Goal: Task Accomplishment & Management: Use online tool/utility

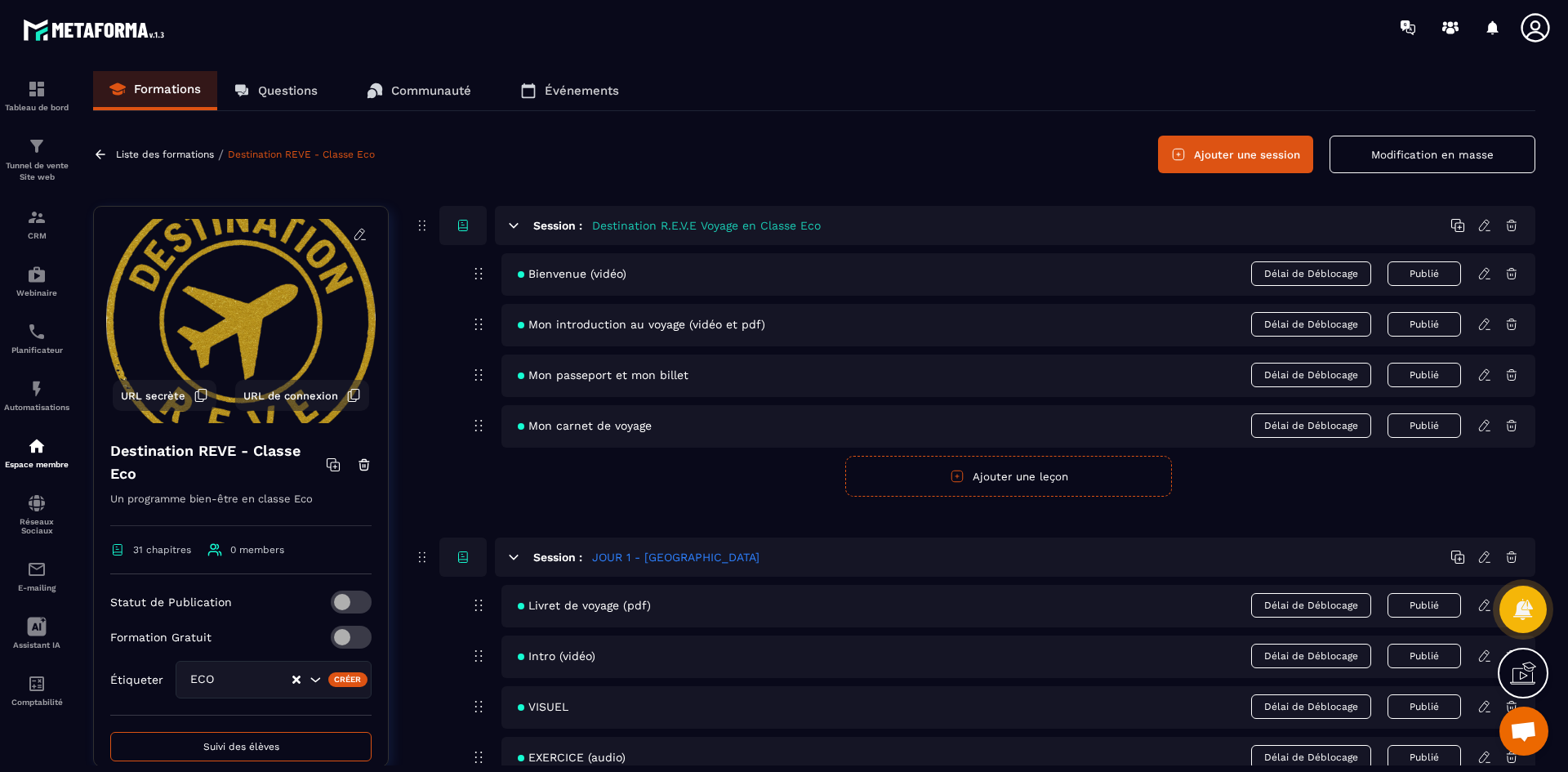
scroll to position [9316, 0]
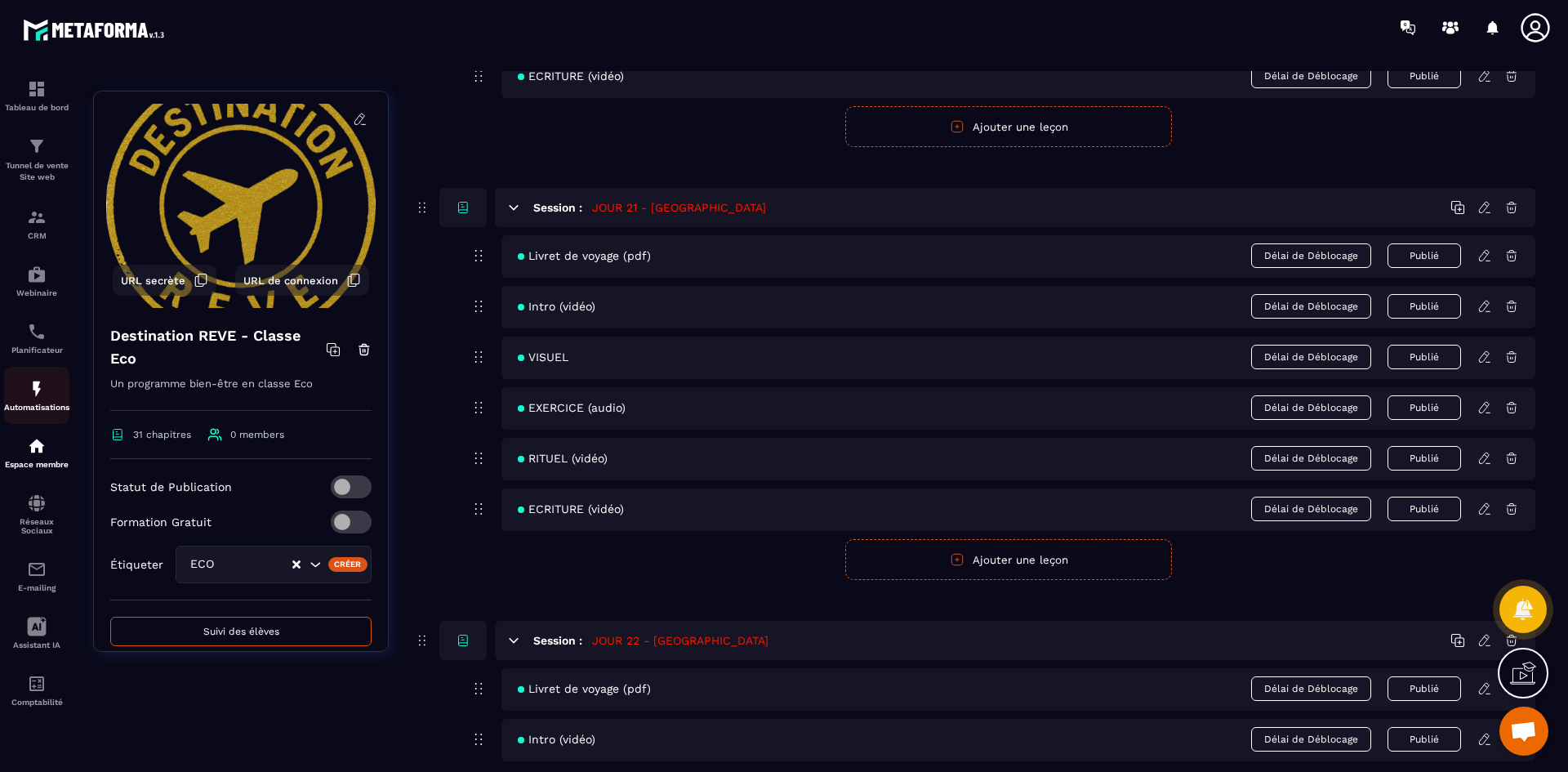
click at [41, 392] on img at bounding box center [37, 389] width 20 height 20
click at [1485, 413] on icon at bounding box center [1485, 408] width 15 height 15
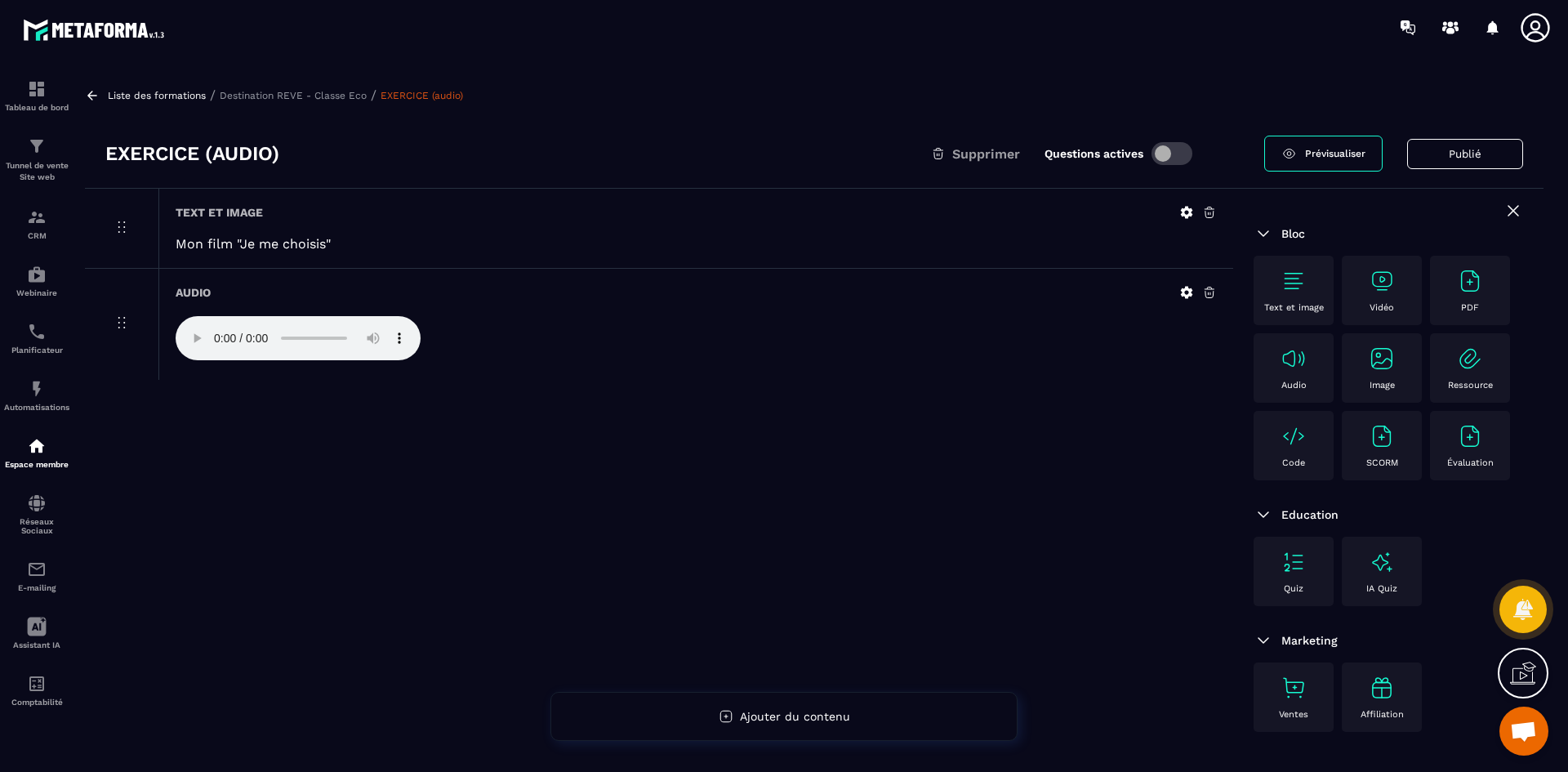
click at [1179, 213] on div "Text et image" at bounding box center [696, 213] width 1041 height 15
click at [1183, 213] on icon at bounding box center [1187, 213] width 12 height 12
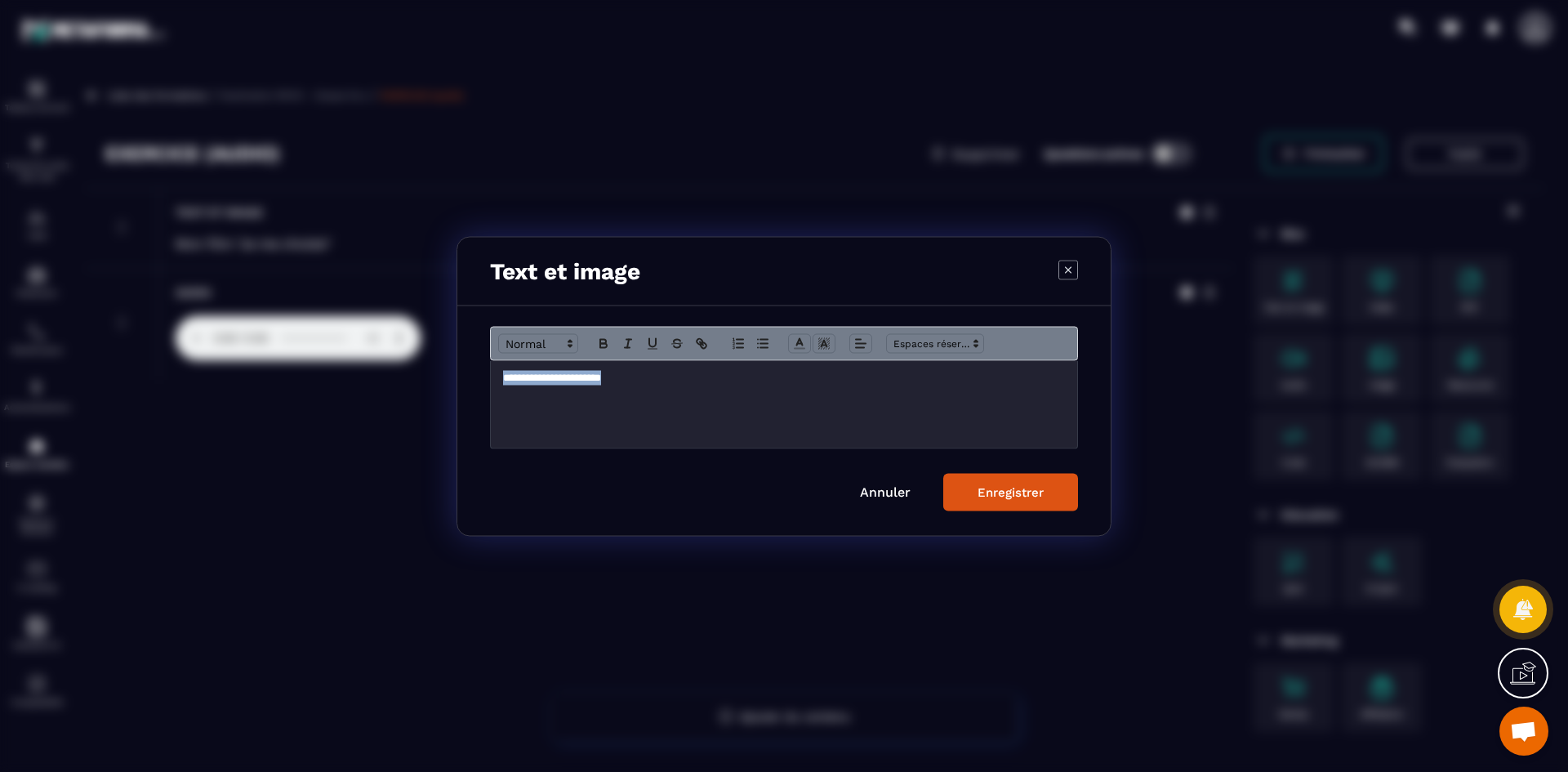
drag, startPoint x: 649, startPoint y: 375, endPoint x: 499, endPoint y: 383, distance: 150.2
click at [499, 383] on div "**********" at bounding box center [784, 403] width 587 height 87
click at [595, 348] on button "Modal window" at bounding box center [604, 344] width 23 height 20
click at [988, 494] on div "Enregistrer" at bounding box center [1010, 492] width 66 height 15
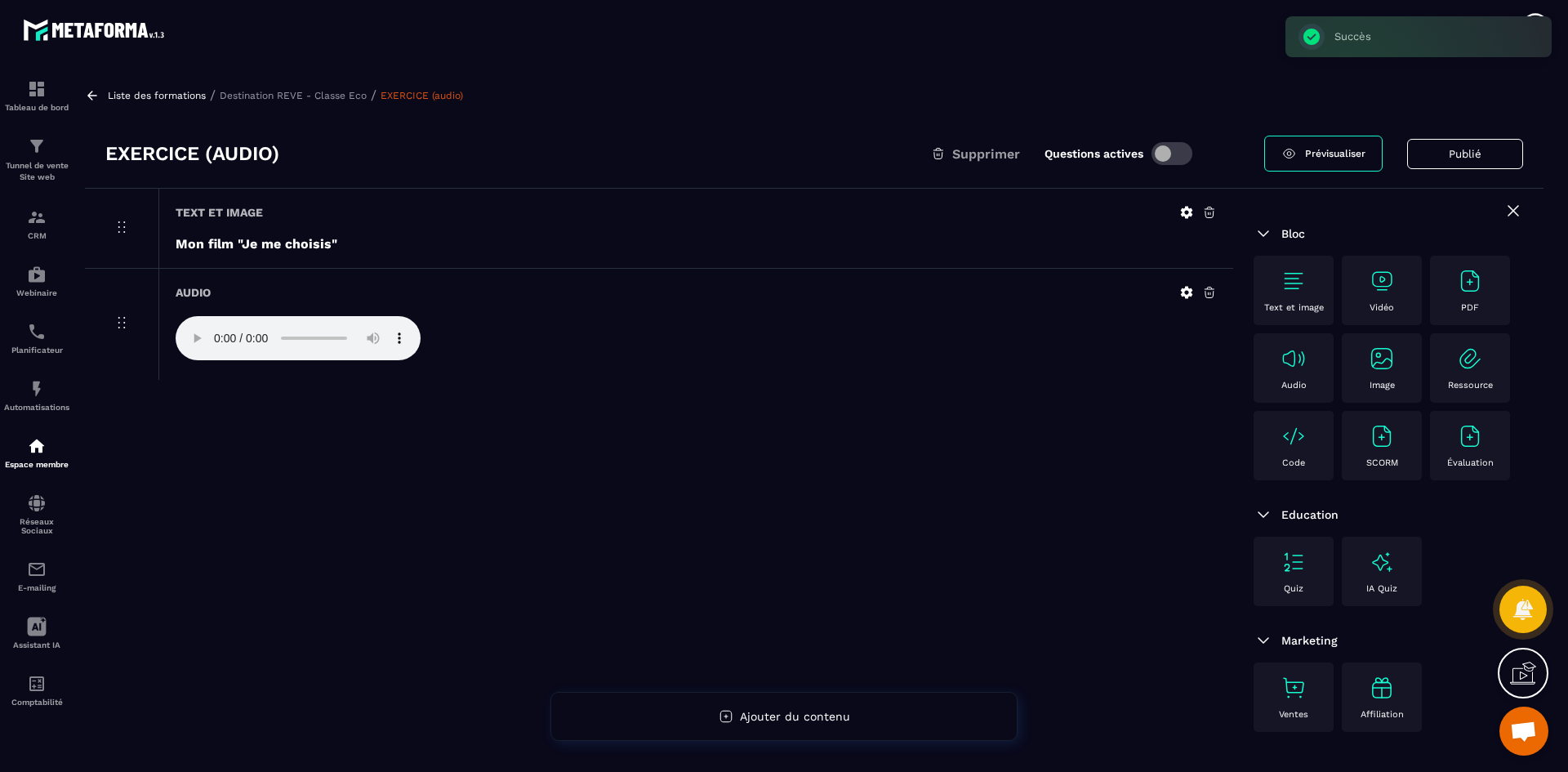
click at [283, 94] on p "Destination REVE - Classe Eco" at bounding box center [293, 95] width 147 height 12
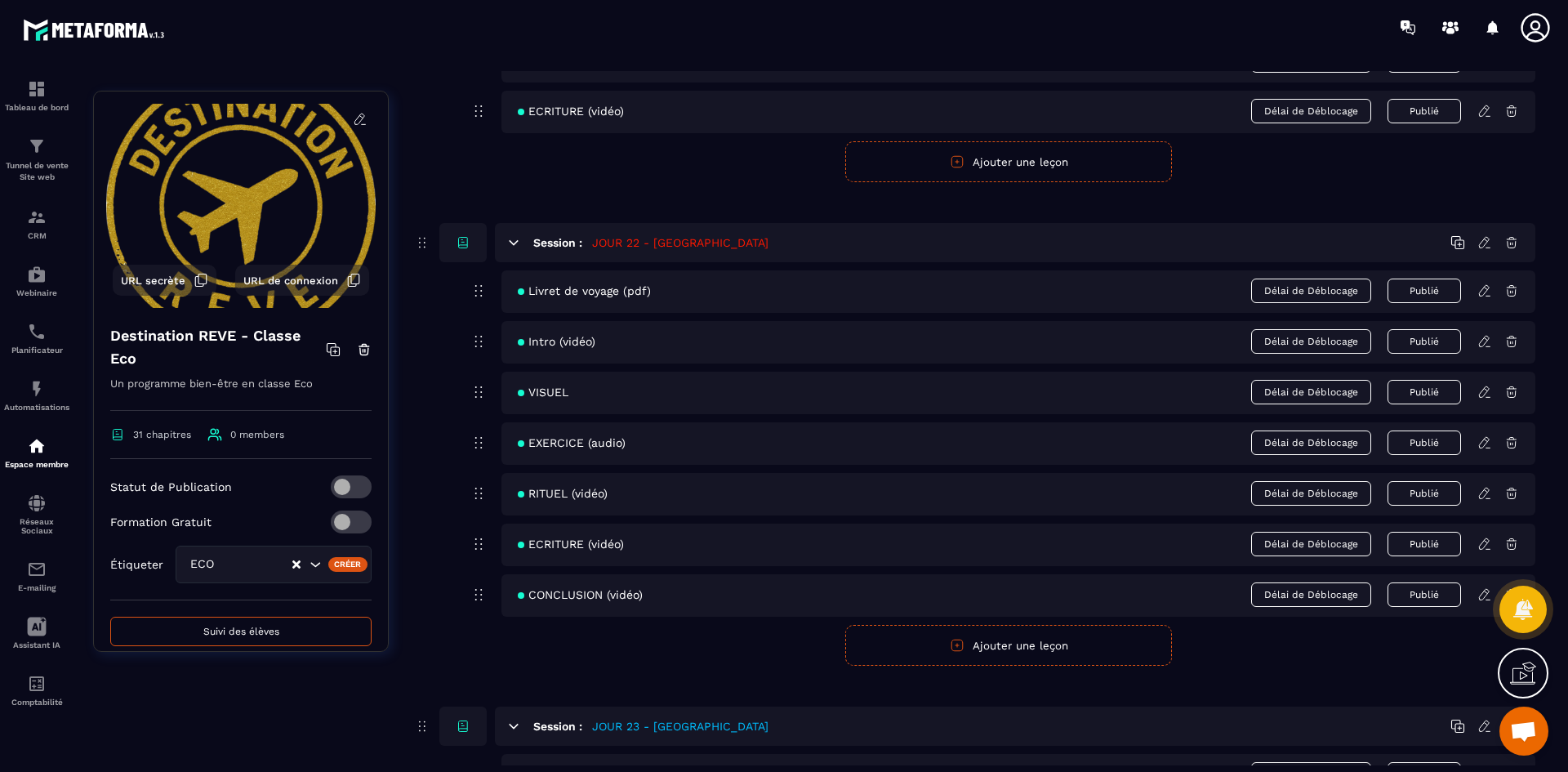
scroll to position [9726, 0]
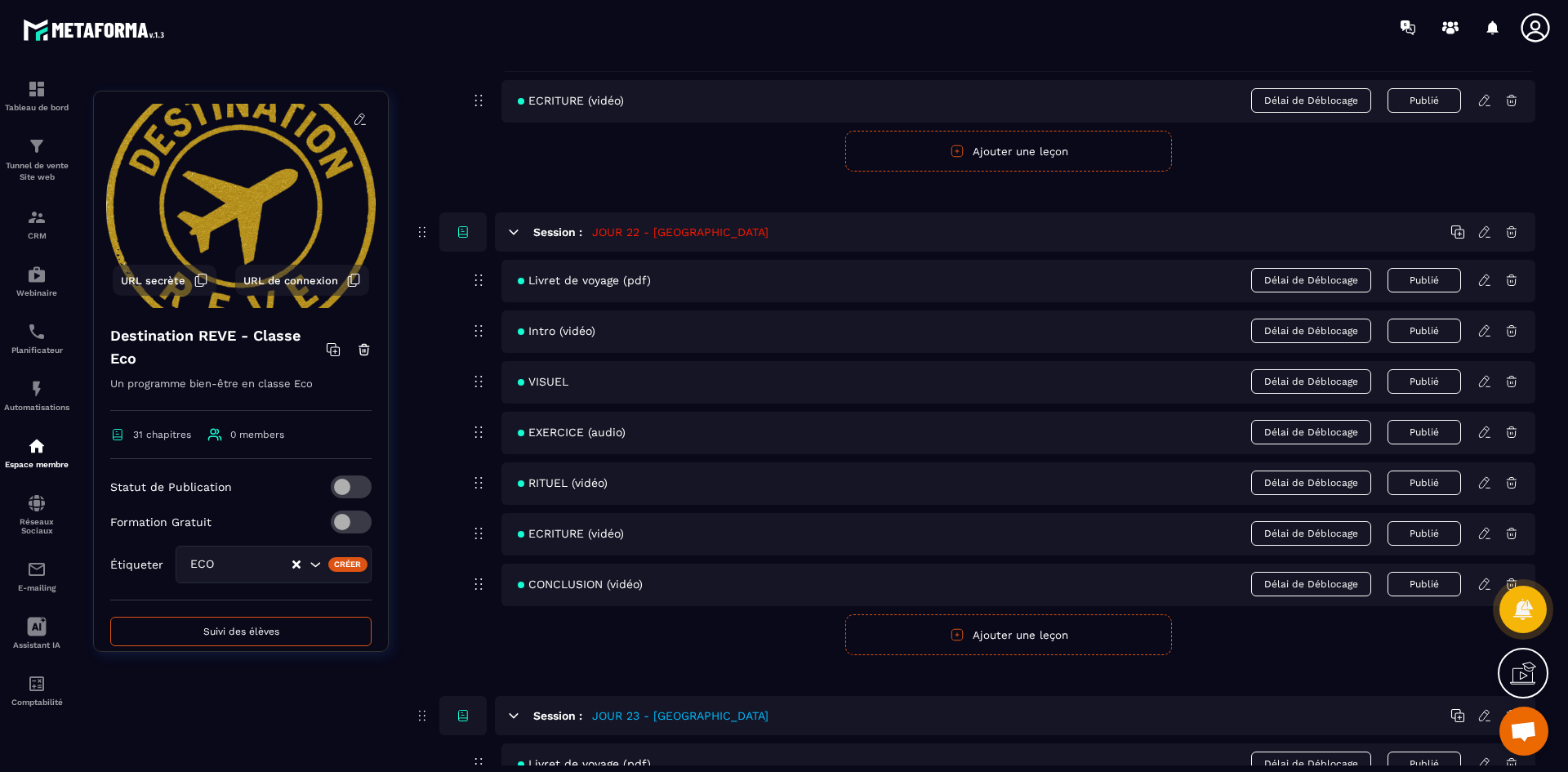
click at [1486, 437] on icon at bounding box center [1485, 432] width 15 height 15
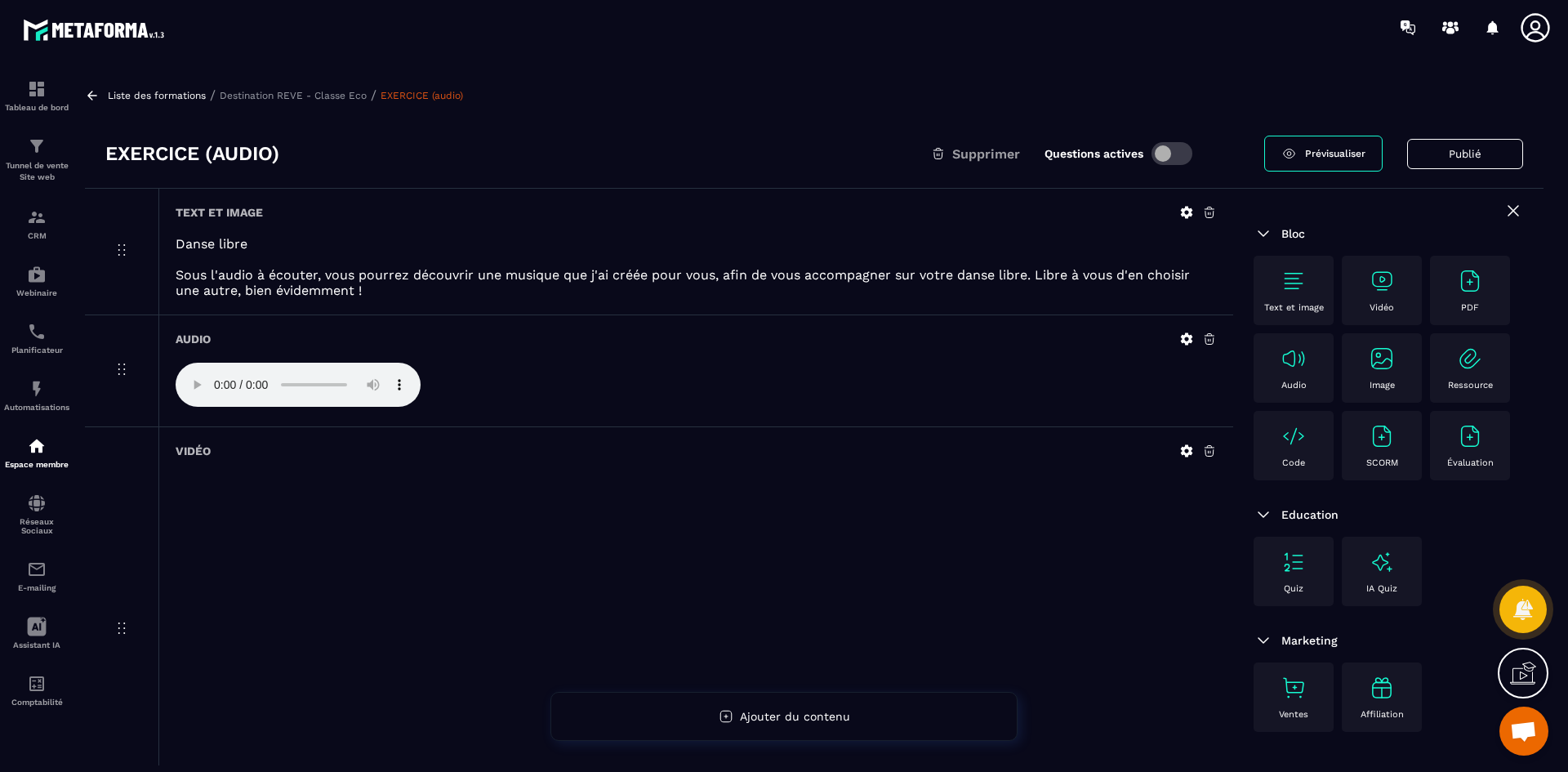
click at [1186, 217] on icon at bounding box center [1187, 213] width 12 height 12
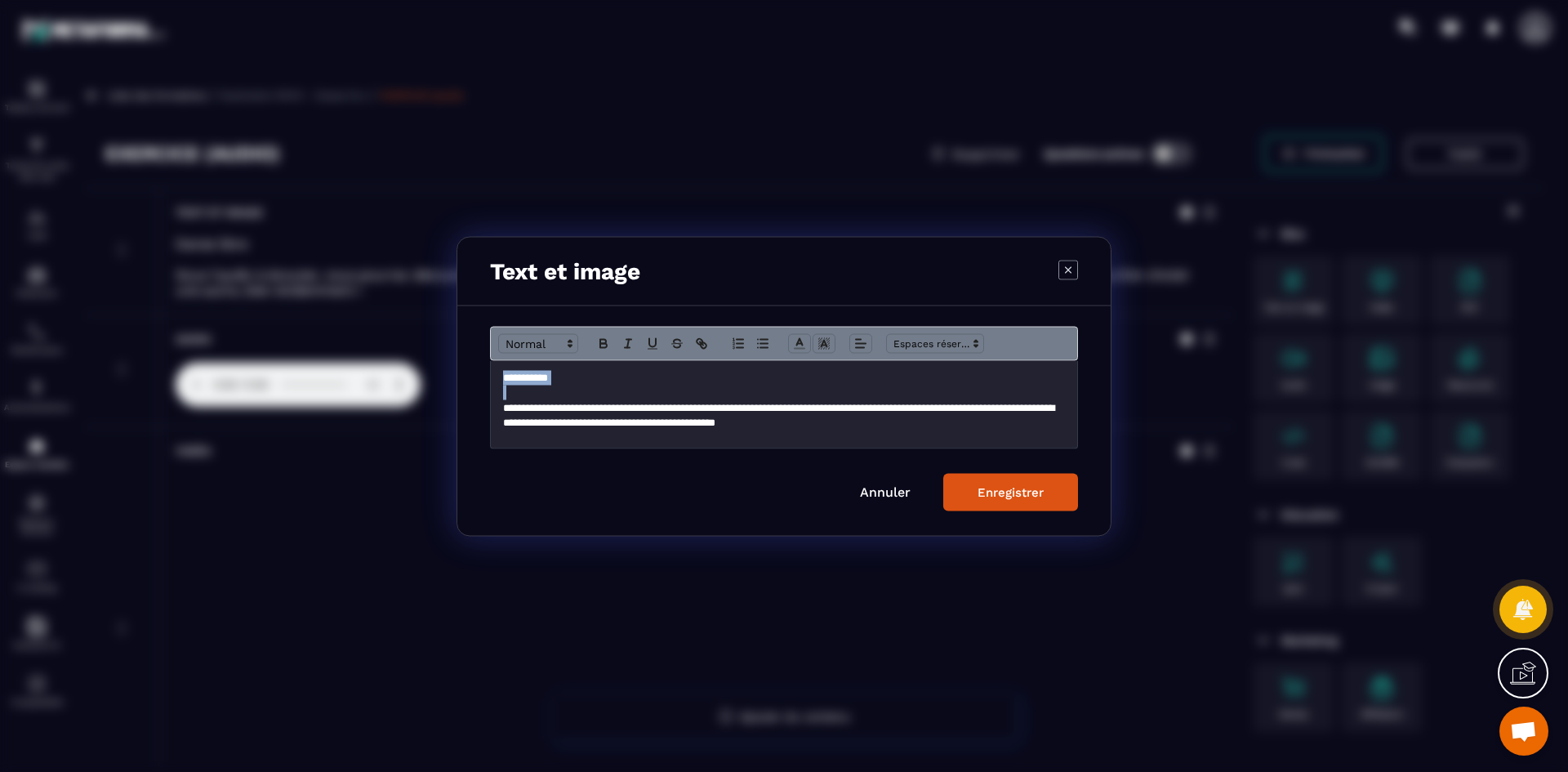
drag, startPoint x: 570, startPoint y: 387, endPoint x: 498, endPoint y: 378, distance: 72.6
click at [498, 378] on div "**********" at bounding box center [784, 403] width 587 height 87
click at [606, 339] on icon "Modal window" at bounding box center [604, 344] width 15 height 15
click at [1063, 497] on button "Enregistrer" at bounding box center [1010, 491] width 134 height 37
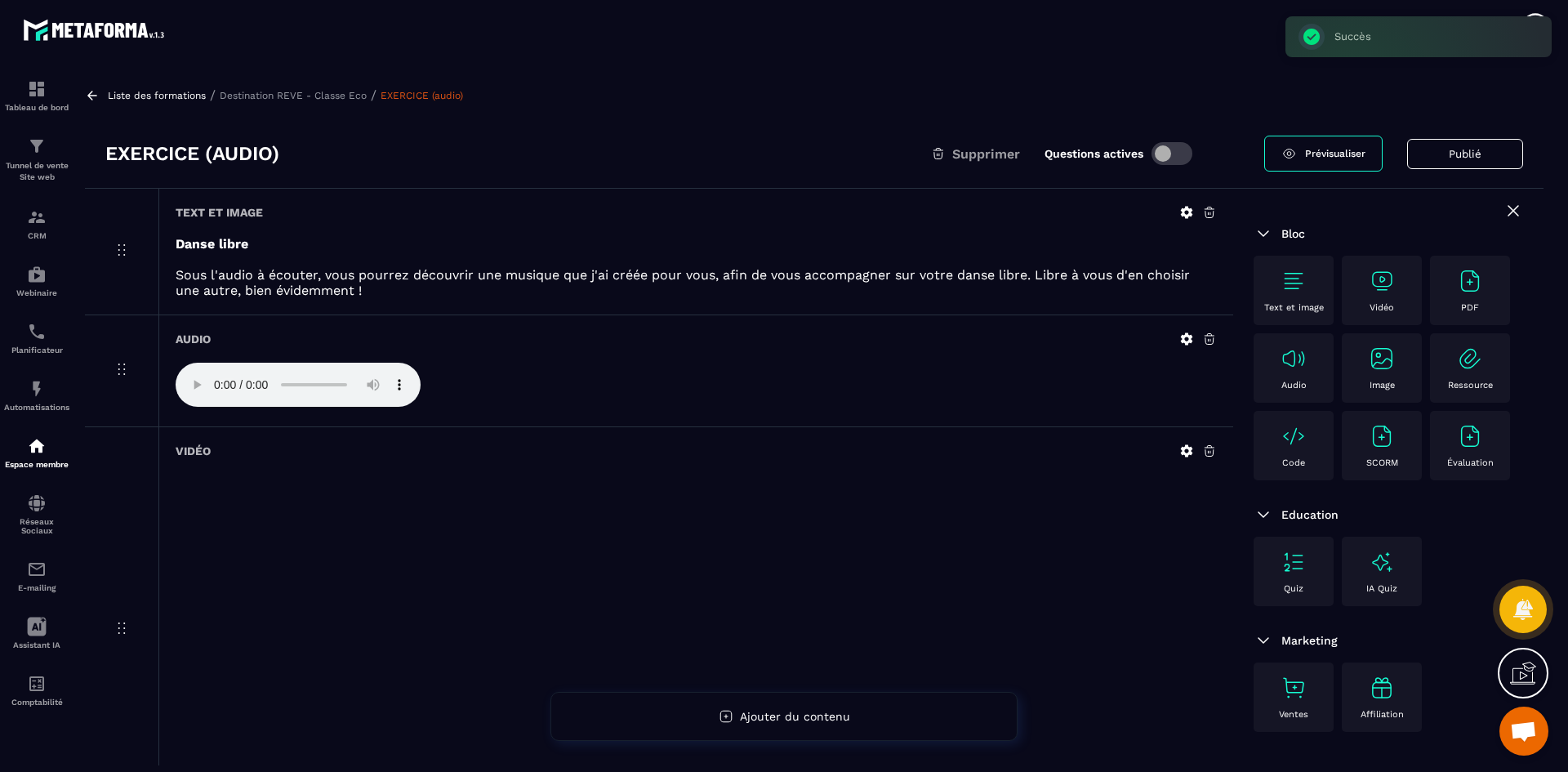
click at [290, 96] on p "Destination REVE - Classe Eco" at bounding box center [293, 95] width 147 height 12
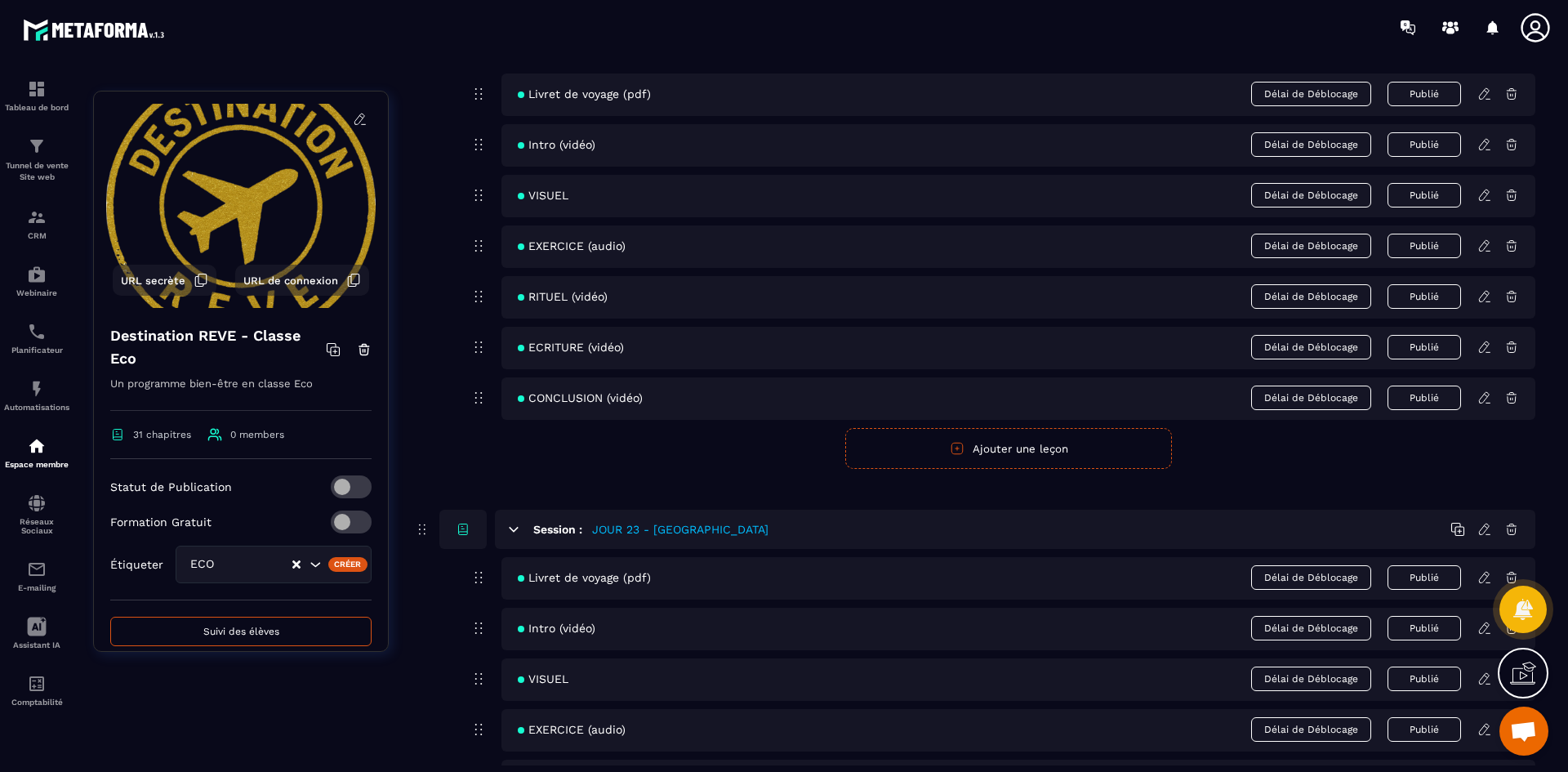
scroll to position [10215, 0]
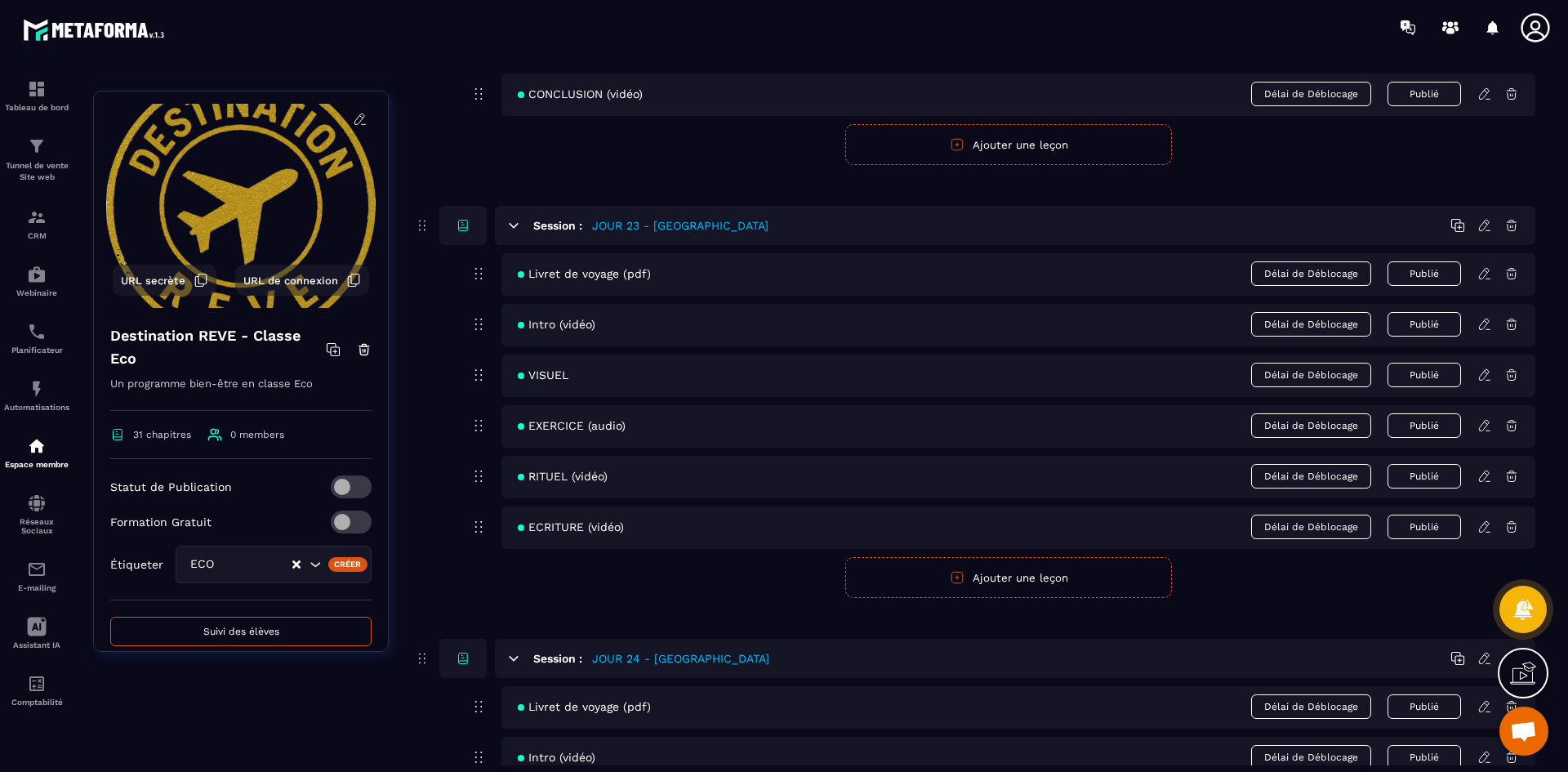
click at [1482, 425] on icon at bounding box center [1484, 425] width 10 height 11
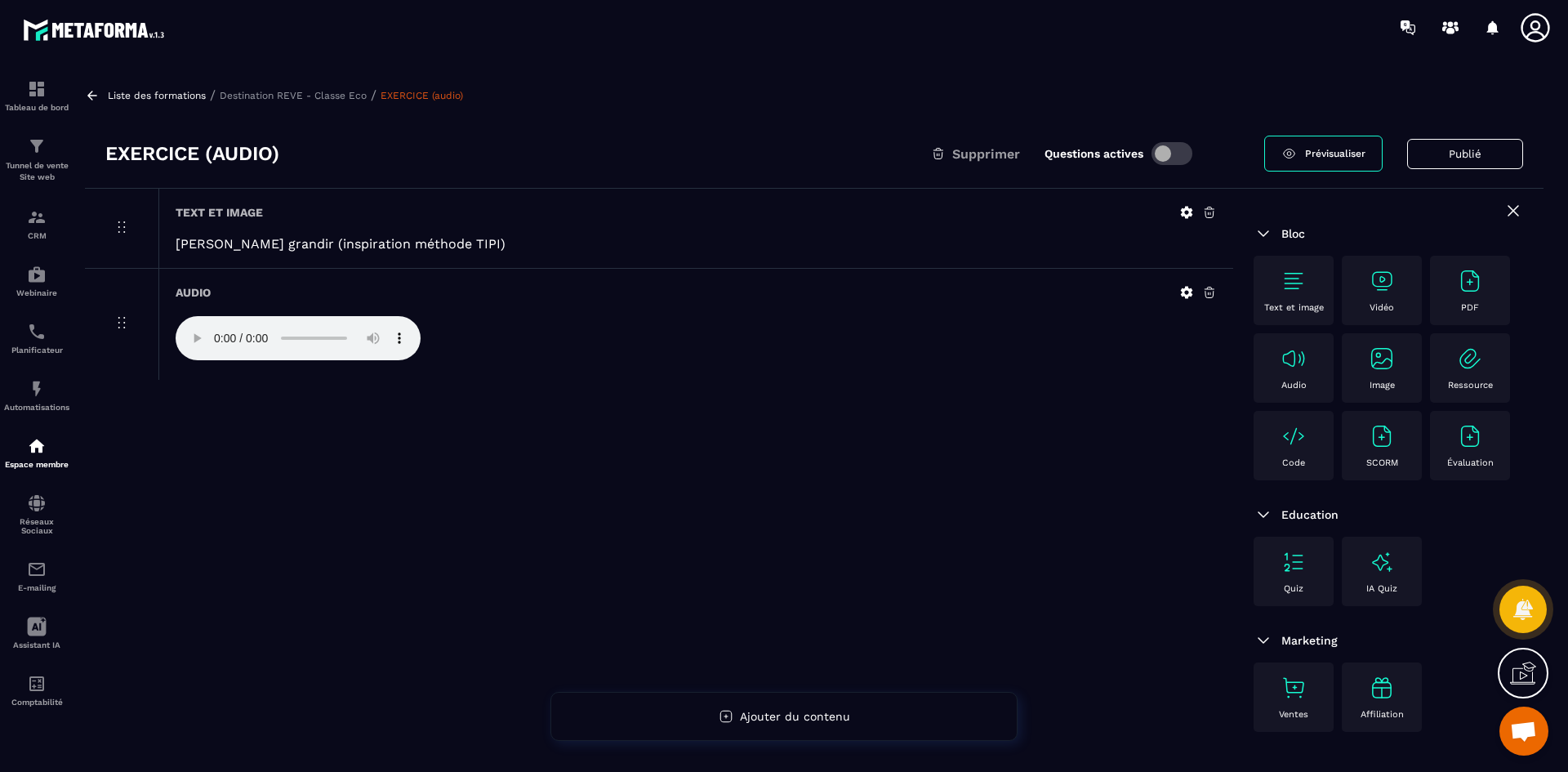
click at [1183, 213] on icon at bounding box center [1187, 213] width 12 height 12
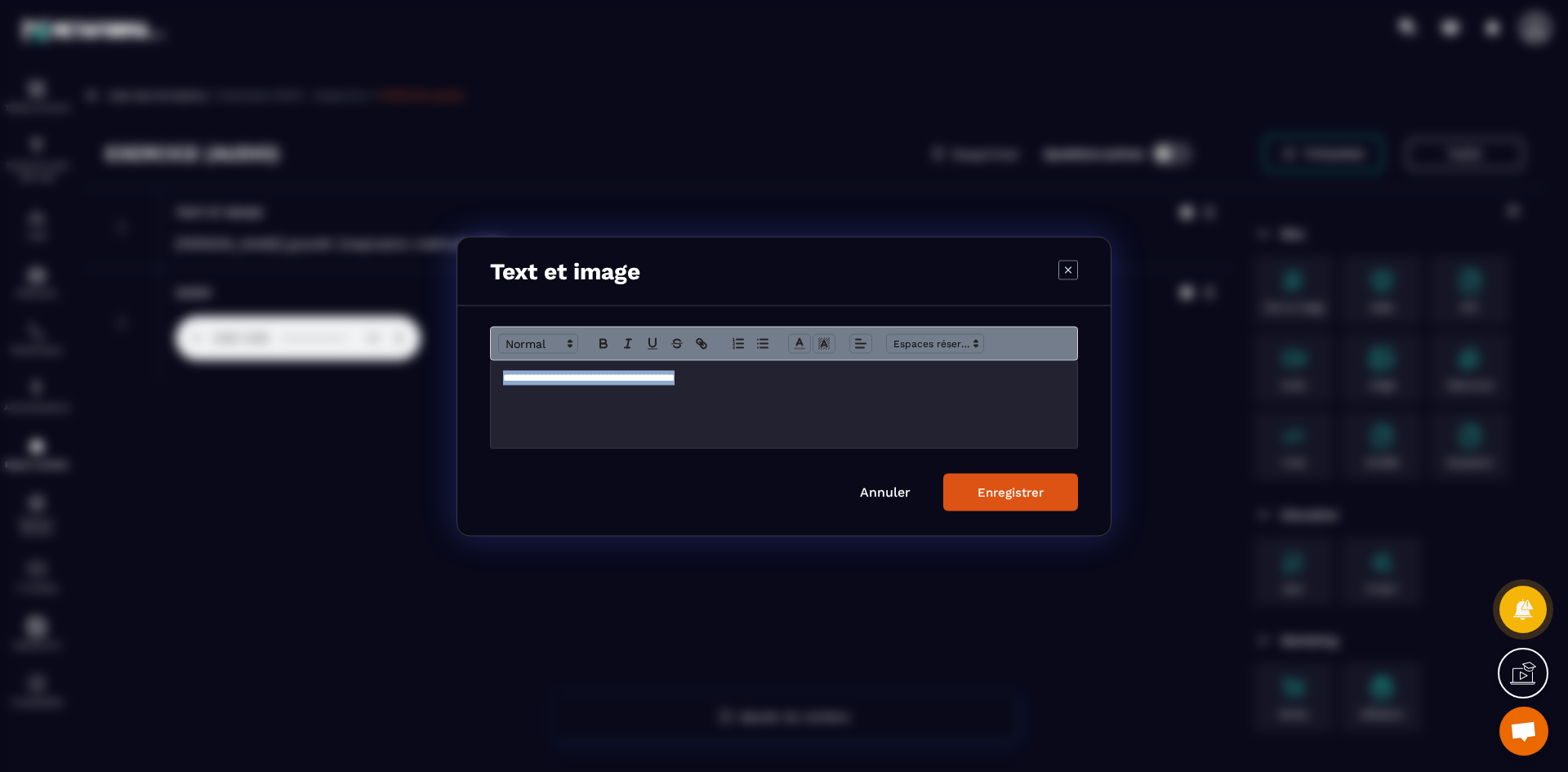
drag, startPoint x: 733, startPoint y: 374, endPoint x: 498, endPoint y: 371, distance: 235.0
click at [498, 371] on div "**********" at bounding box center [784, 403] width 587 height 87
click at [604, 341] on icon "Modal window" at bounding box center [604, 344] width 15 height 15
click at [996, 486] on div "Enregistrer" at bounding box center [1010, 492] width 66 height 15
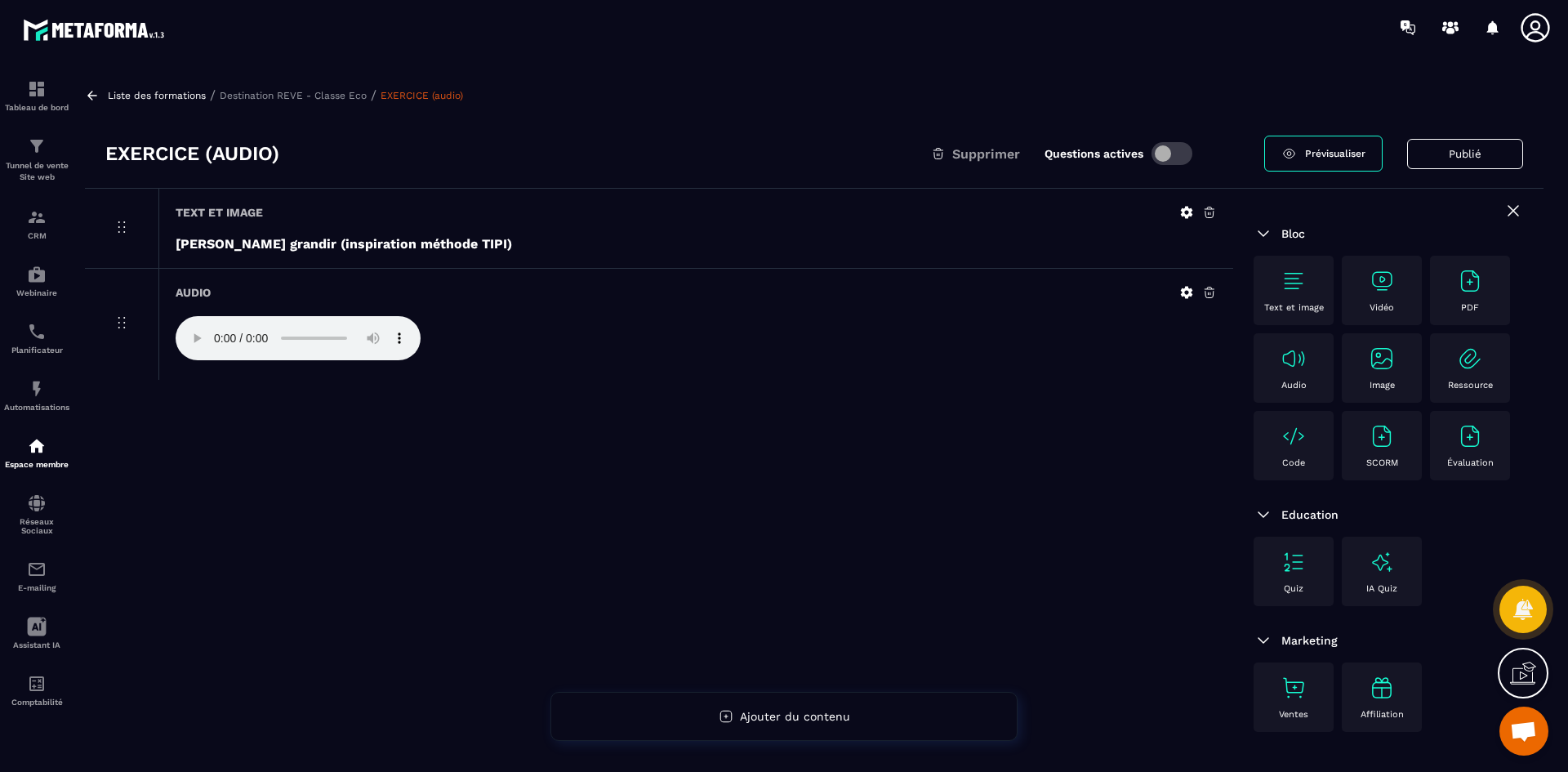
click at [353, 98] on p "Destination REVE - Classe Eco" at bounding box center [293, 95] width 147 height 12
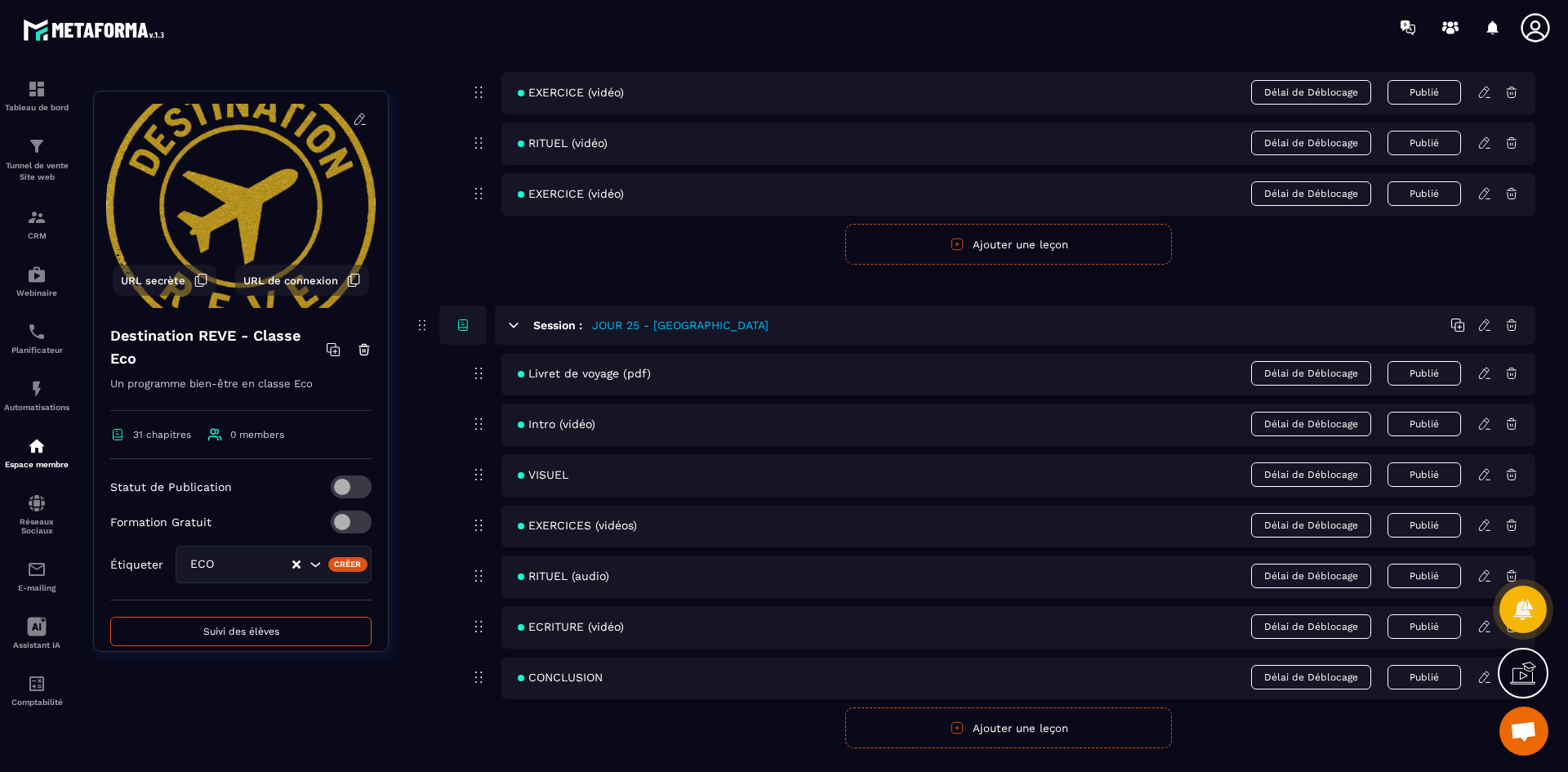
scroll to position [11196, 0]
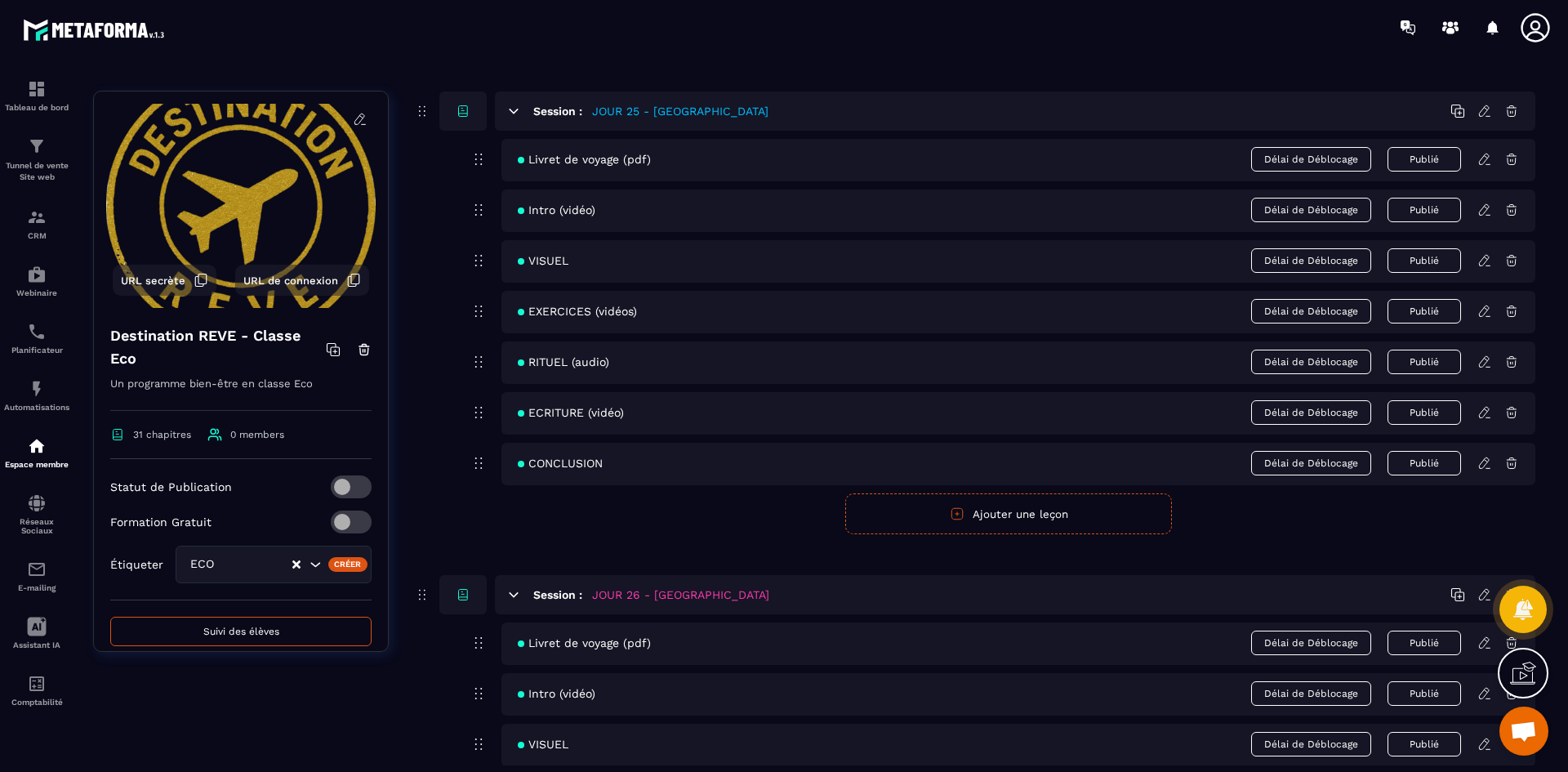
click at [1482, 360] on icon at bounding box center [1485, 362] width 15 height 15
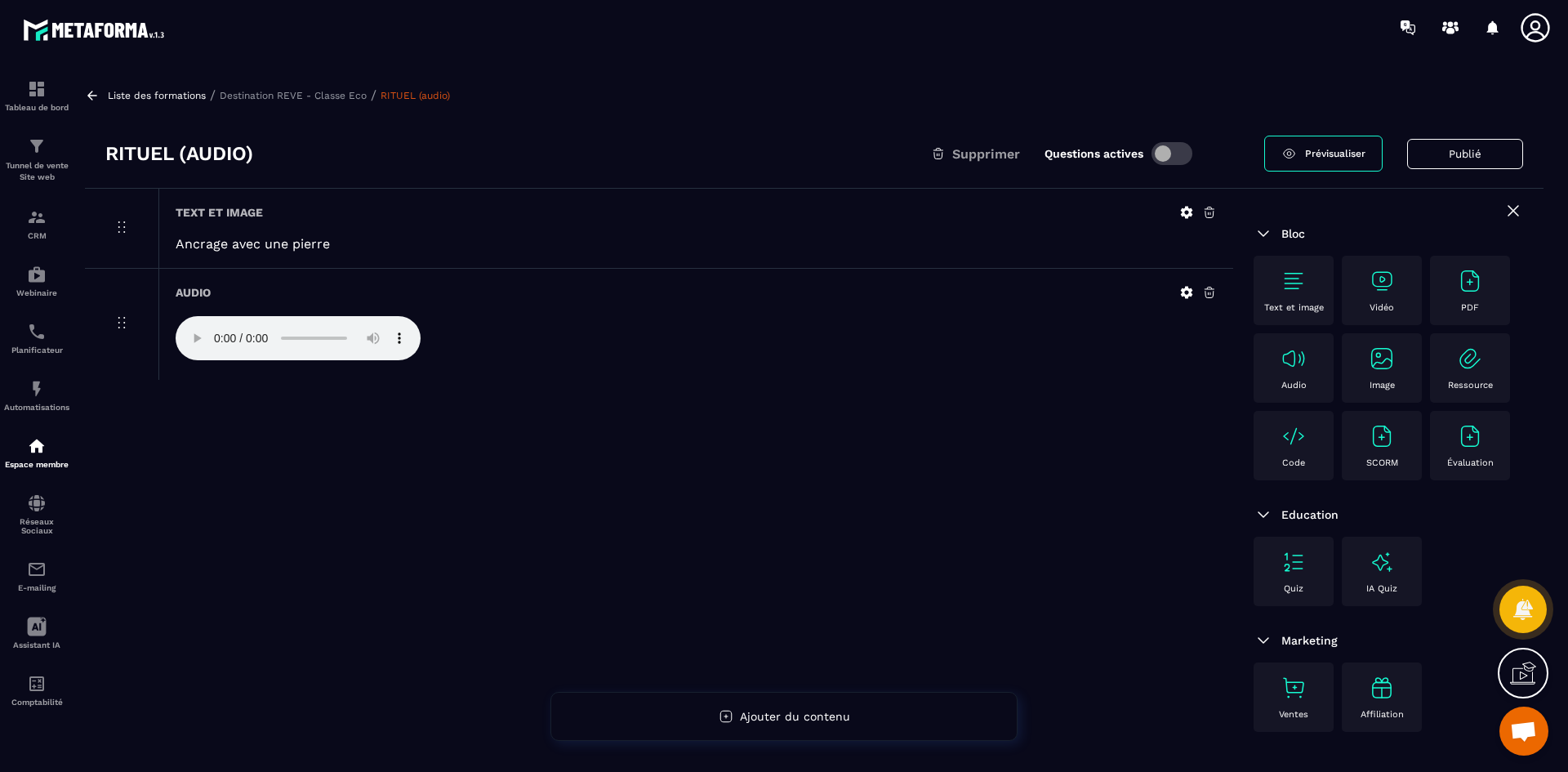
click at [1186, 213] on icon at bounding box center [1187, 213] width 15 height 15
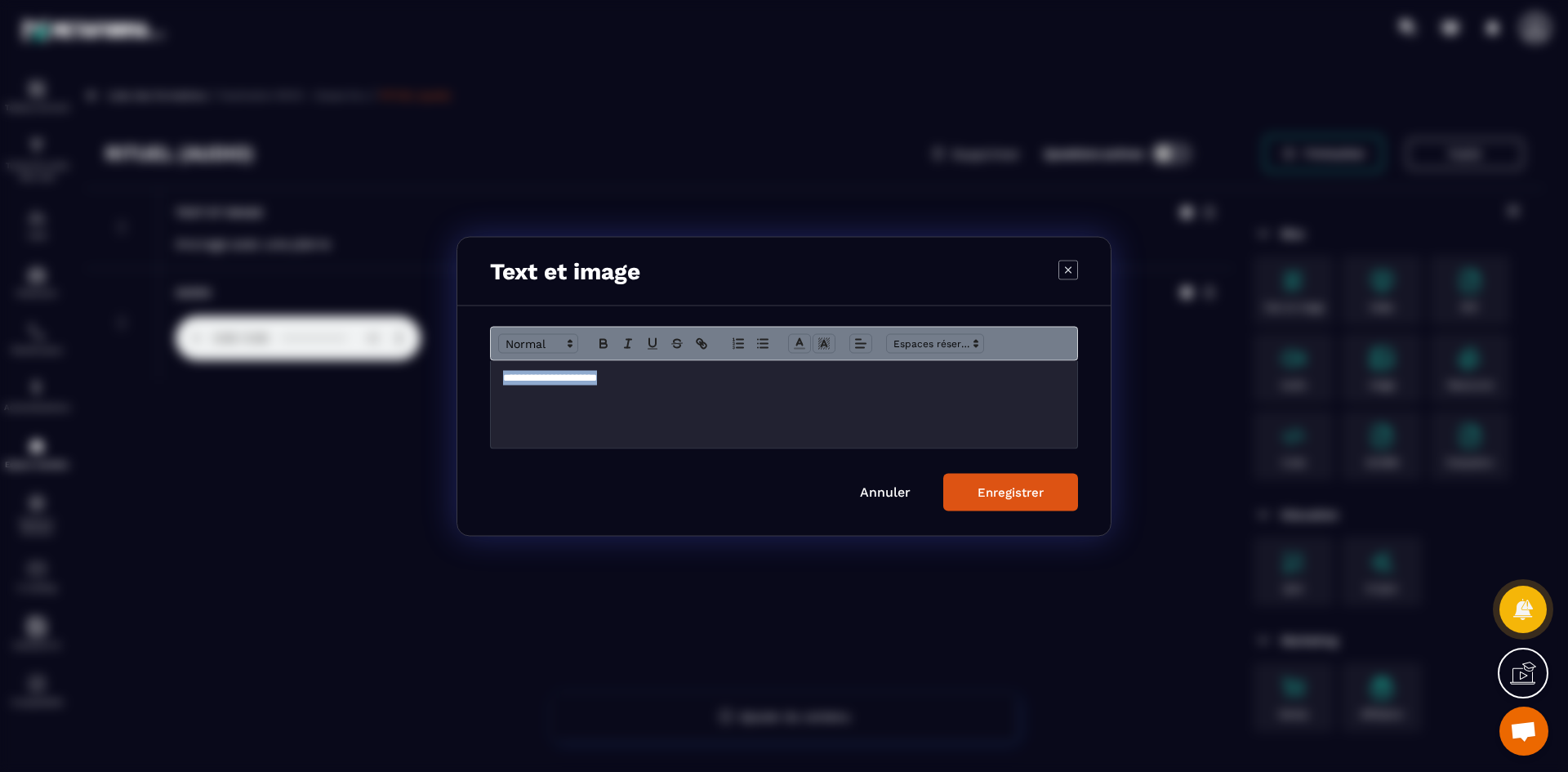
drag, startPoint x: 674, startPoint y: 378, endPoint x: 504, endPoint y: 376, distance: 170.0
click at [504, 376] on p "**********" at bounding box center [783, 378] width 562 height 15
click at [606, 341] on icon "Modal window" at bounding box center [604, 344] width 15 height 15
click at [1036, 489] on div "Enregistrer" at bounding box center [1010, 492] width 66 height 15
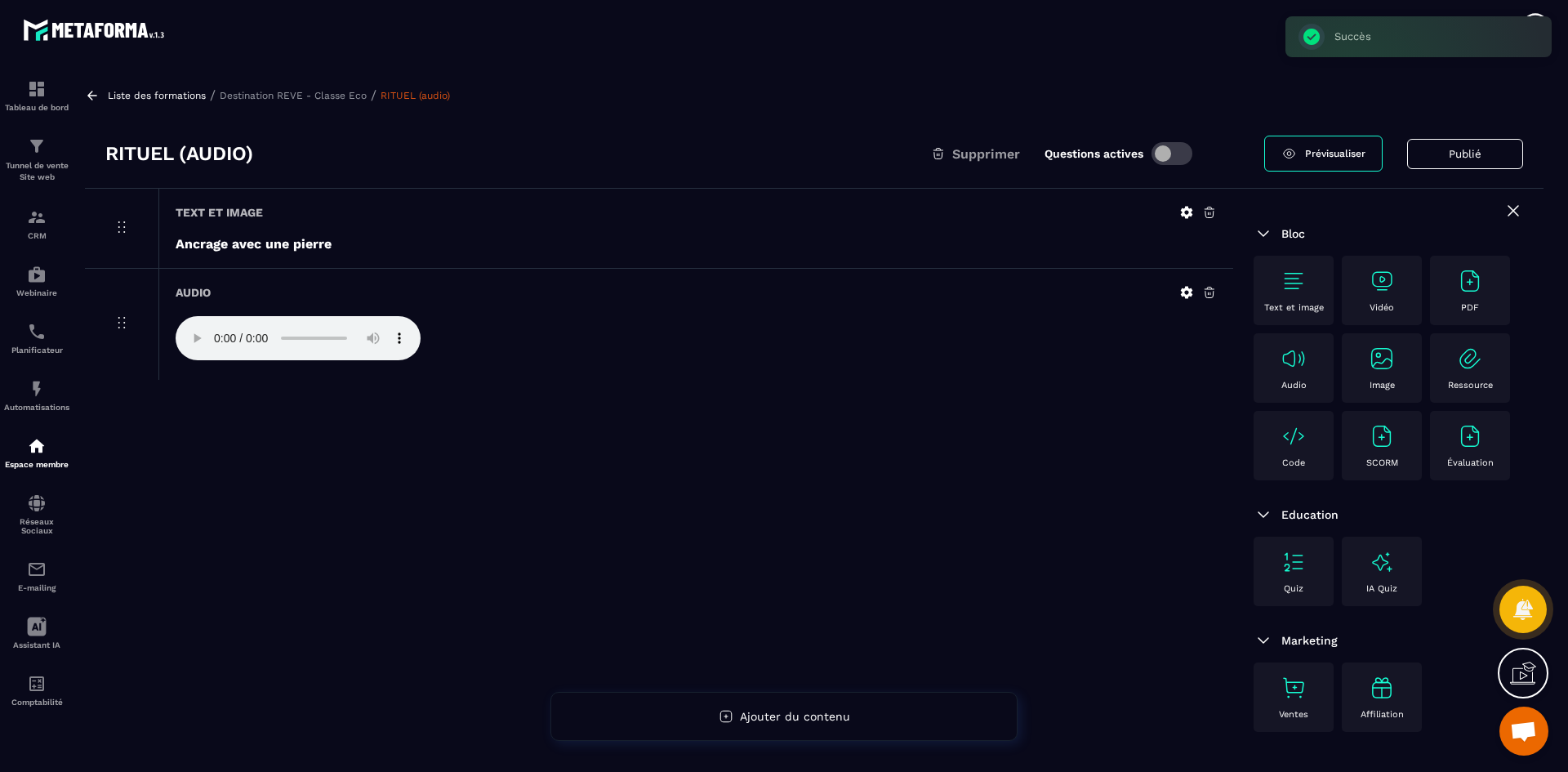
click at [343, 96] on p "Destination REVE - Classe Eco" at bounding box center [293, 95] width 147 height 12
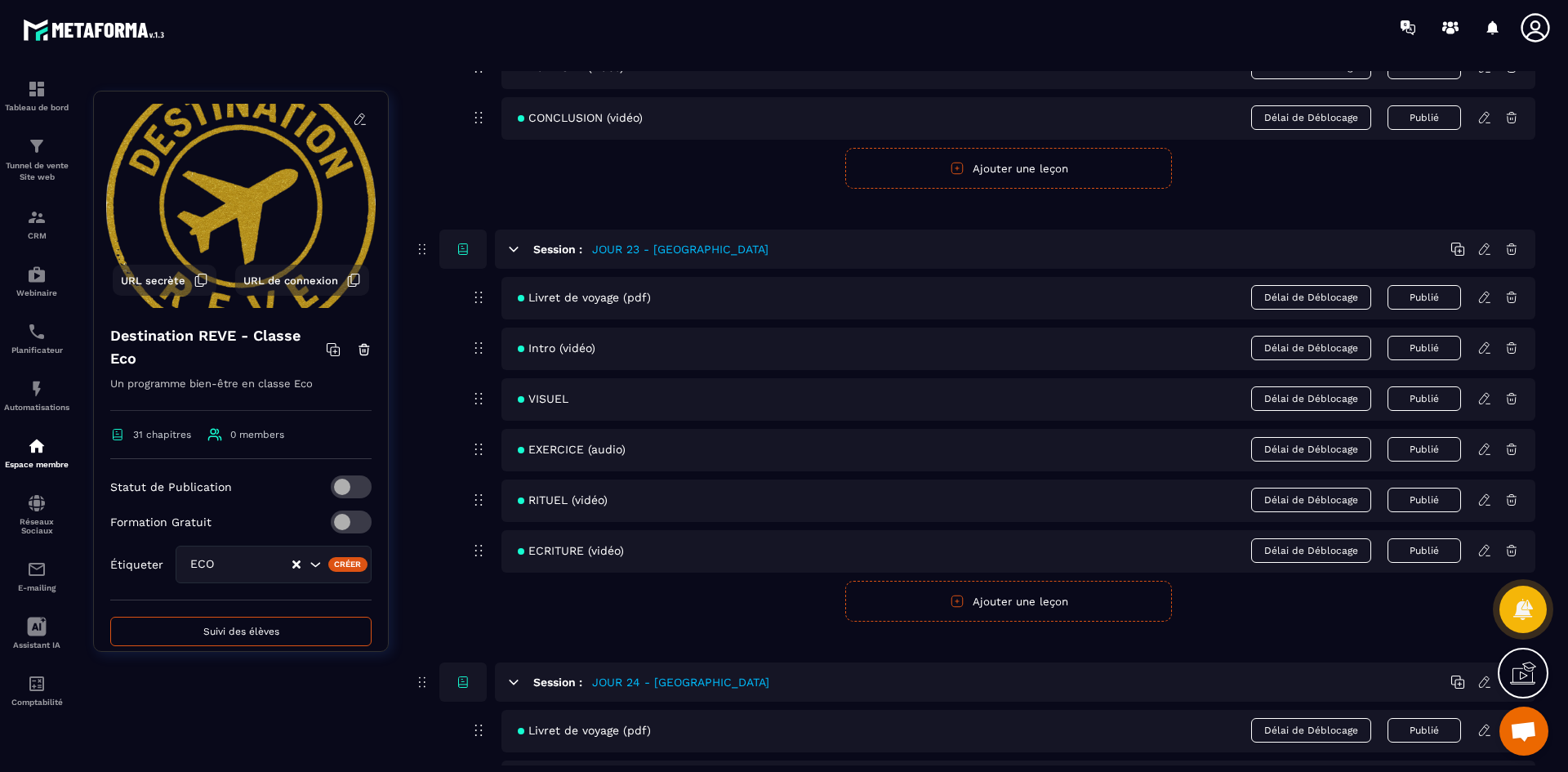
scroll to position [10215, 0]
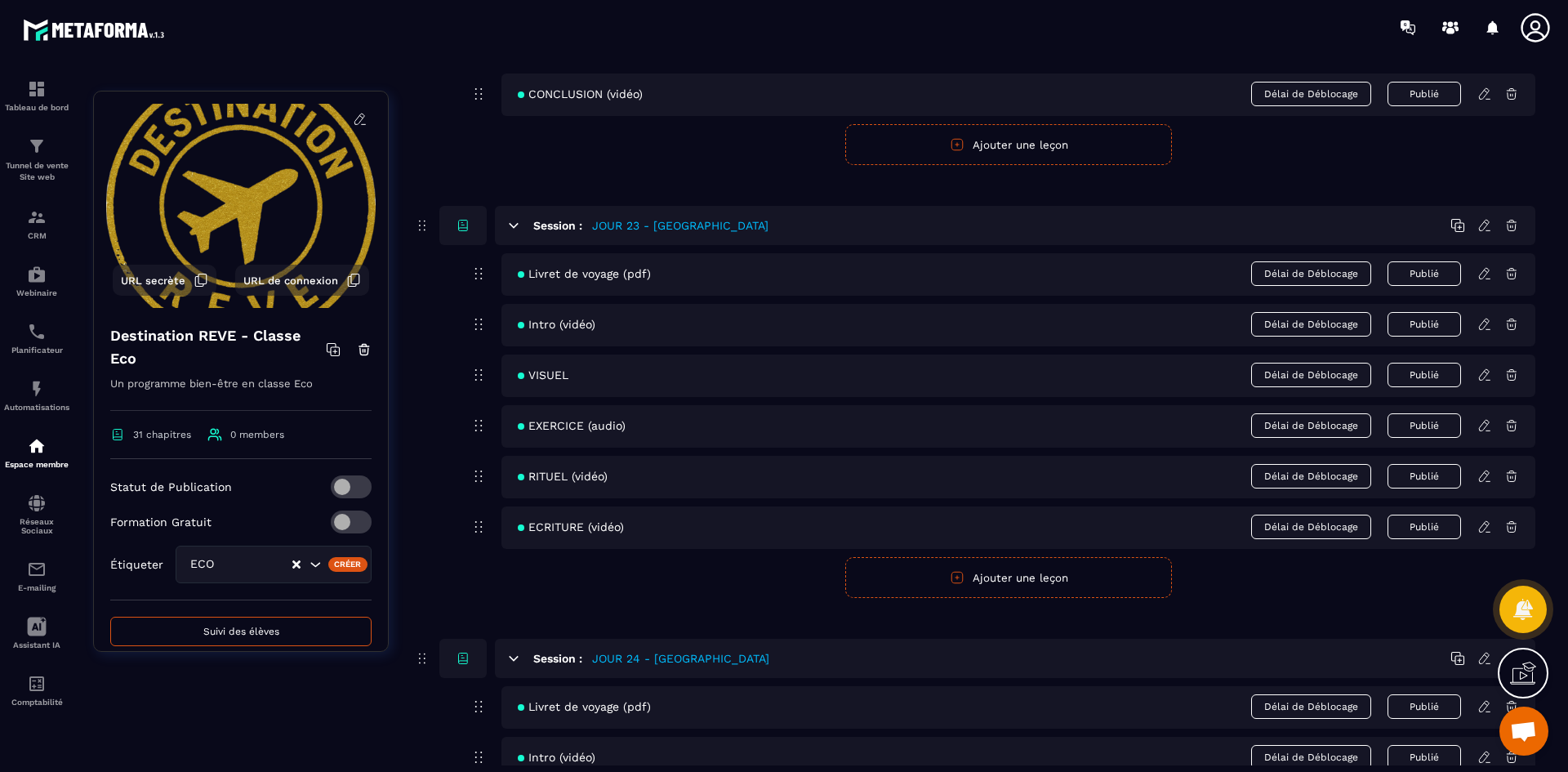
click at [1487, 429] on icon at bounding box center [1485, 426] width 15 height 15
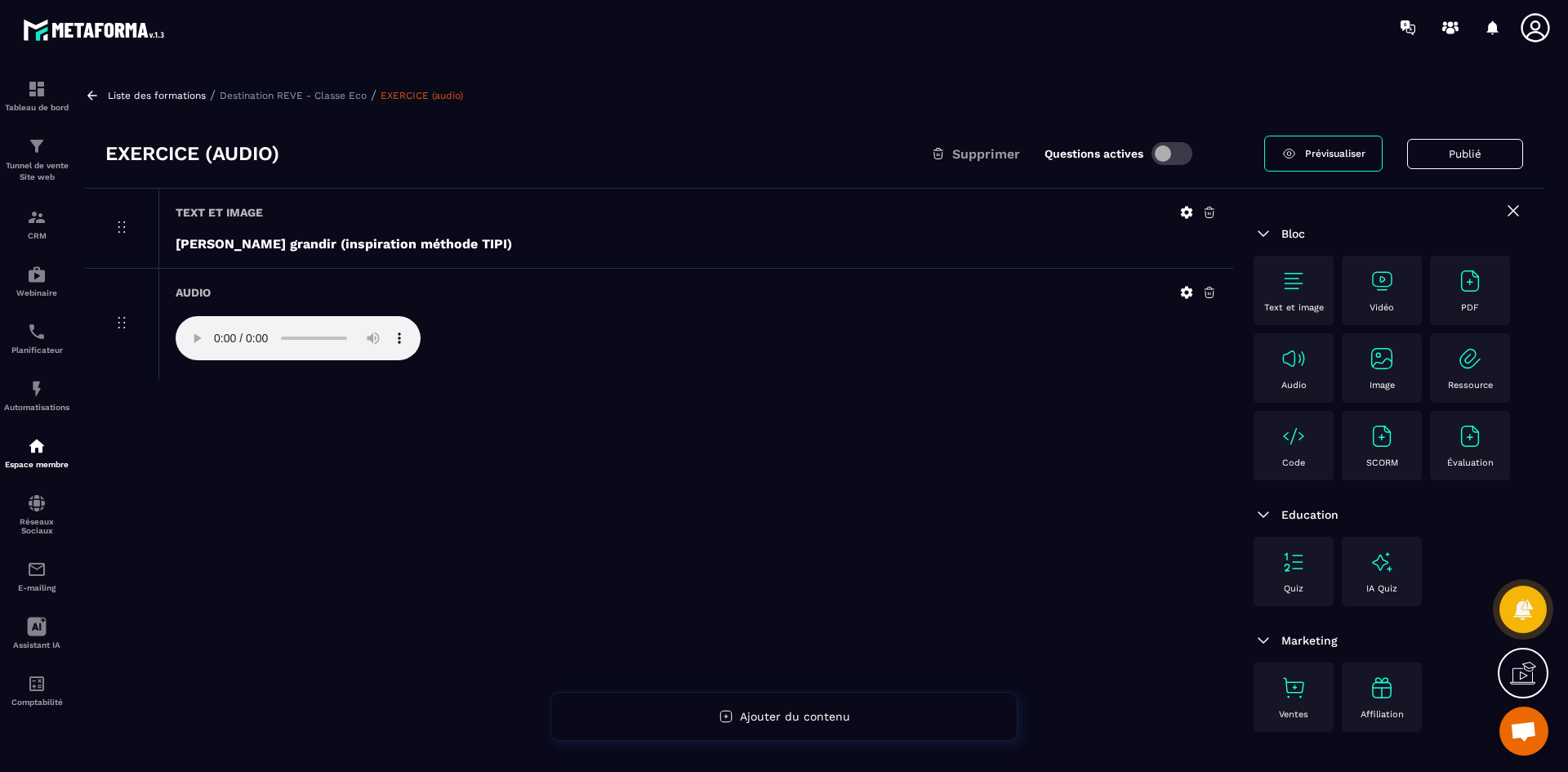
click at [351, 95] on p "Destination REVE - Classe Eco" at bounding box center [293, 95] width 147 height 12
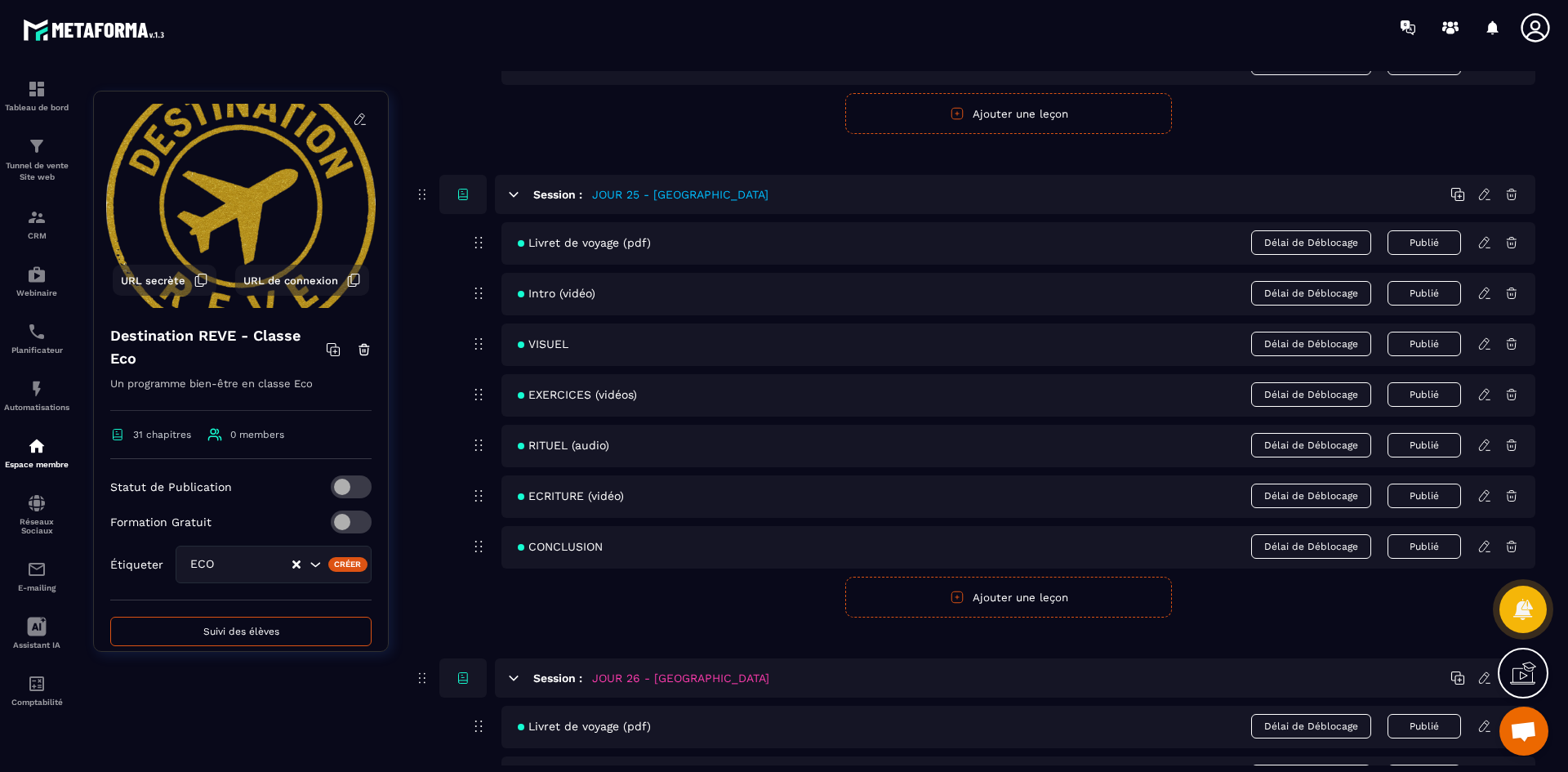
scroll to position [11114, 0]
click at [1487, 443] on icon at bounding box center [1485, 444] width 15 height 15
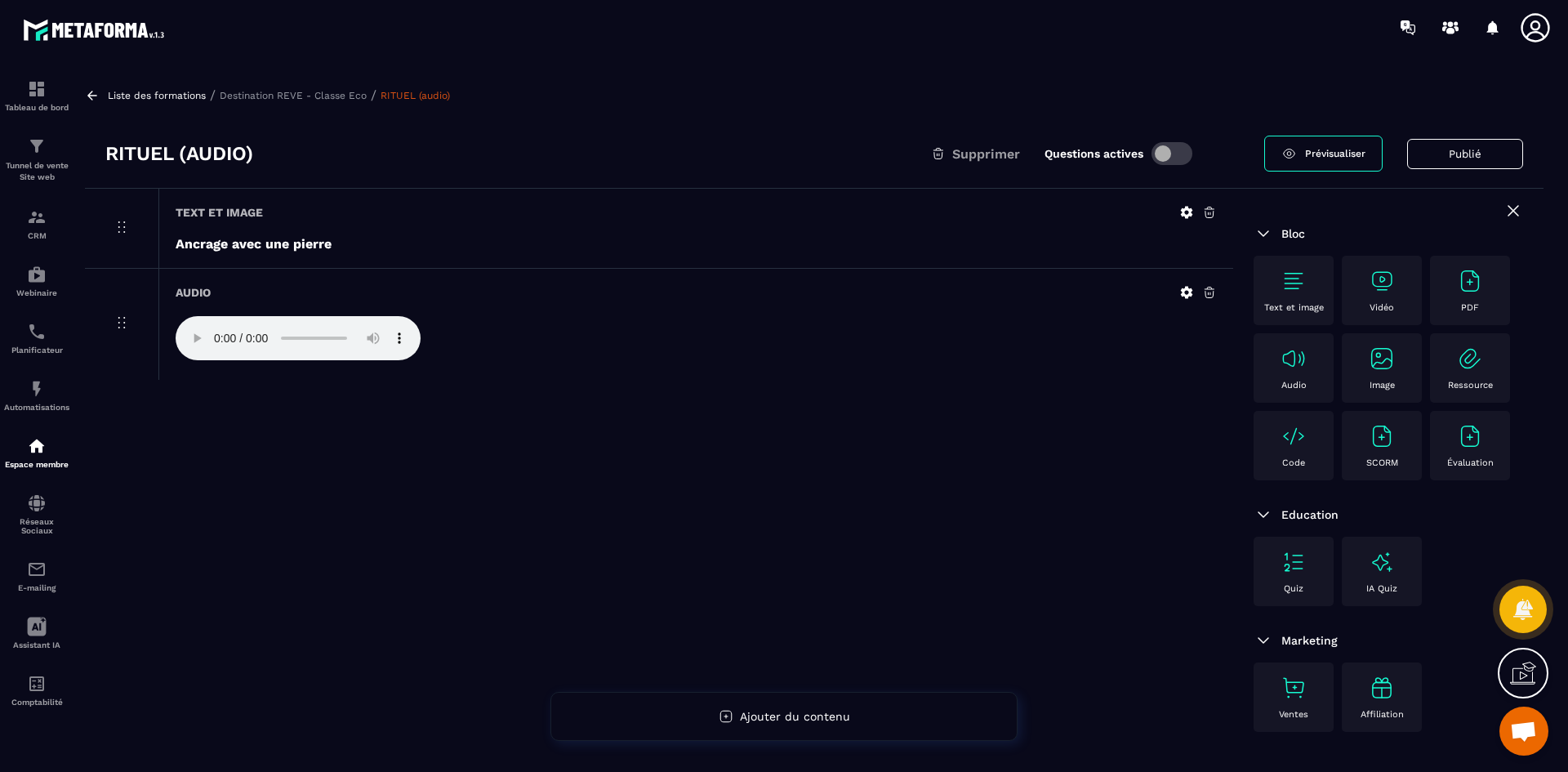
click at [317, 88] on div "Liste des formations / Destination REVE - Classe Eco / RITUEL (audio)" at bounding box center [814, 95] width 1458 height 16
click at [321, 96] on p "Destination REVE - Classe Eco" at bounding box center [293, 95] width 147 height 12
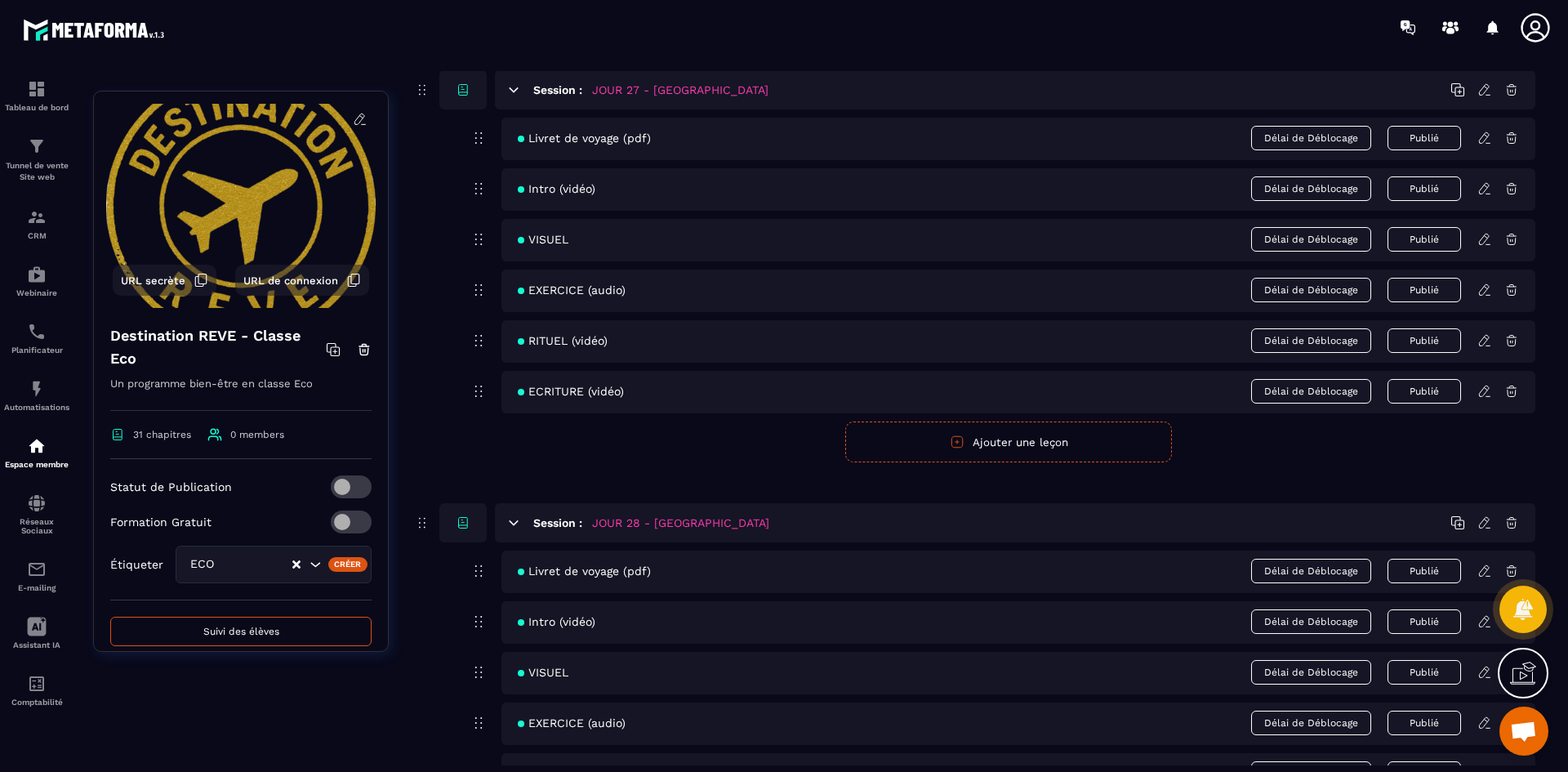
scroll to position [12095, 0]
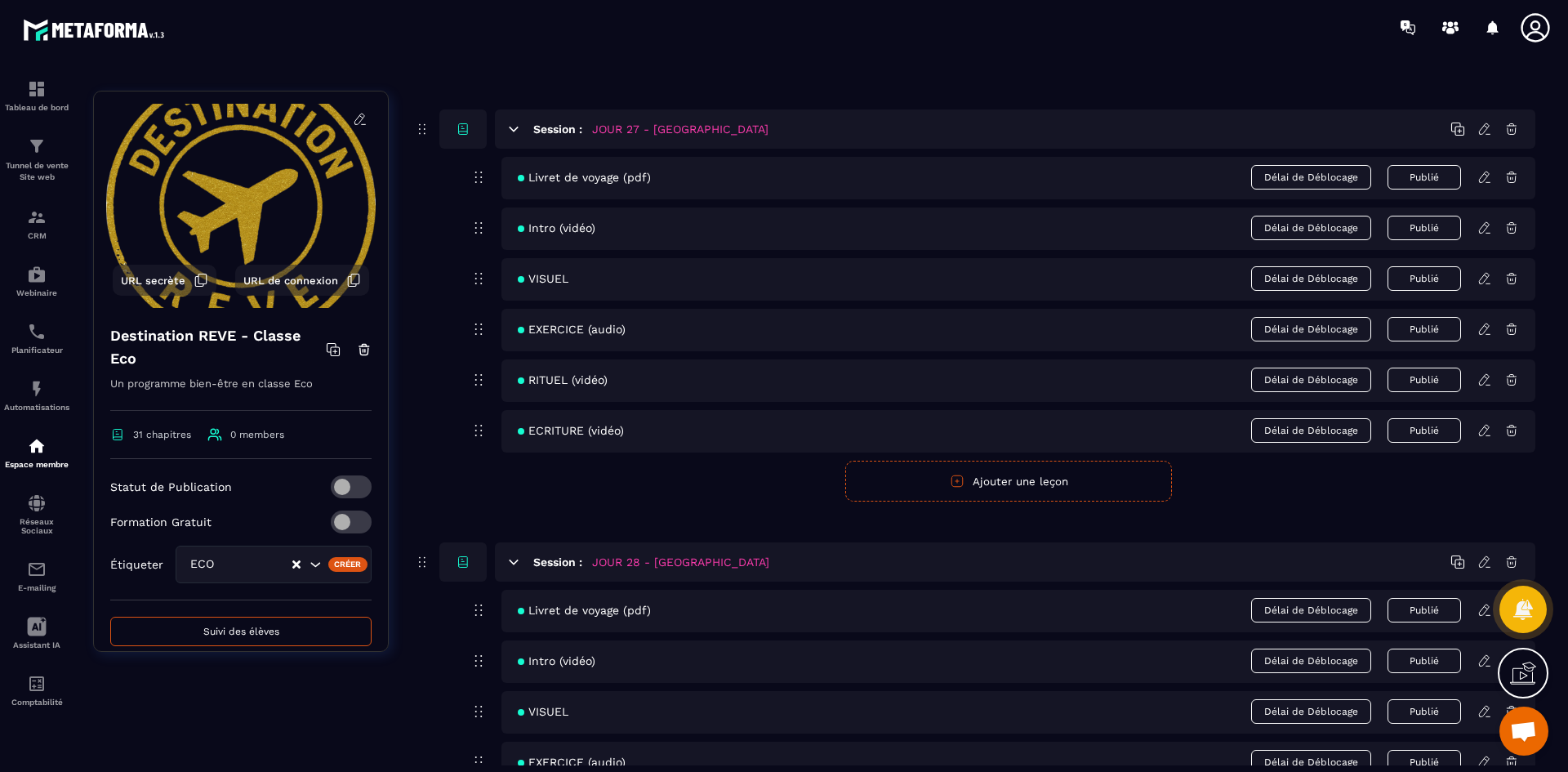
click at [1482, 327] on icon at bounding box center [1485, 330] width 15 height 15
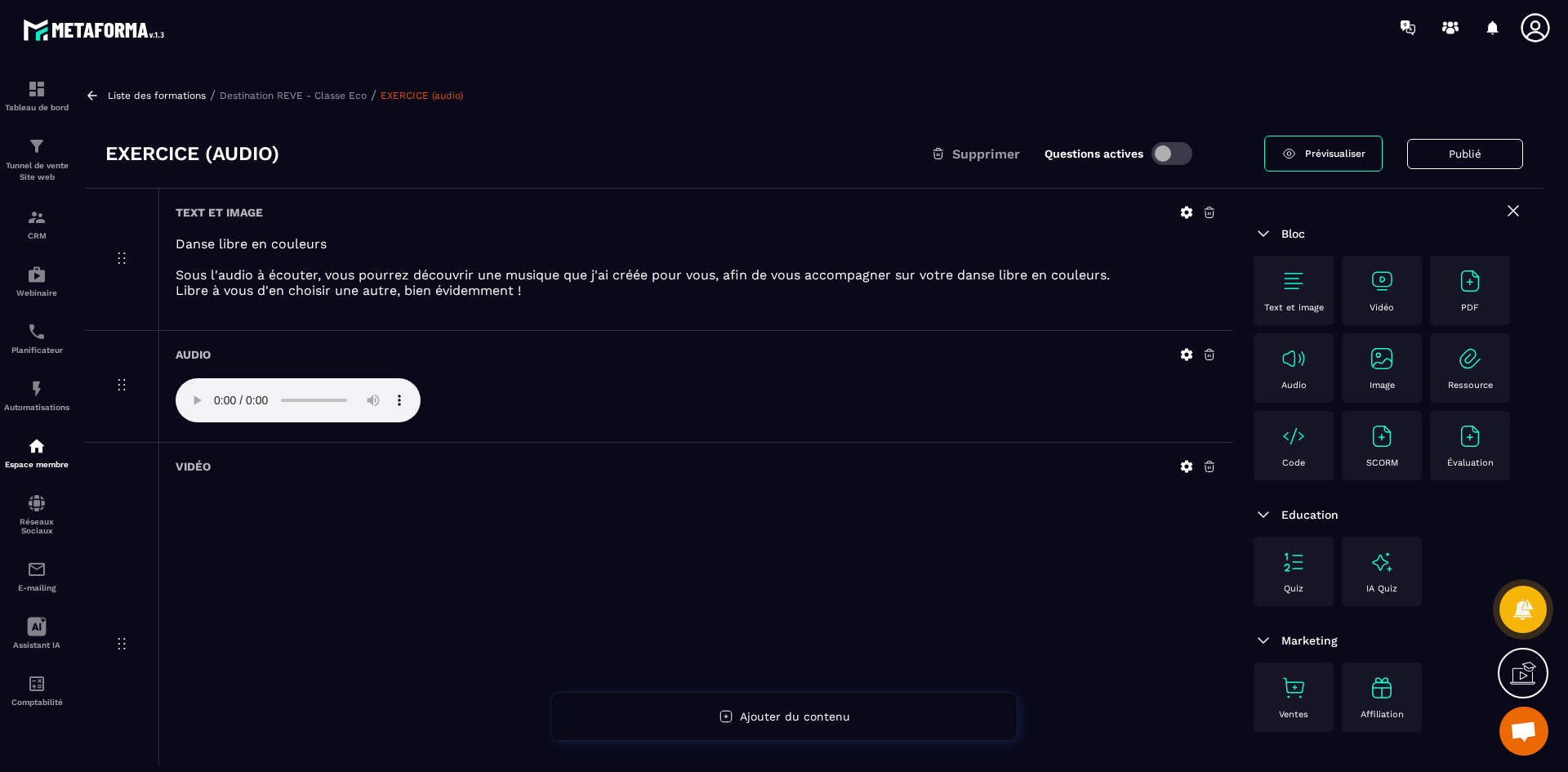
click at [1185, 213] on icon at bounding box center [1187, 213] width 12 height 12
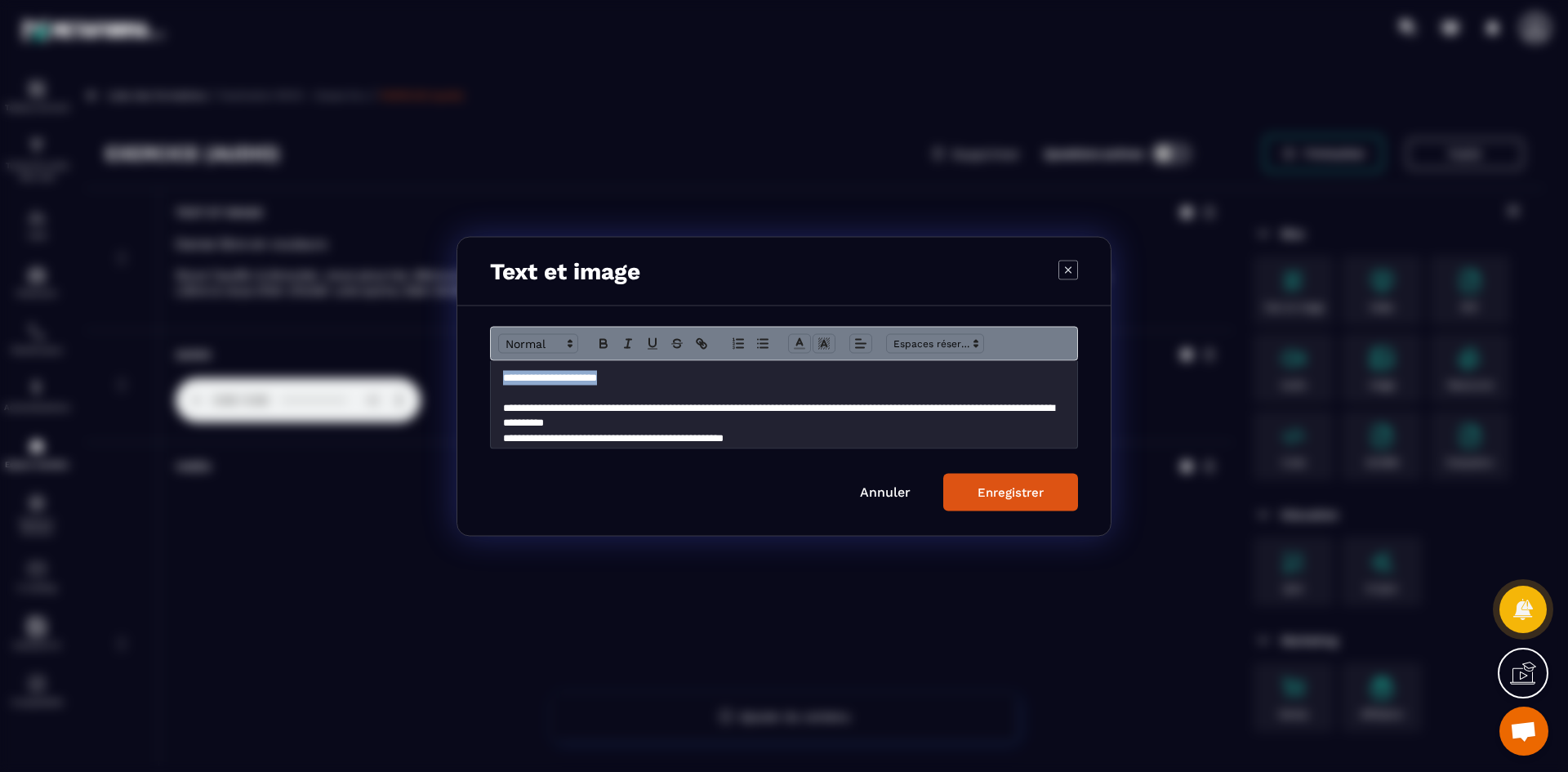
drag, startPoint x: 650, startPoint y: 374, endPoint x: 506, endPoint y: 374, distance: 144.0
click at [506, 374] on p "**********" at bounding box center [777, 378] width 550 height 15
click at [606, 339] on icon "Modal window" at bounding box center [604, 344] width 15 height 15
click at [1030, 492] on div "Enregistrer" at bounding box center [1010, 492] width 66 height 15
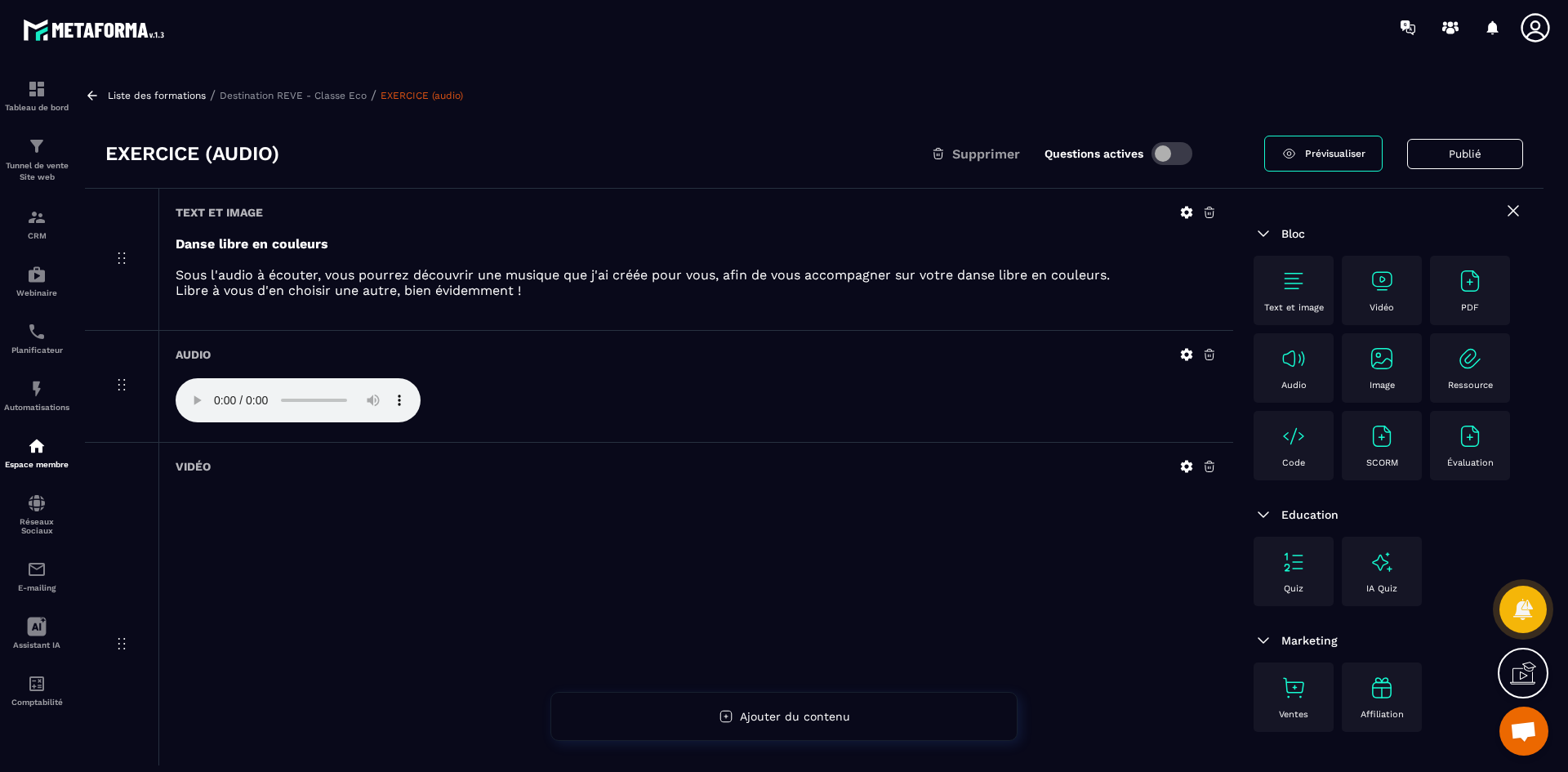
click at [341, 91] on p "Destination REVE - Classe Eco" at bounding box center [293, 95] width 147 height 12
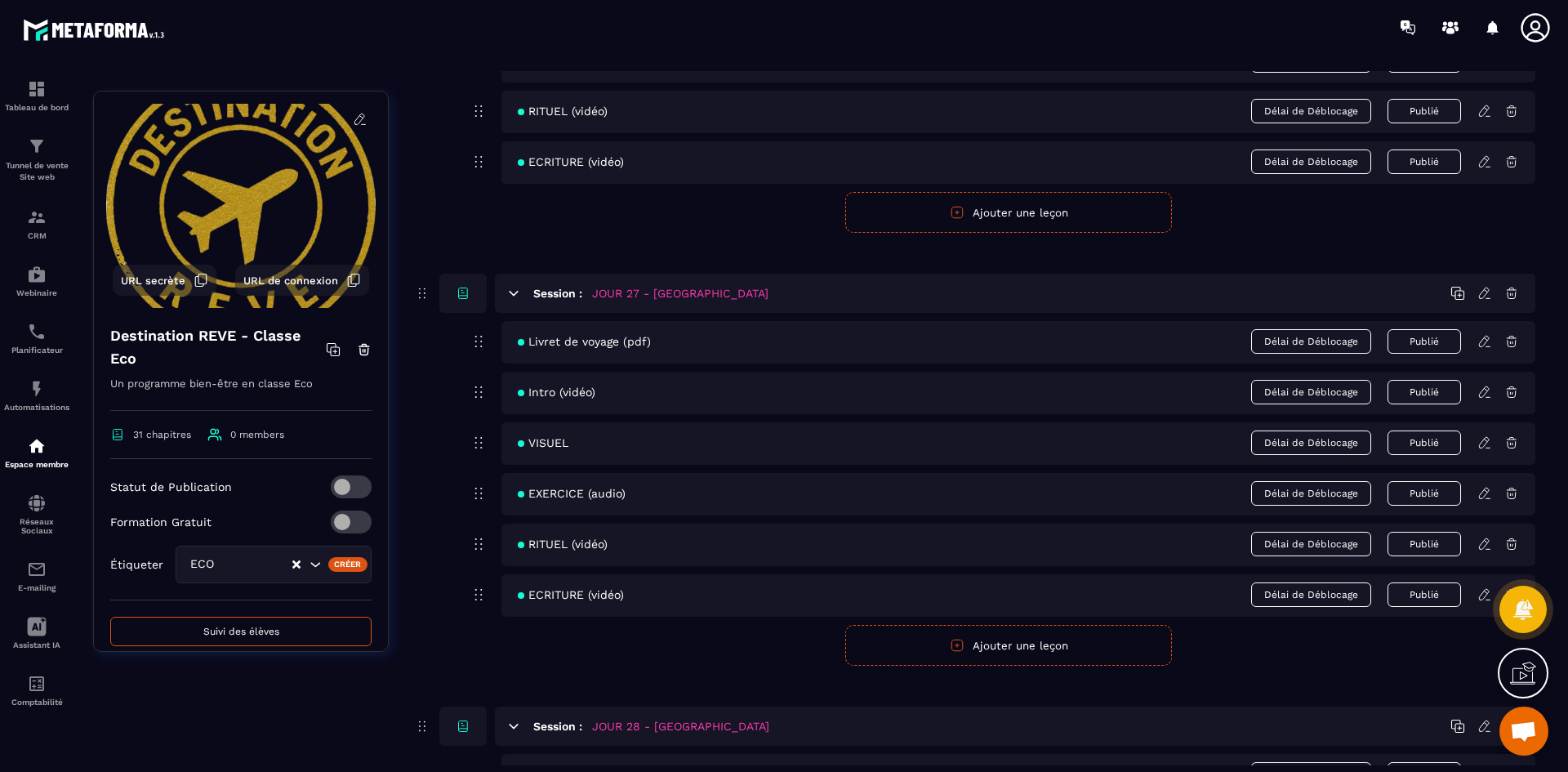
scroll to position [11932, 0]
click at [1483, 488] on icon at bounding box center [1485, 493] width 15 height 15
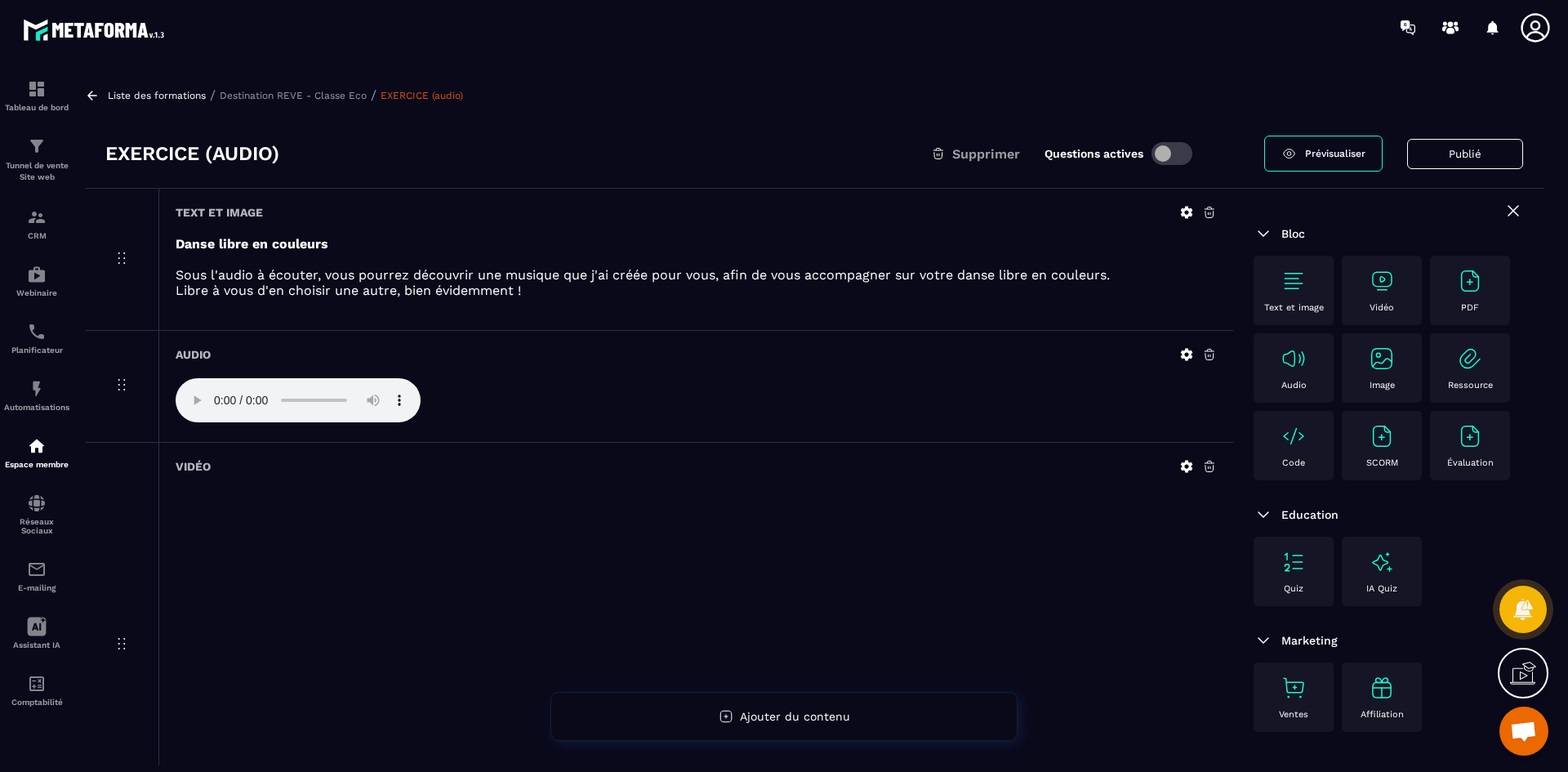
click at [1174, 149] on span at bounding box center [1171, 154] width 41 height 23
click at [343, 97] on p "Destination REVE - Classe Eco" at bounding box center [293, 95] width 147 height 12
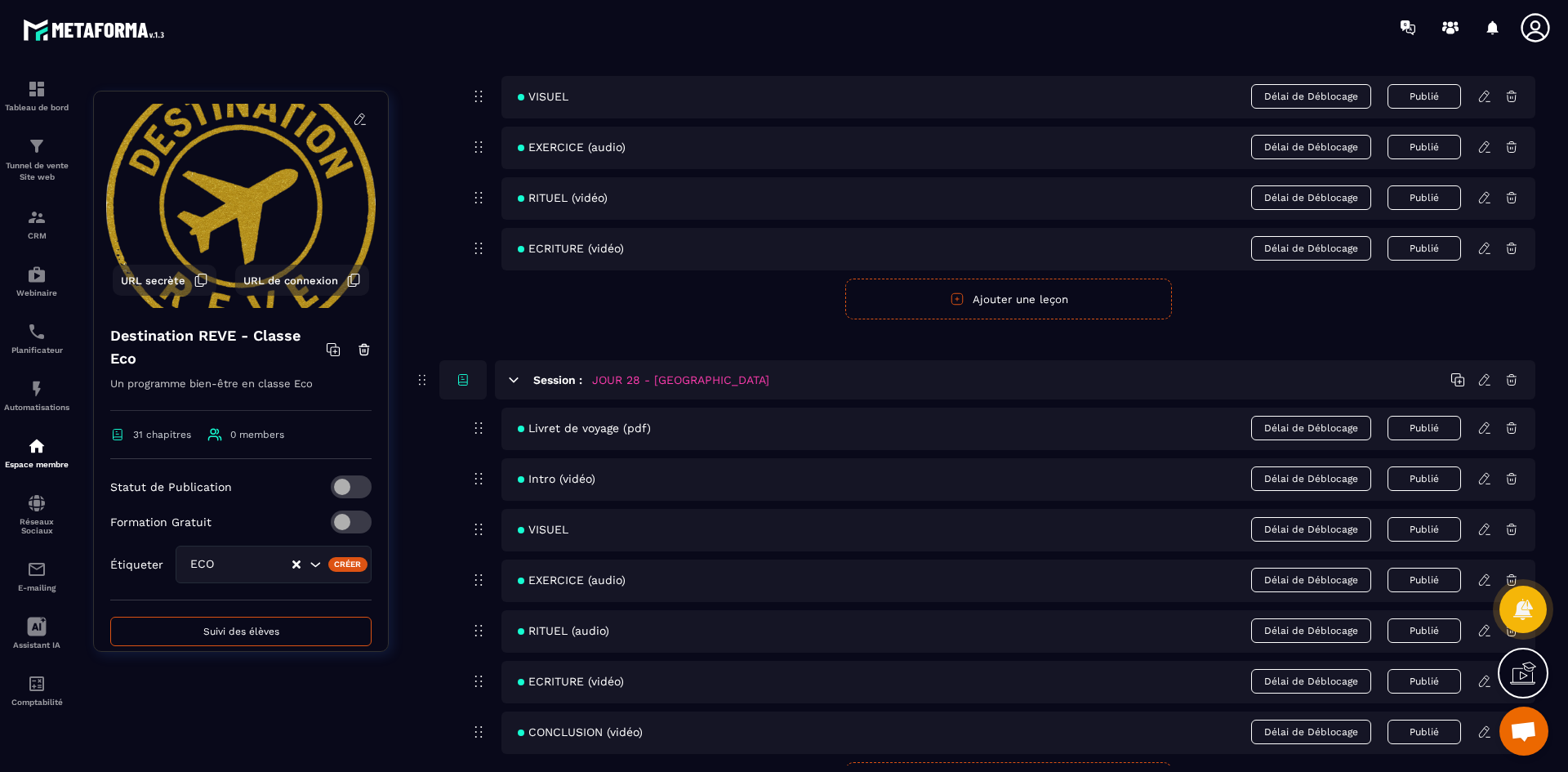
scroll to position [12422, 0]
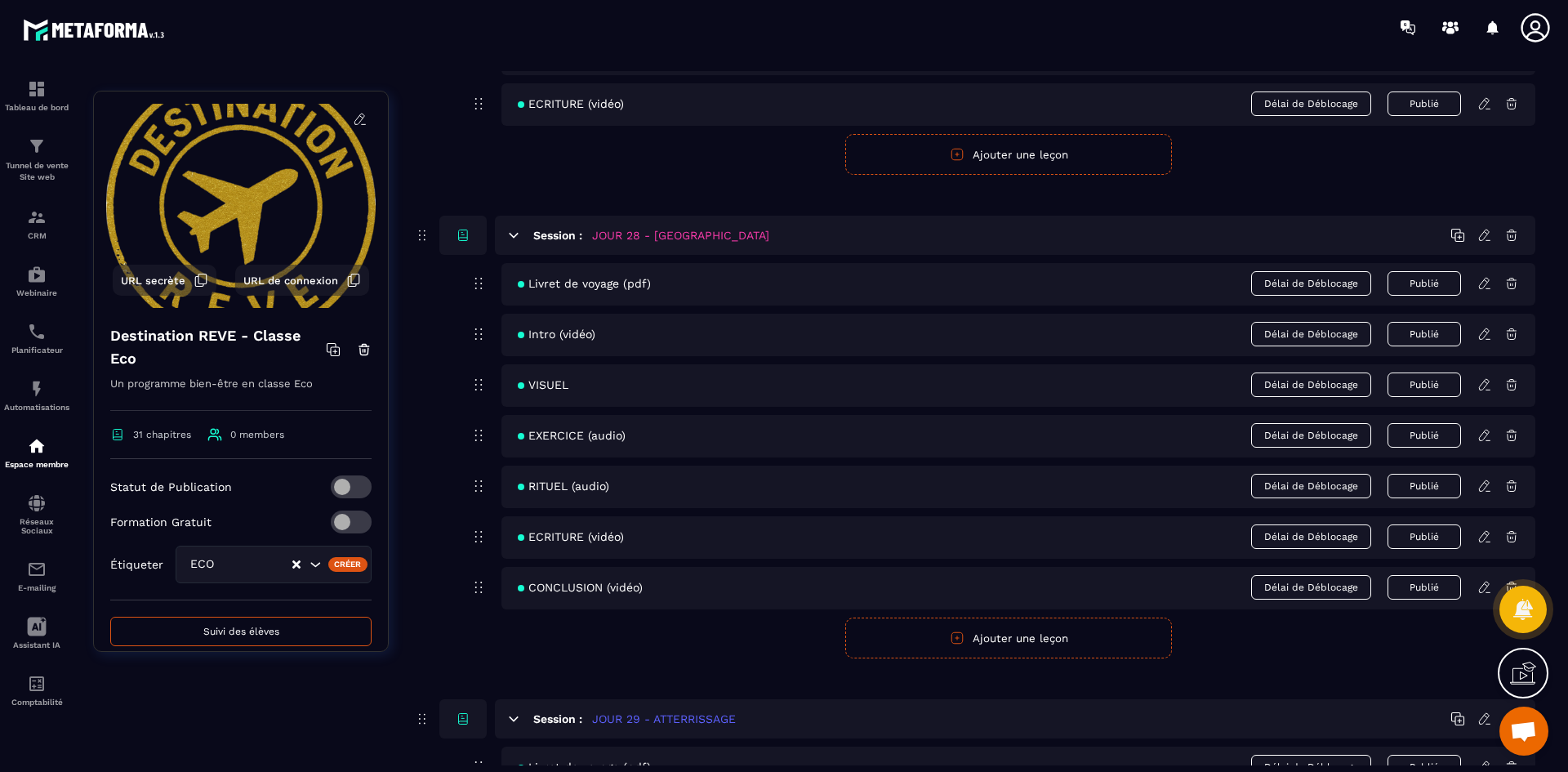
click at [1480, 438] on icon at bounding box center [1485, 436] width 15 height 15
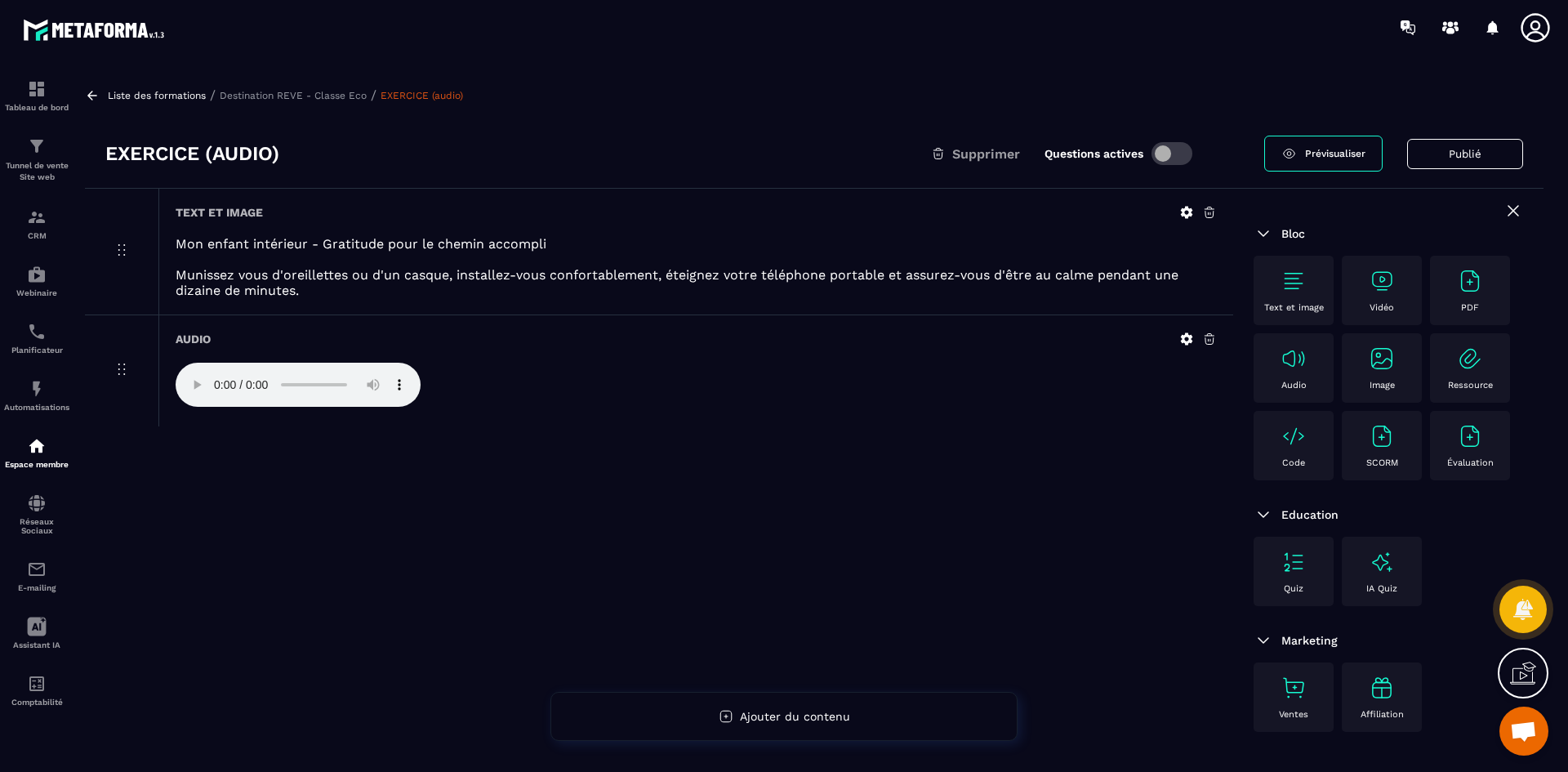
click at [1184, 206] on icon at bounding box center [1187, 213] width 15 height 15
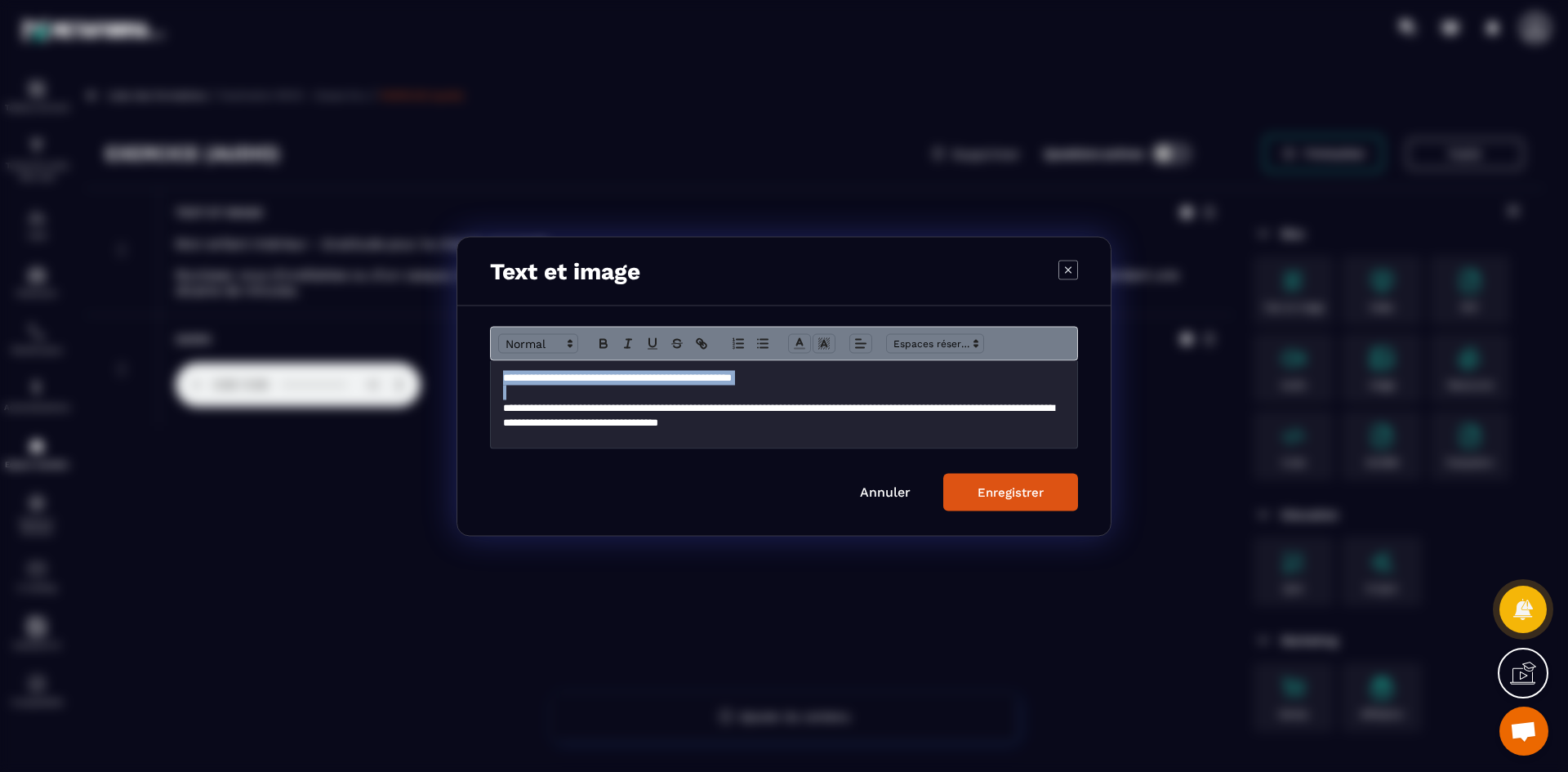
drag, startPoint x: 836, startPoint y: 393, endPoint x: 499, endPoint y: 374, distance: 337.5
click at [499, 374] on div "**********" at bounding box center [784, 403] width 587 height 87
click at [607, 343] on icon "Modal window" at bounding box center [604, 344] width 15 height 15
click at [570, 428] on p "**********" at bounding box center [783, 415] width 562 height 30
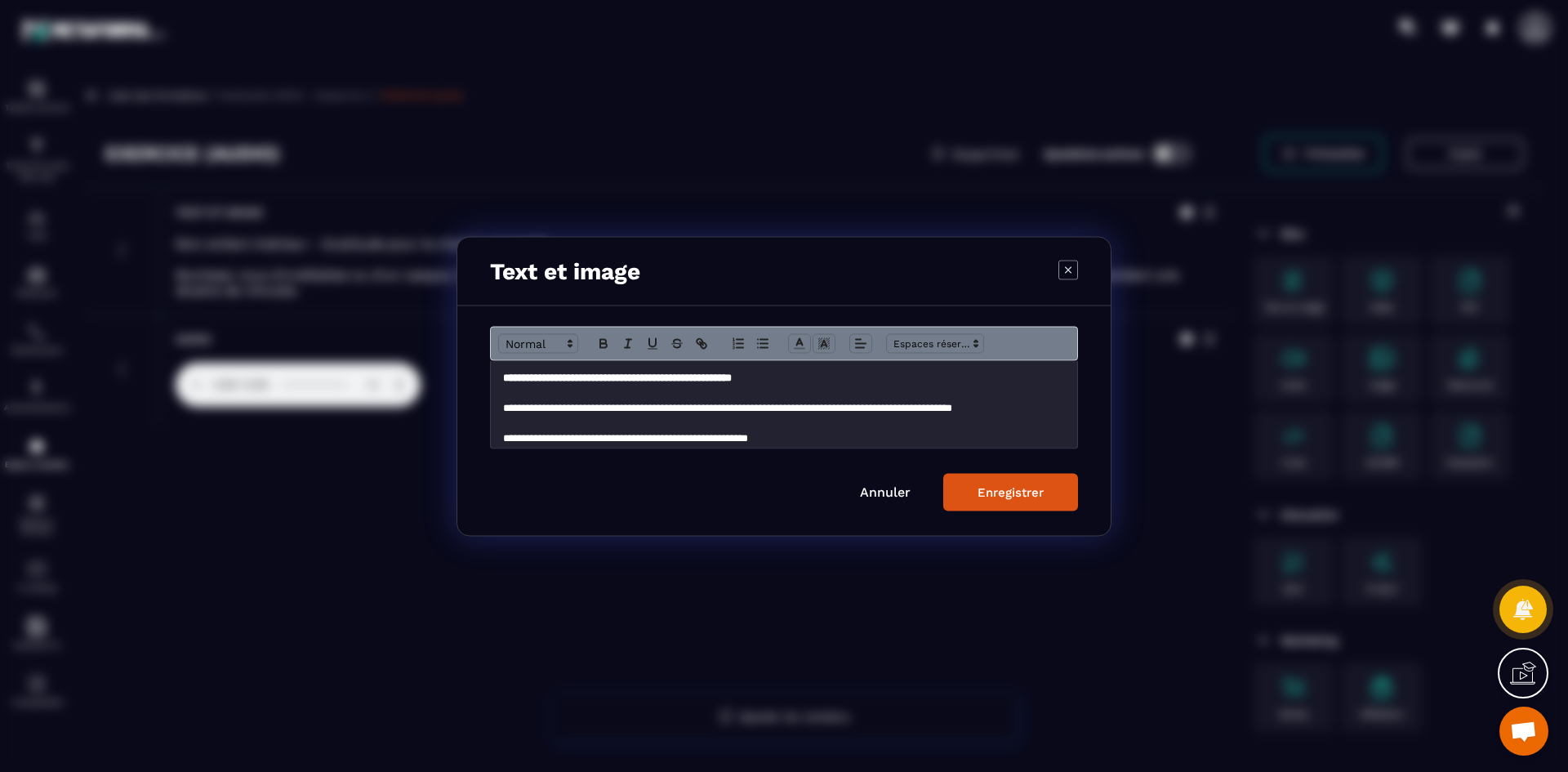
click at [1010, 487] on div "Enregistrer" at bounding box center [1010, 492] width 66 height 15
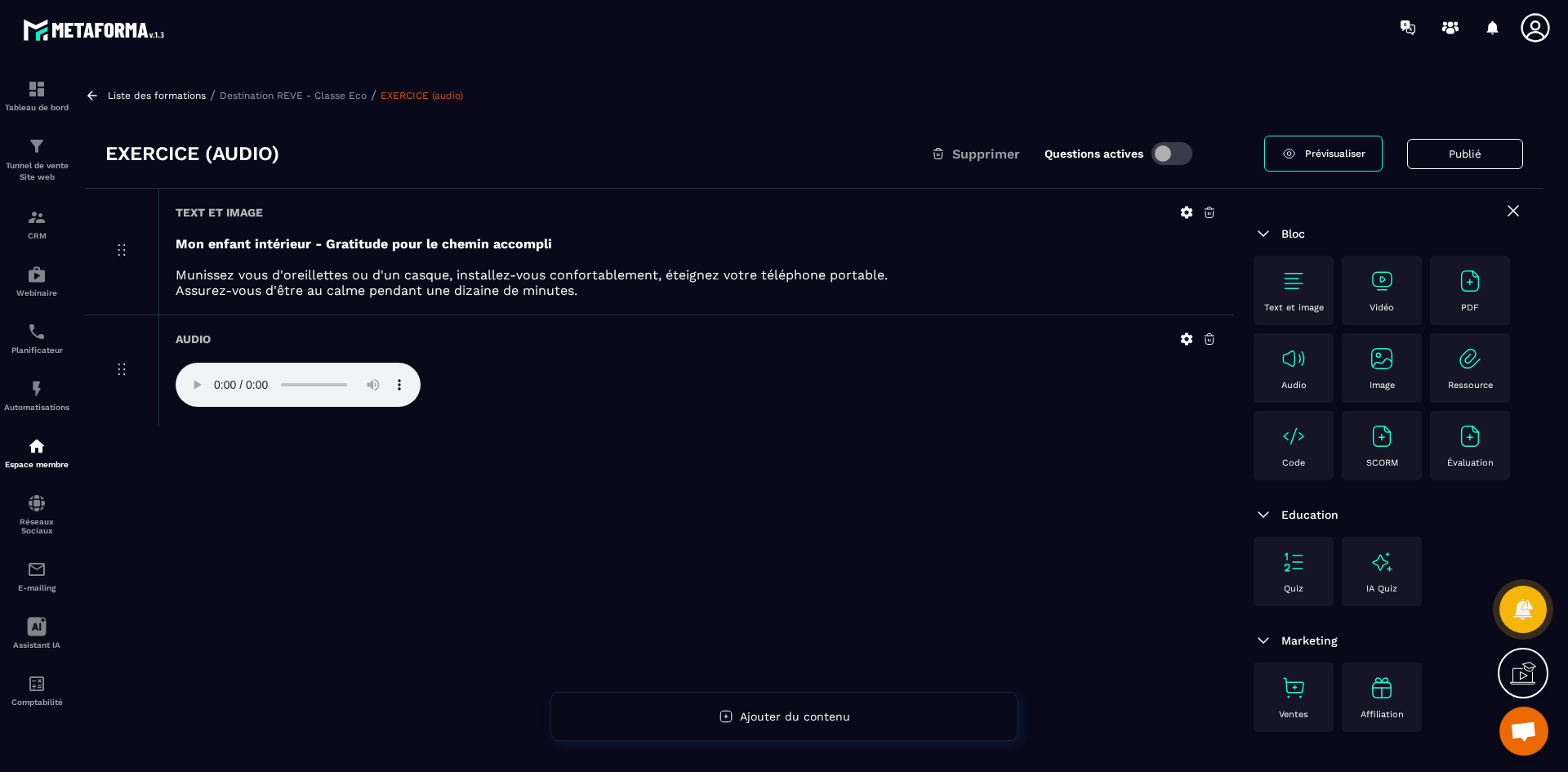
click at [343, 92] on p "Destination REVE - Classe Eco" at bounding box center [293, 95] width 147 height 12
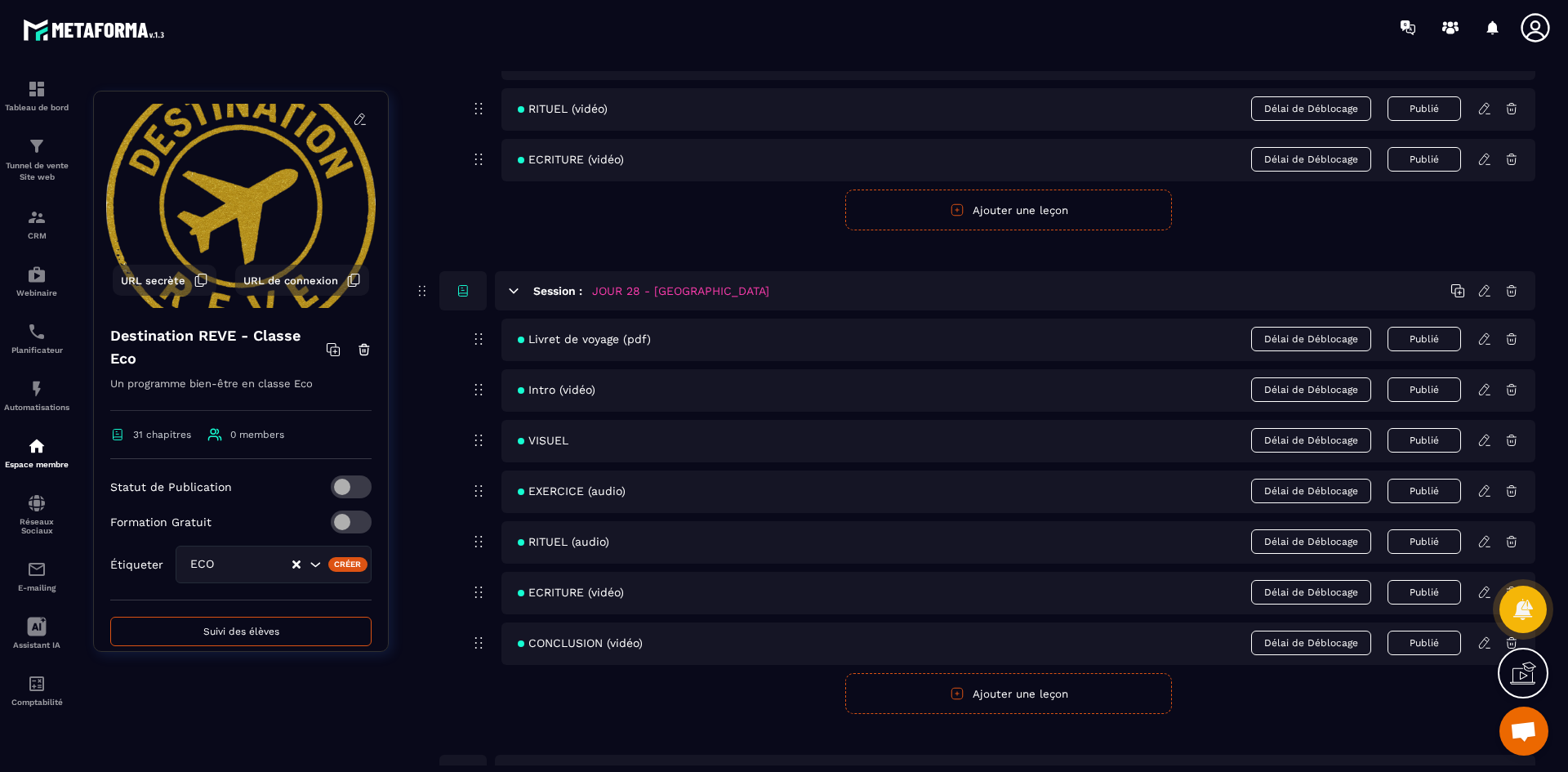
scroll to position [12504, 0]
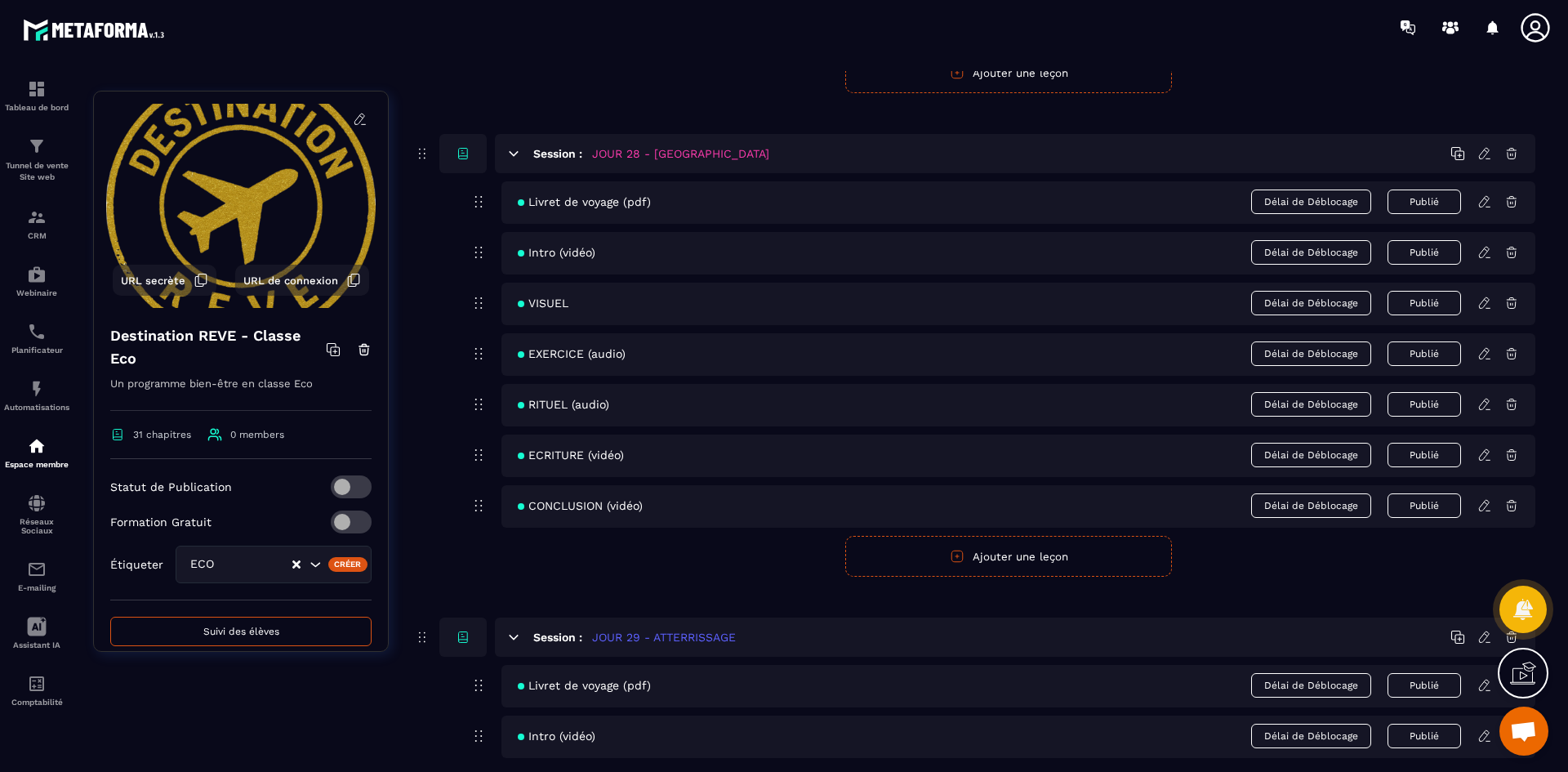
click at [1484, 406] on icon at bounding box center [1485, 404] width 15 height 15
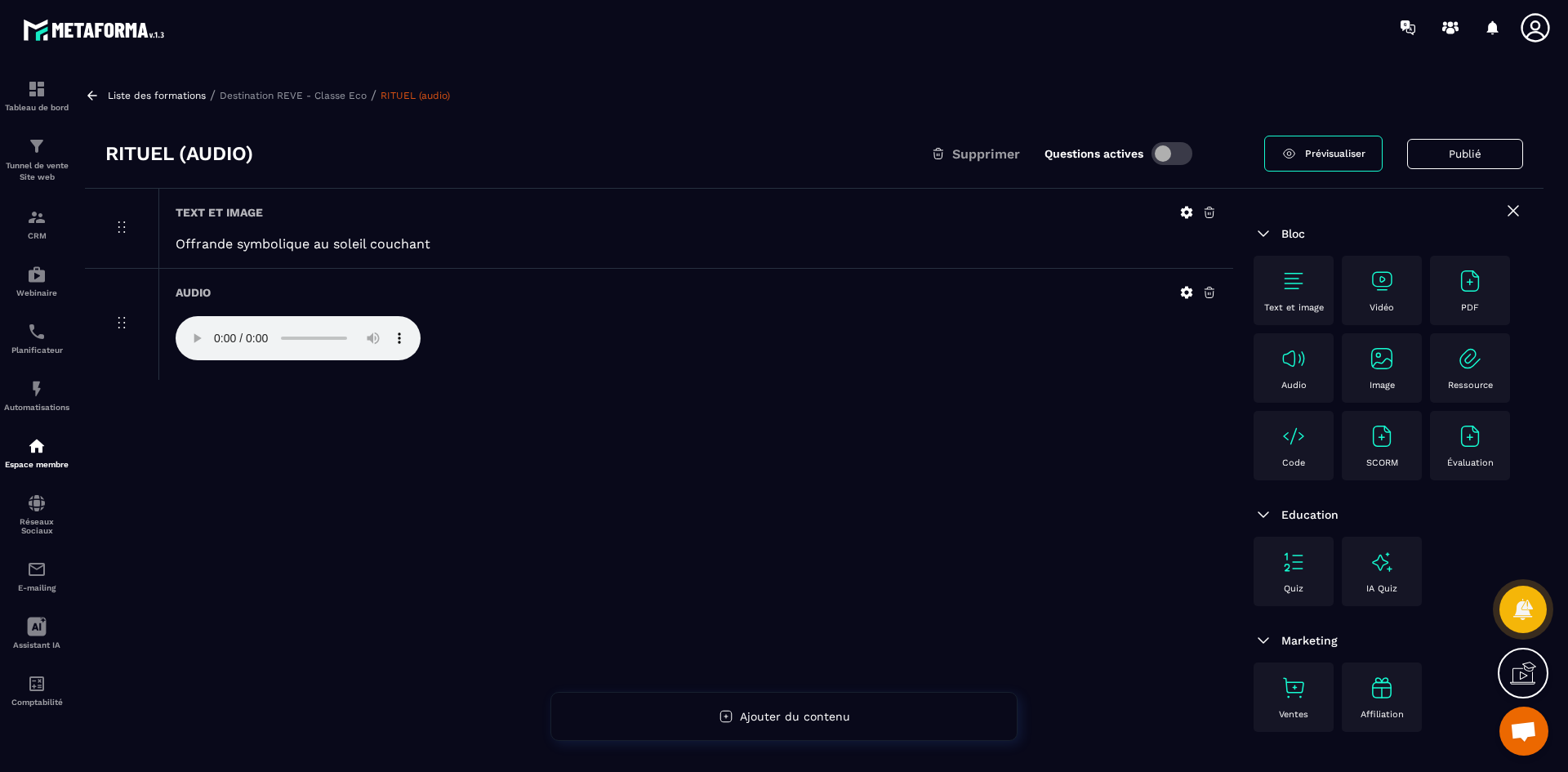
click at [1183, 212] on icon at bounding box center [1187, 213] width 12 height 12
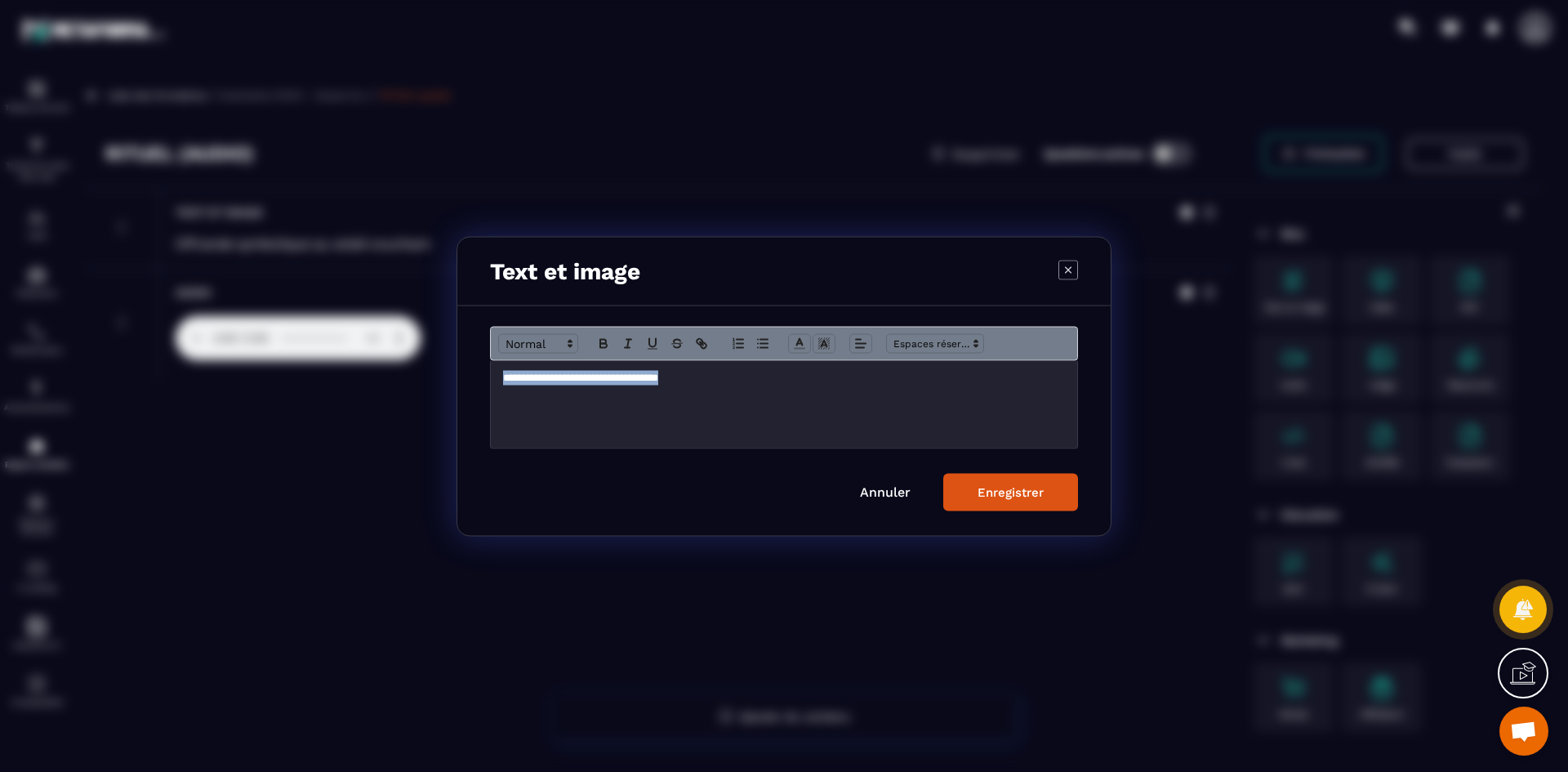
drag, startPoint x: 730, startPoint y: 384, endPoint x: 499, endPoint y: 372, distance: 231.3
click at [499, 372] on div "**********" at bounding box center [784, 403] width 587 height 87
click at [604, 339] on icon "Modal window" at bounding box center [604, 344] width 15 height 15
click at [1026, 489] on div "Enregistrer" at bounding box center [1010, 492] width 66 height 15
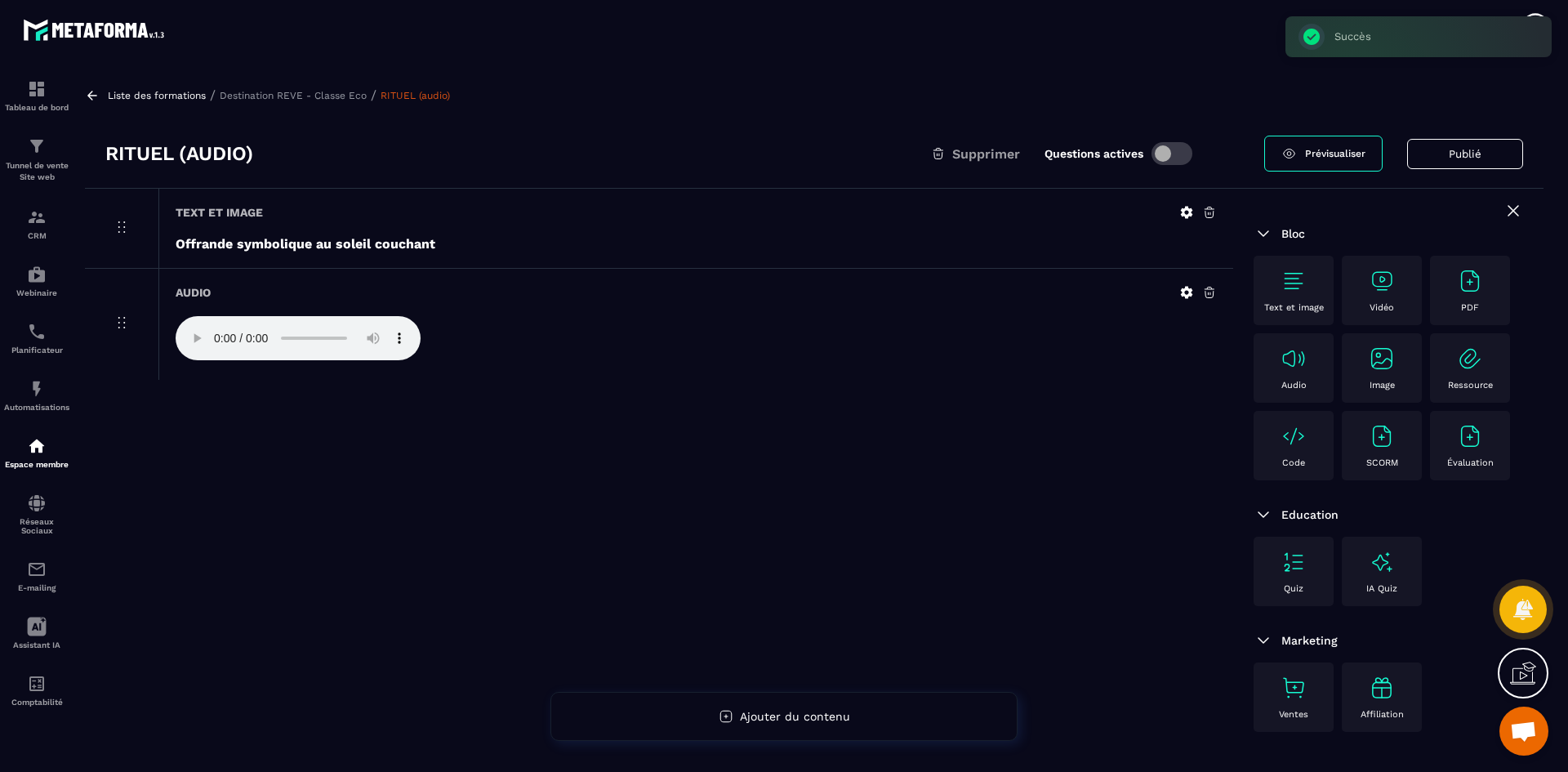
click at [299, 97] on p "Destination REVE - Classe Eco" at bounding box center [293, 95] width 147 height 12
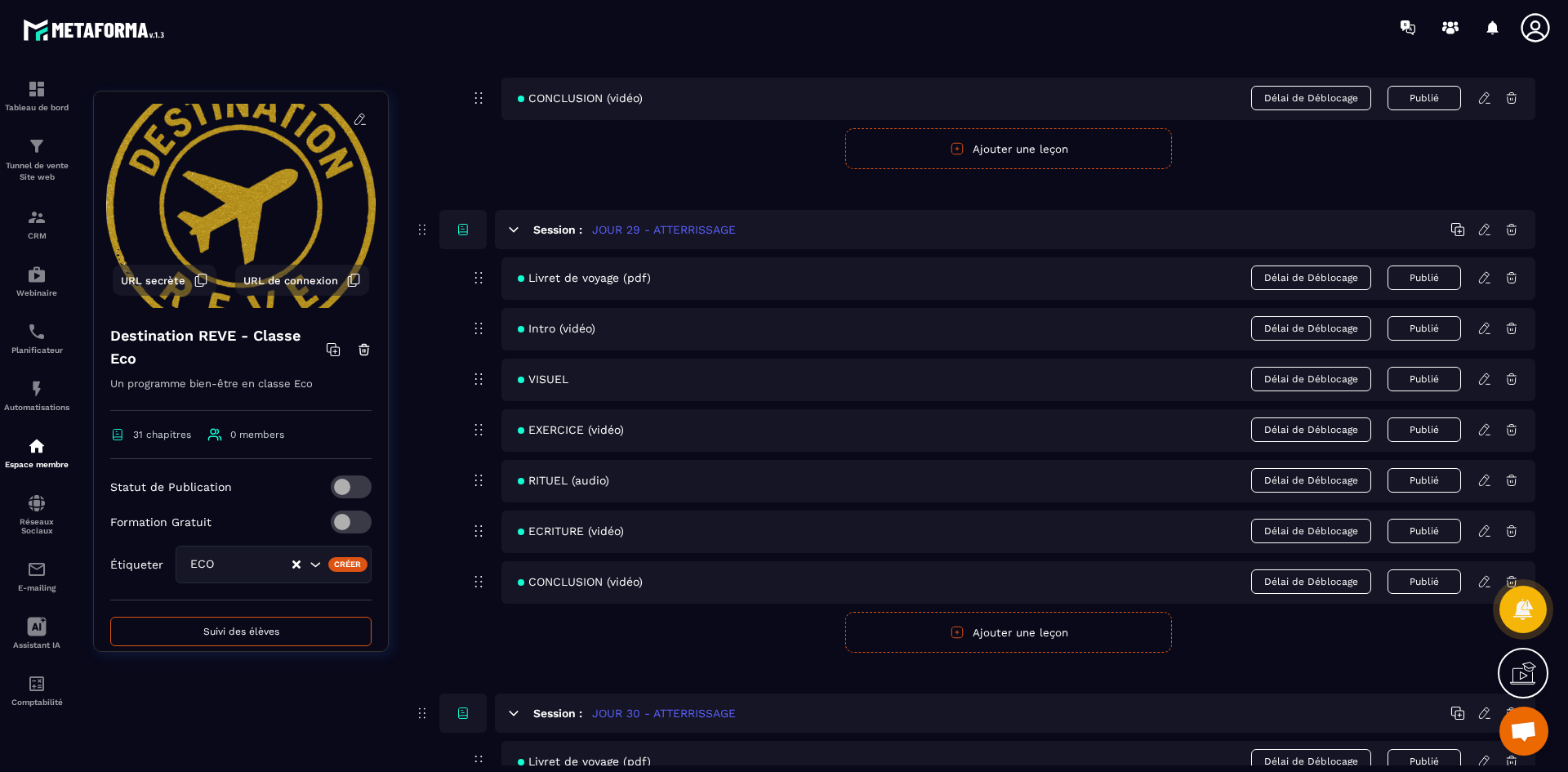
scroll to position [12995, 0]
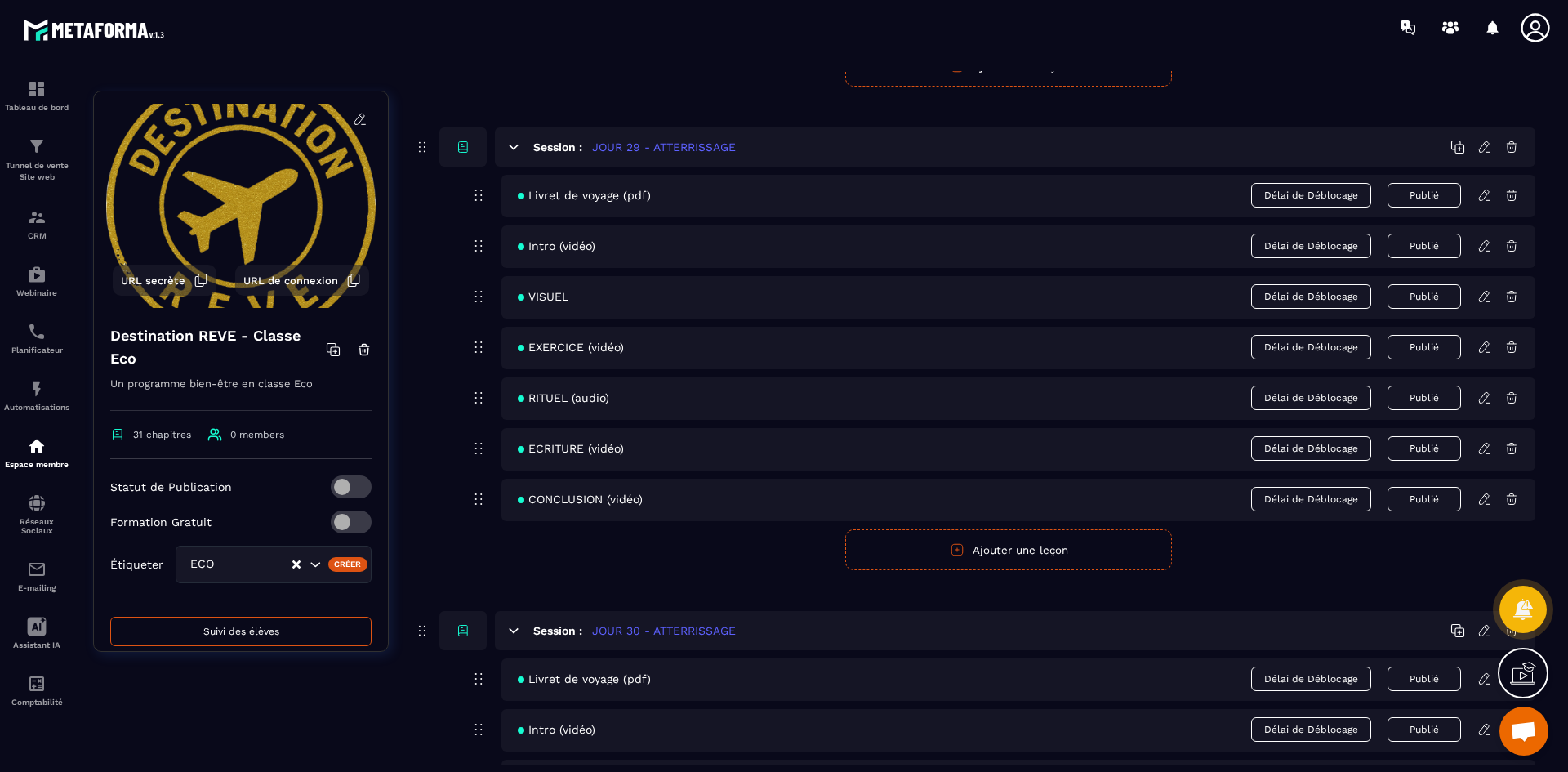
click at [1480, 404] on icon at bounding box center [1485, 398] width 15 height 15
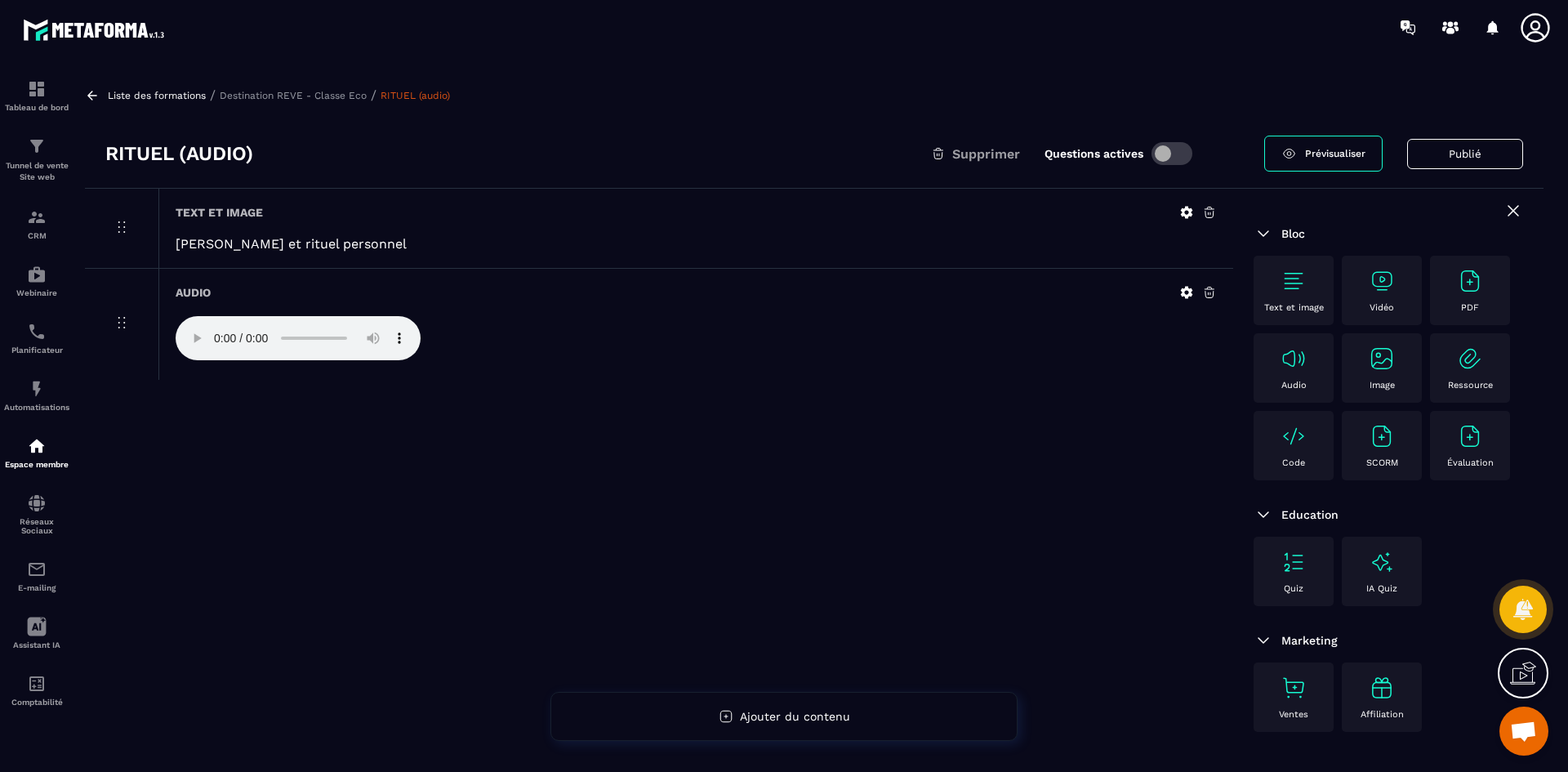
click at [1189, 213] on icon at bounding box center [1187, 213] width 12 height 12
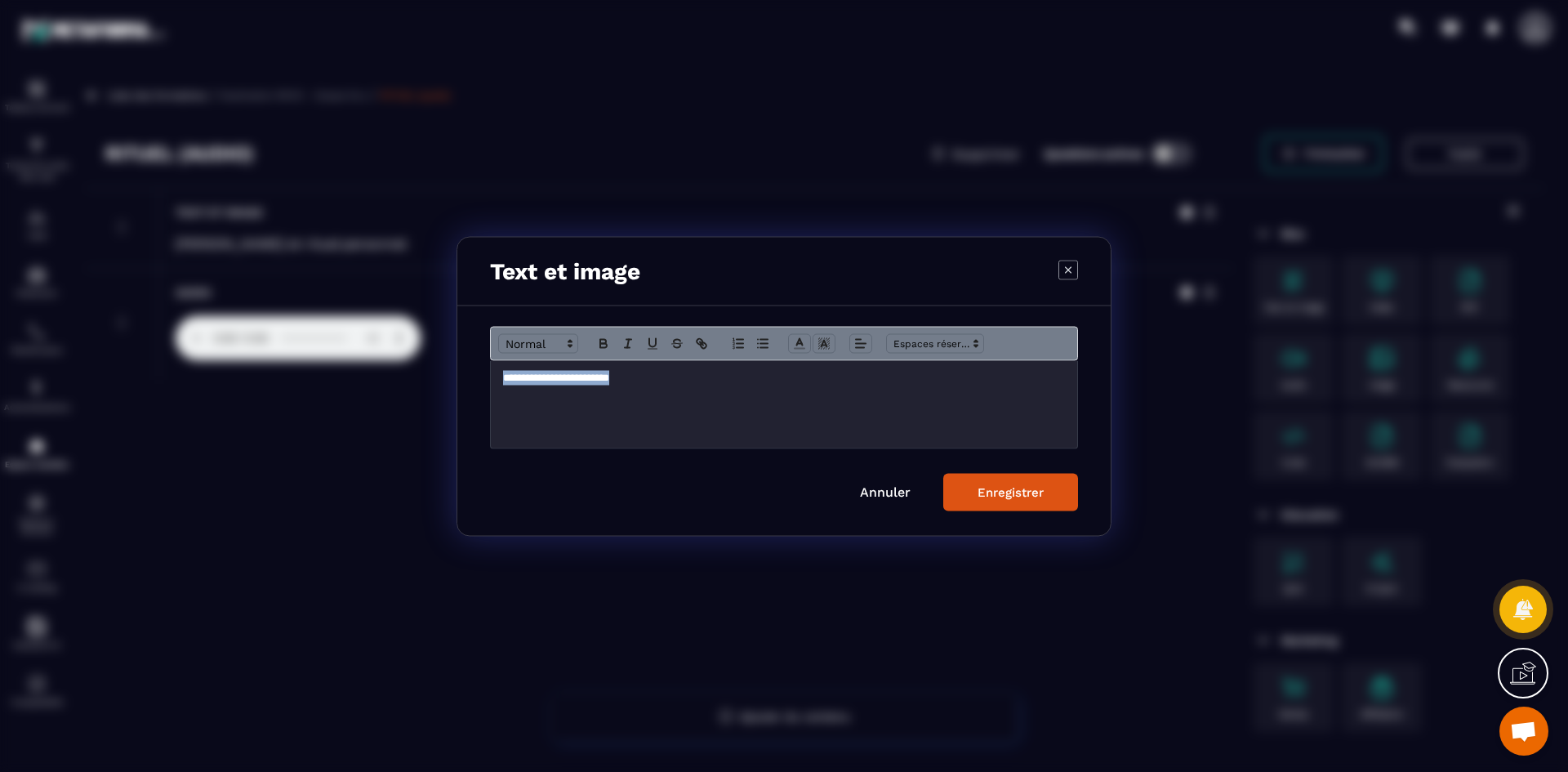
drag, startPoint x: 656, startPoint y: 374, endPoint x: 489, endPoint y: 364, distance: 167.3
click at [489, 364] on div "**********" at bounding box center [784, 420] width 654 height 230
click at [606, 340] on icon "Modal window" at bounding box center [604, 344] width 15 height 15
click at [987, 498] on div "Enregistrer" at bounding box center [1010, 492] width 66 height 15
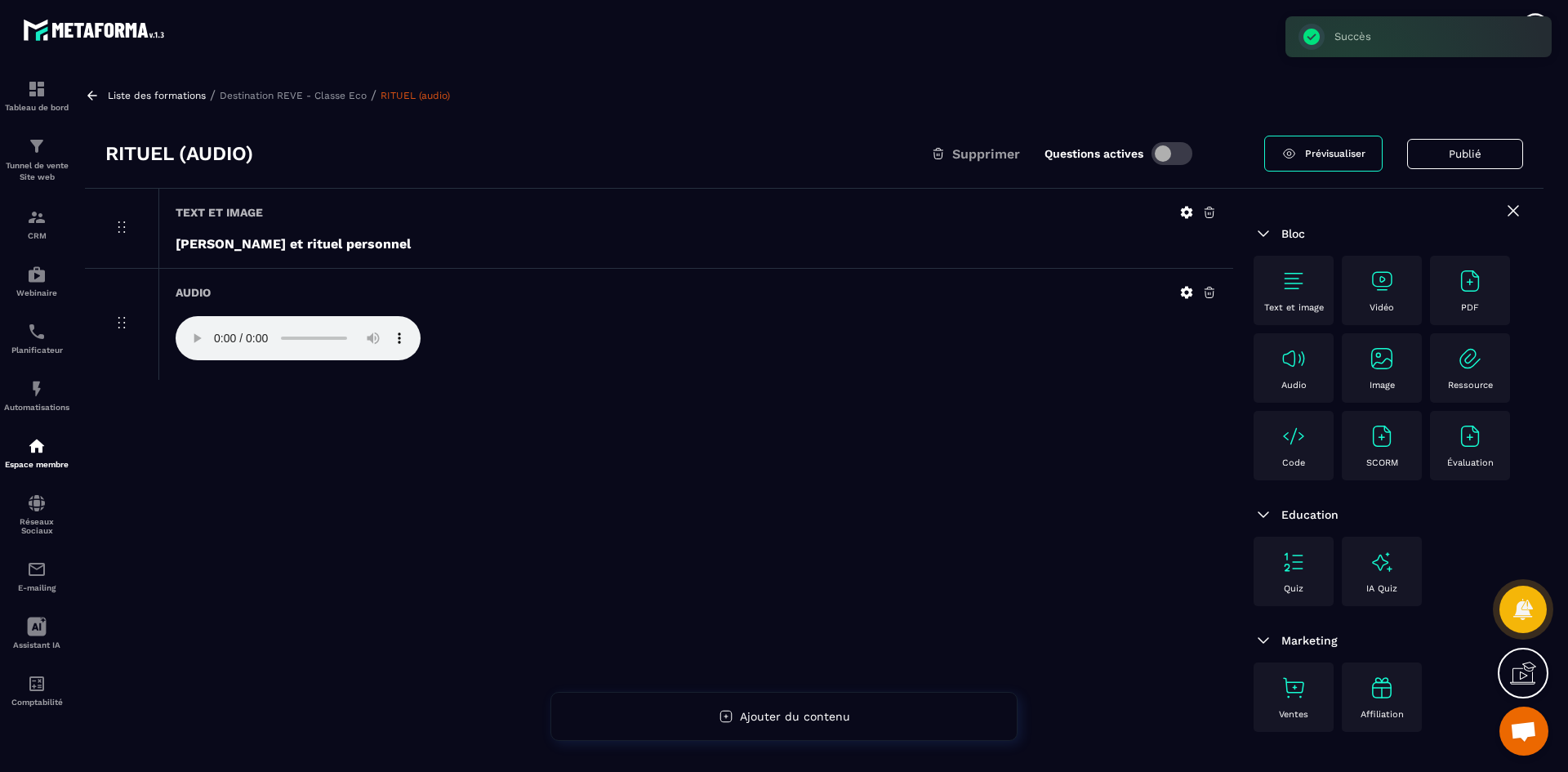
click at [318, 98] on p "Destination REVE - Classe Eco" at bounding box center [293, 95] width 147 height 12
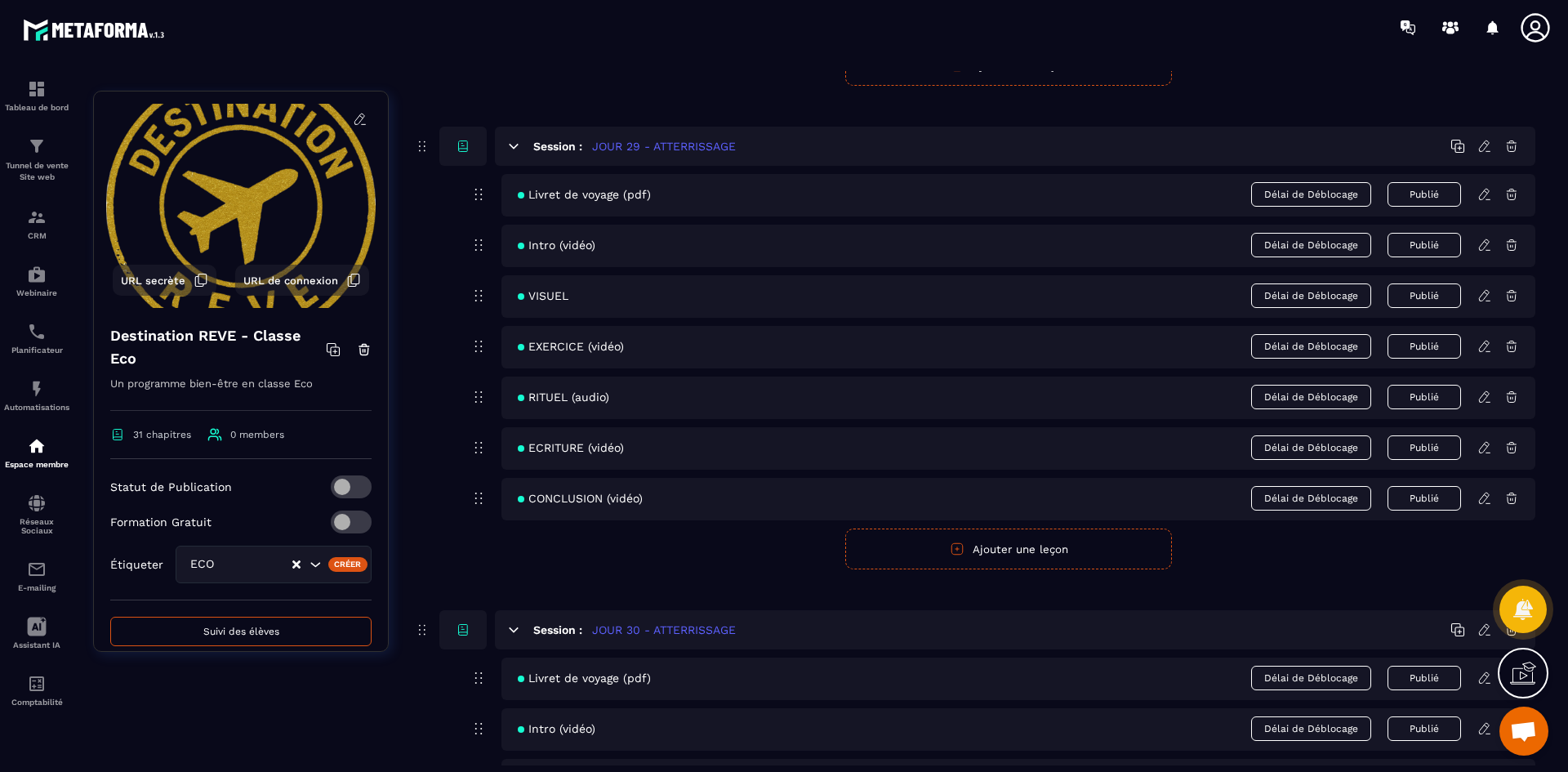
scroll to position [12995, 0]
click at [1483, 400] on icon at bounding box center [1485, 398] width 15 height 15
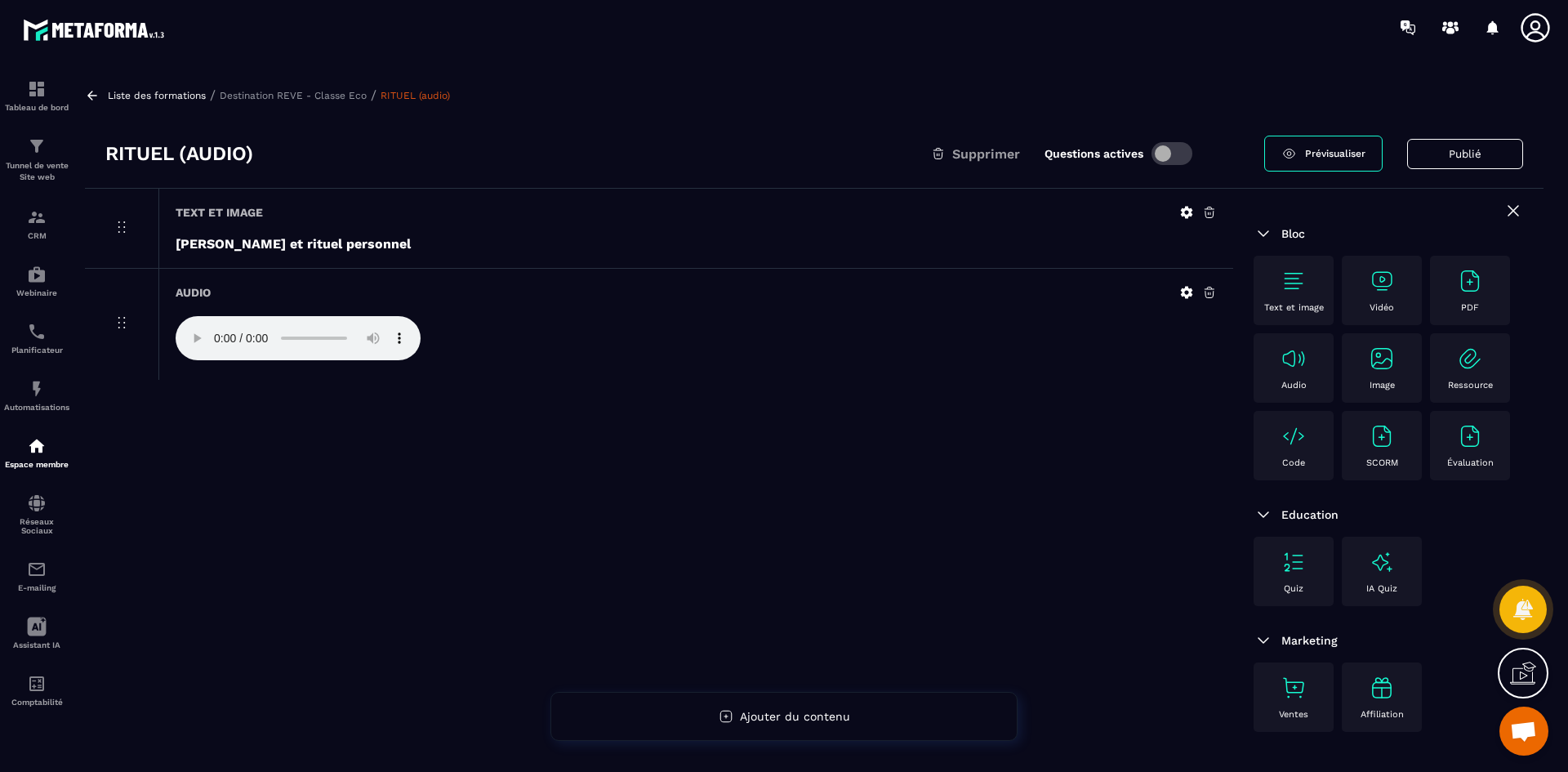
click at [1184, 212] on icon at bounding box center [1187, 213] width 12 height 12
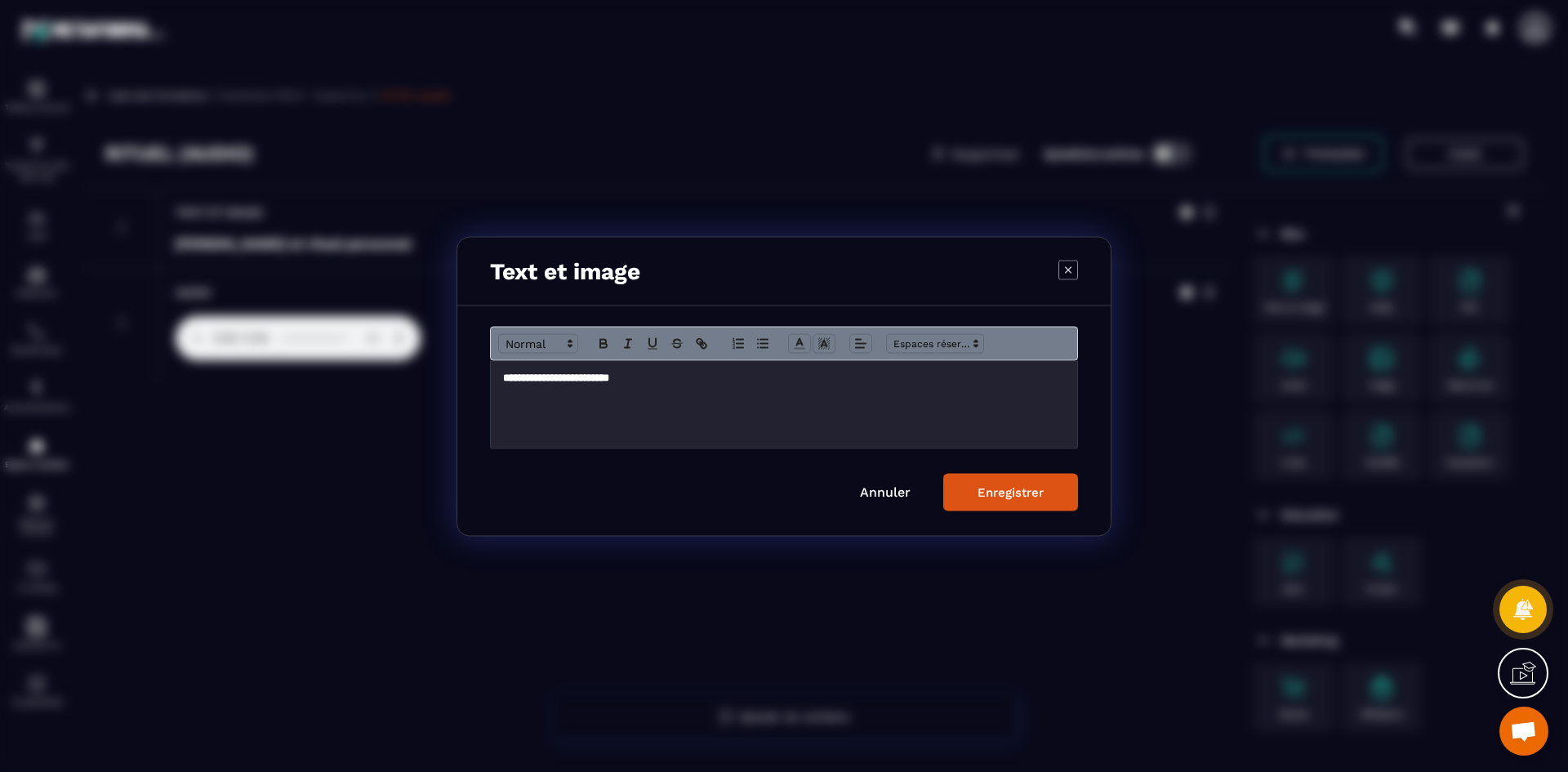
click at [1065, 272] on icon "Modal window" at bounding box center [1069, 270] width 20 height 20
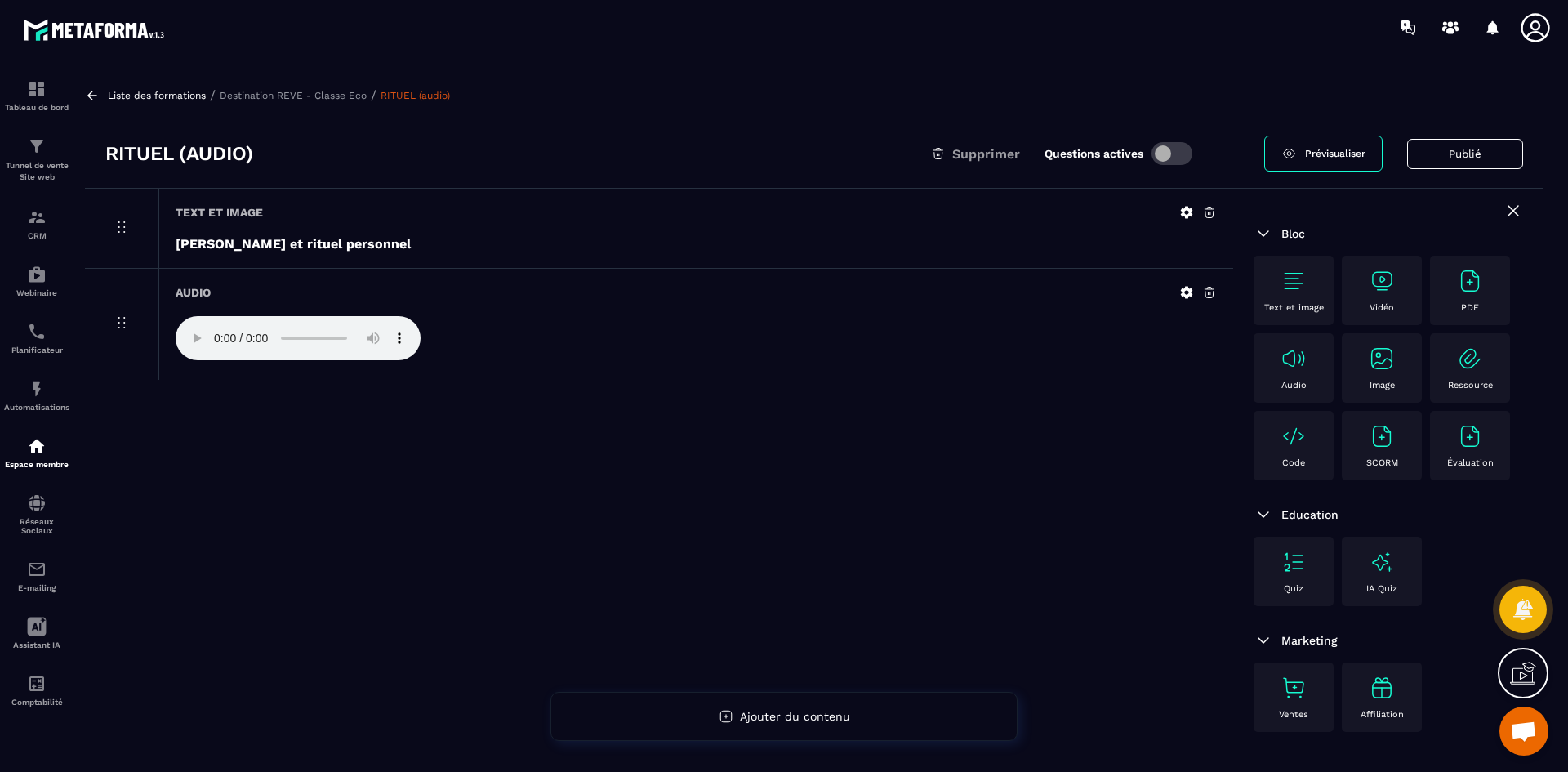
click at [271, 91] on p "Destination REVE - Classe Eco" at bounding box center [293, 95] width 147 height 12
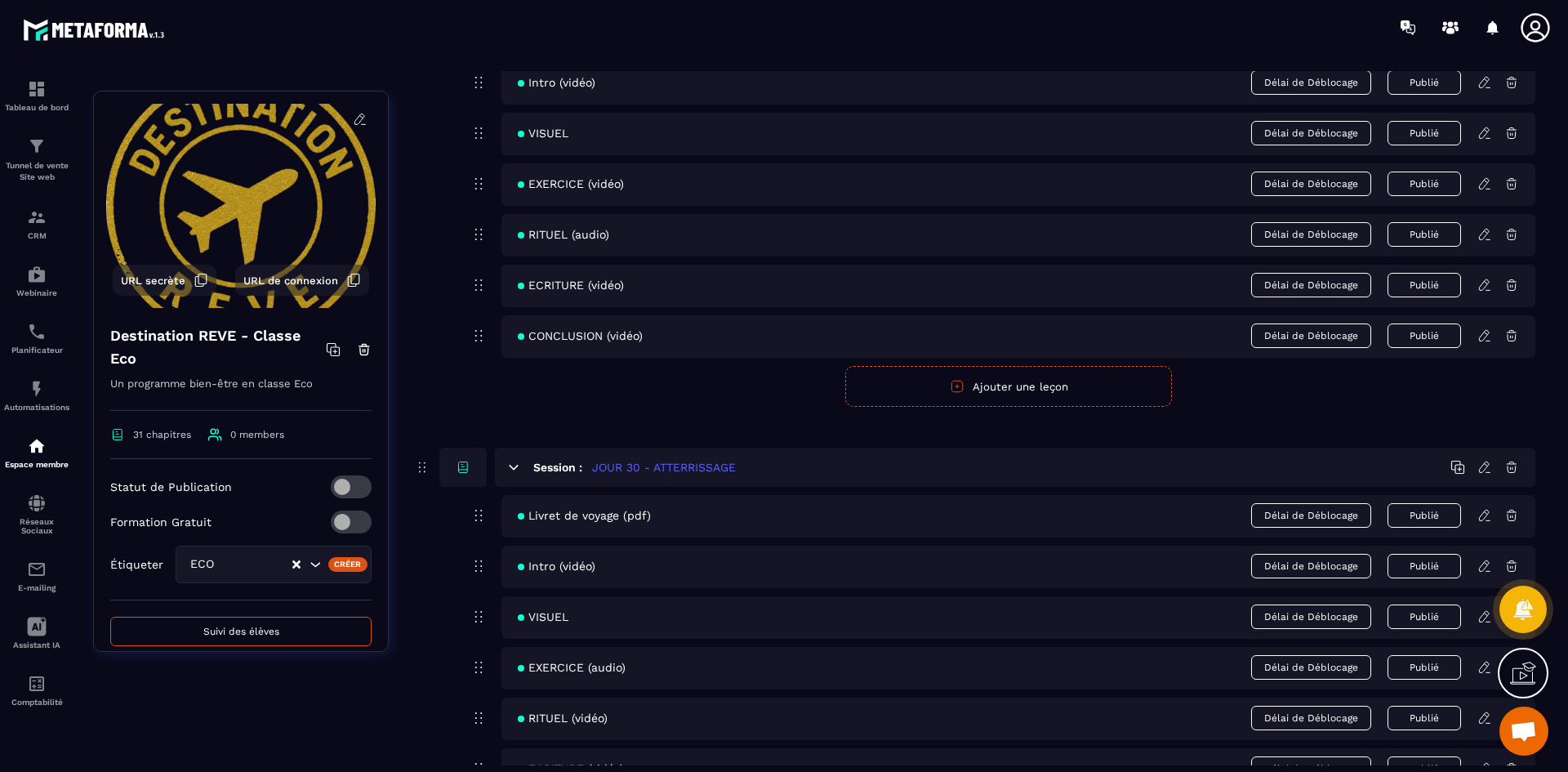
scroll to position [13340, 0]
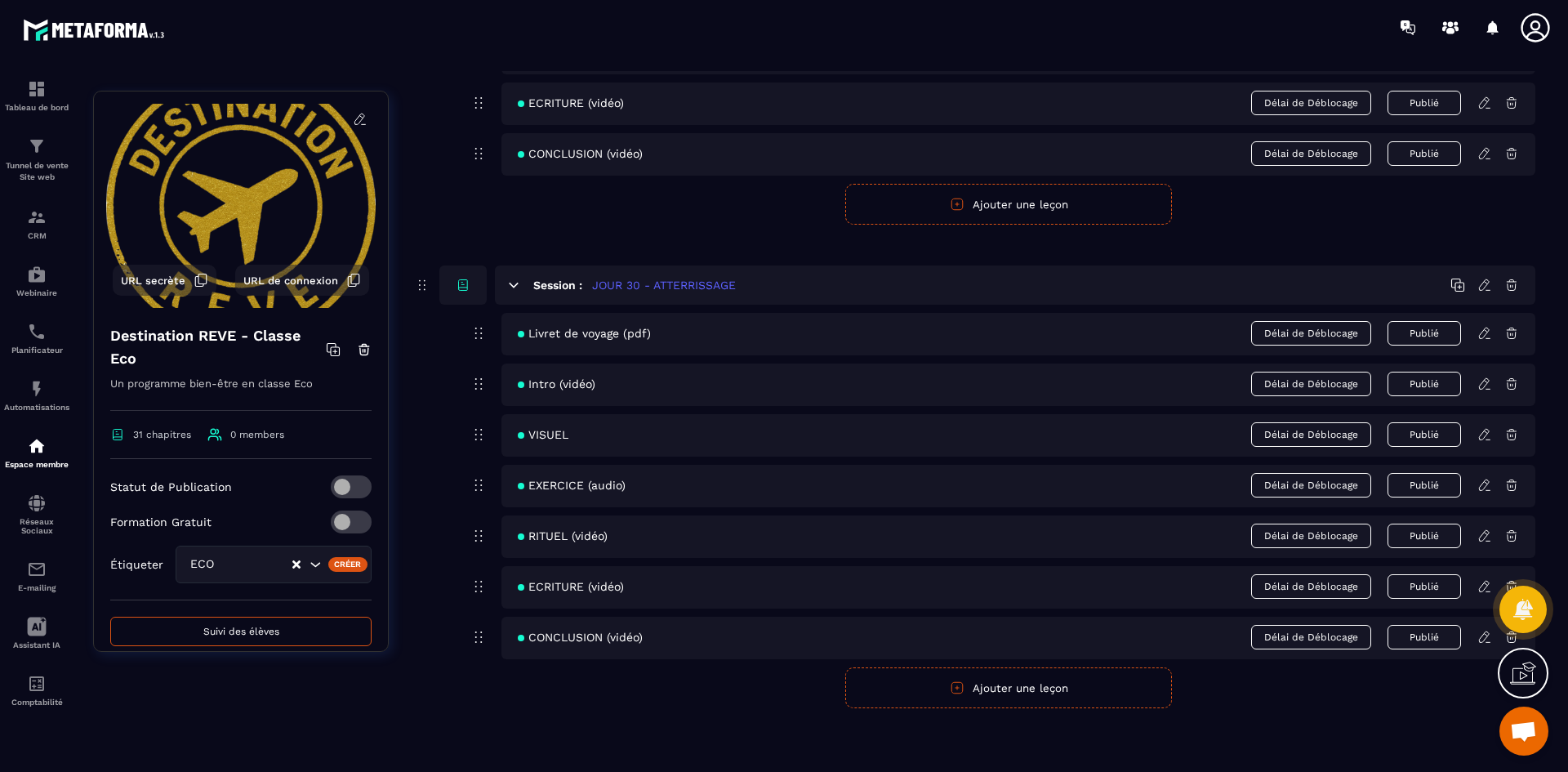
click at [1487, 486] on icon at bounding box center [1484, 485] width 10 height 11
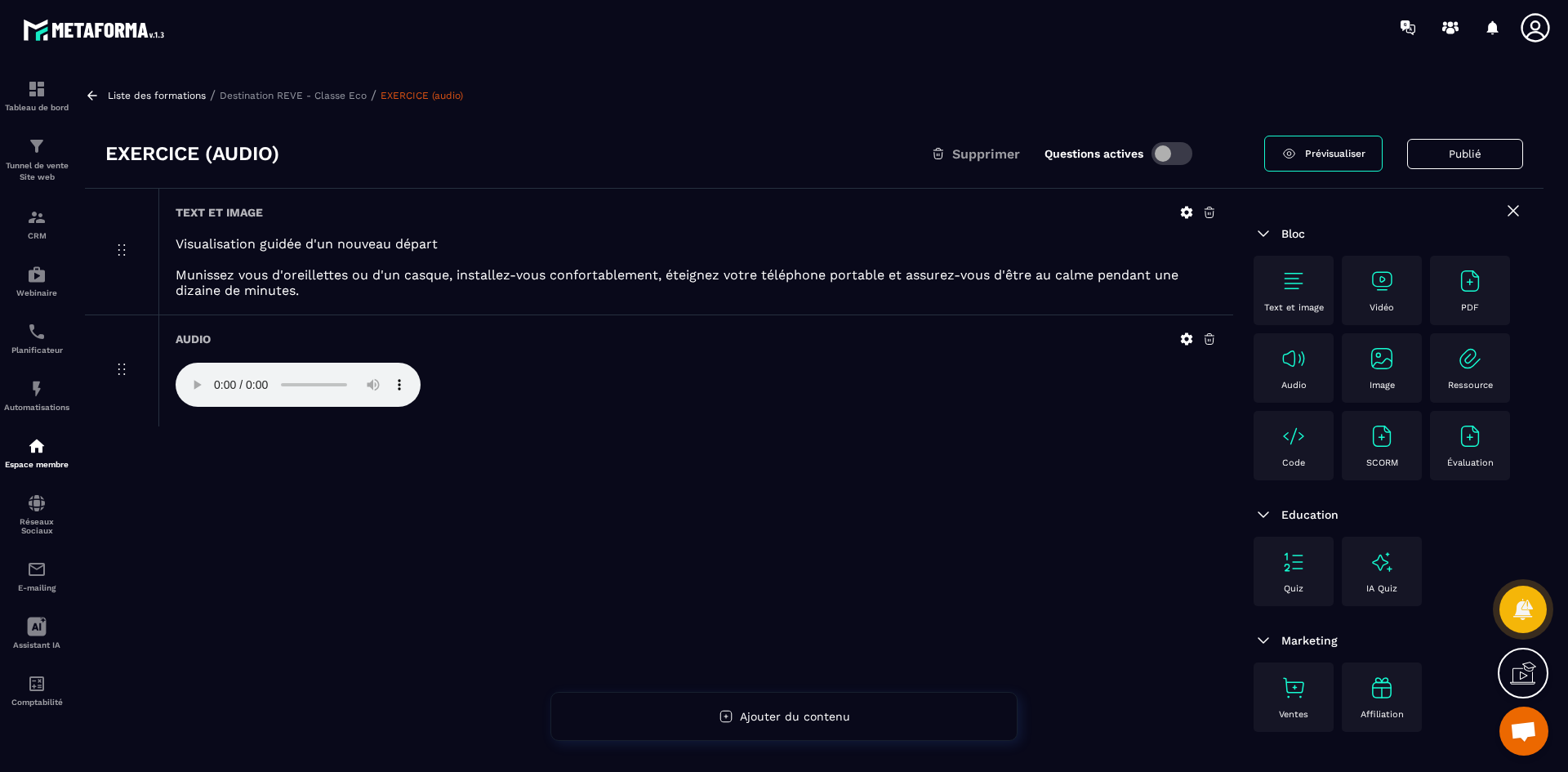
click at [1185, 205] on icon at bounding box center [1187, 213] width 15 height 15
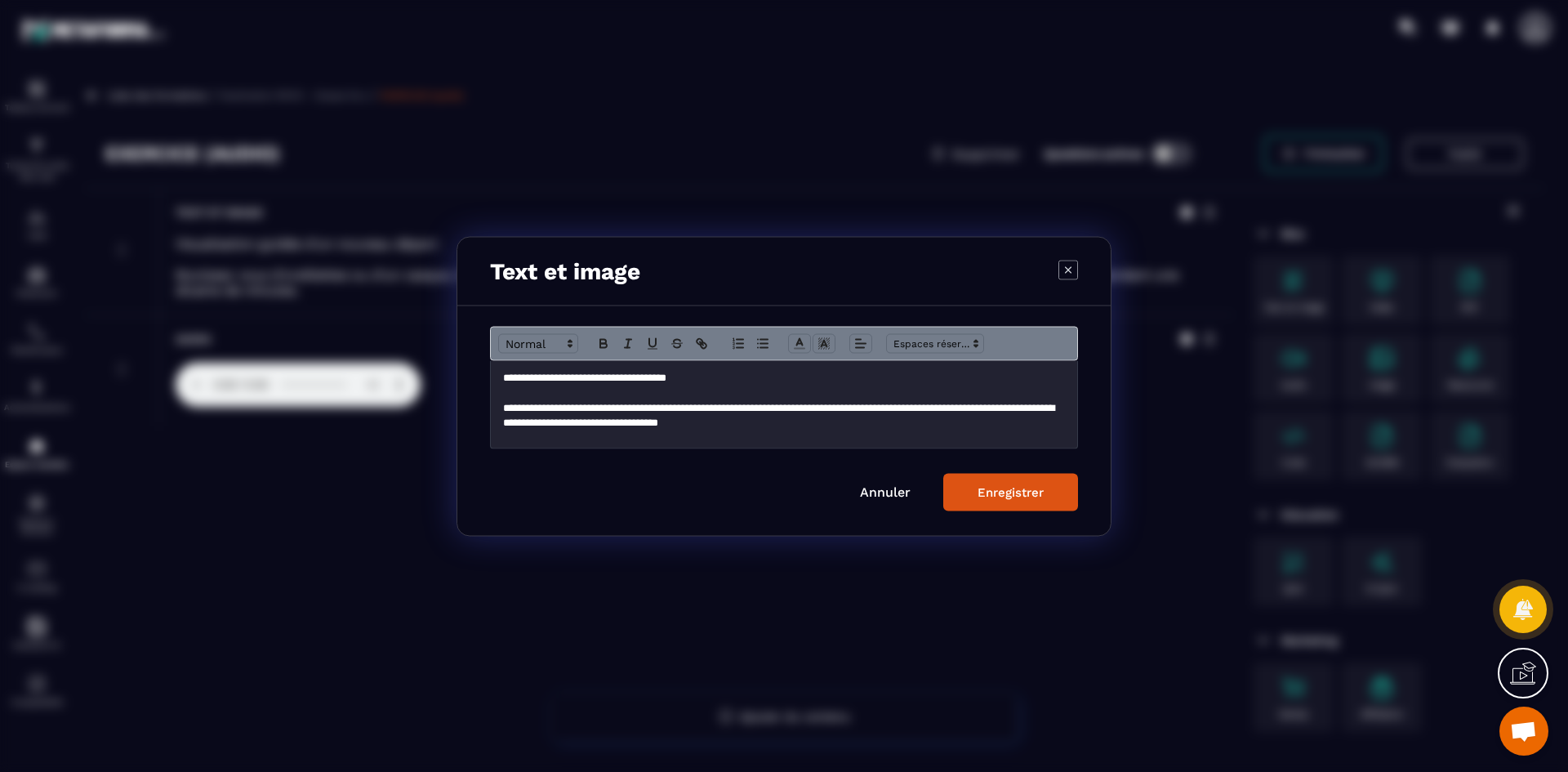
click at [718, 382] on p "**********" at bounding box center [783, 378] width 562 height 15
drag, startPoint x: 718, startPoint y: 379, endPoint x: 496, endPoint y: 366, distance: 222.4
click at [496, 366] on div "**********" at bounding box center [784, 403] width 587 height 87
click at [601, 339] on icon "Modal window" at bounding box center [604, 344] width 15 height 15
click at [571, 420] on p "**********" at bounding box center [783, 415] width 562 height 30
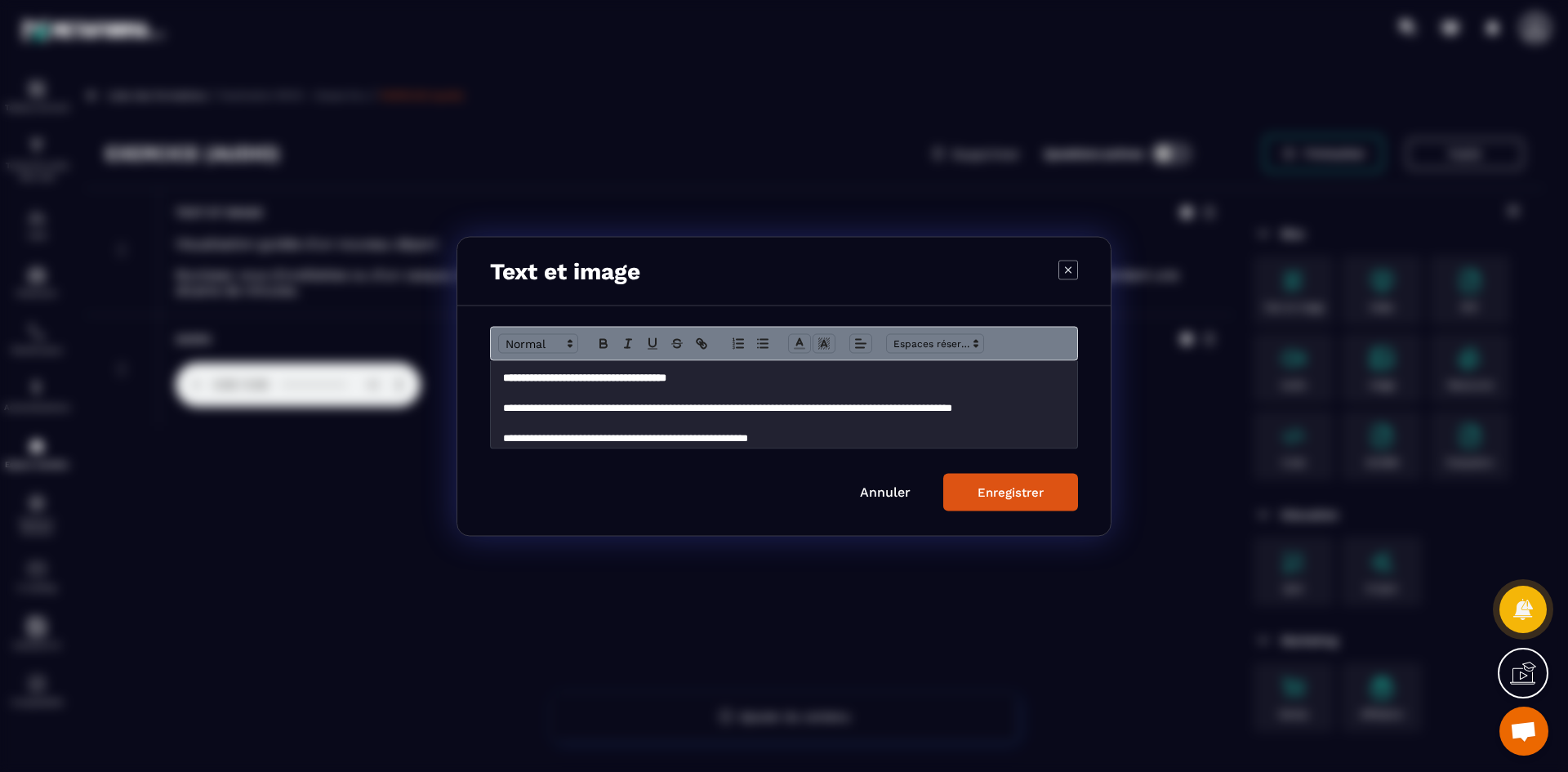
click at [1034, 494] on div "Enregistrer" at bounding box center [1010, 492] width 66 height 15
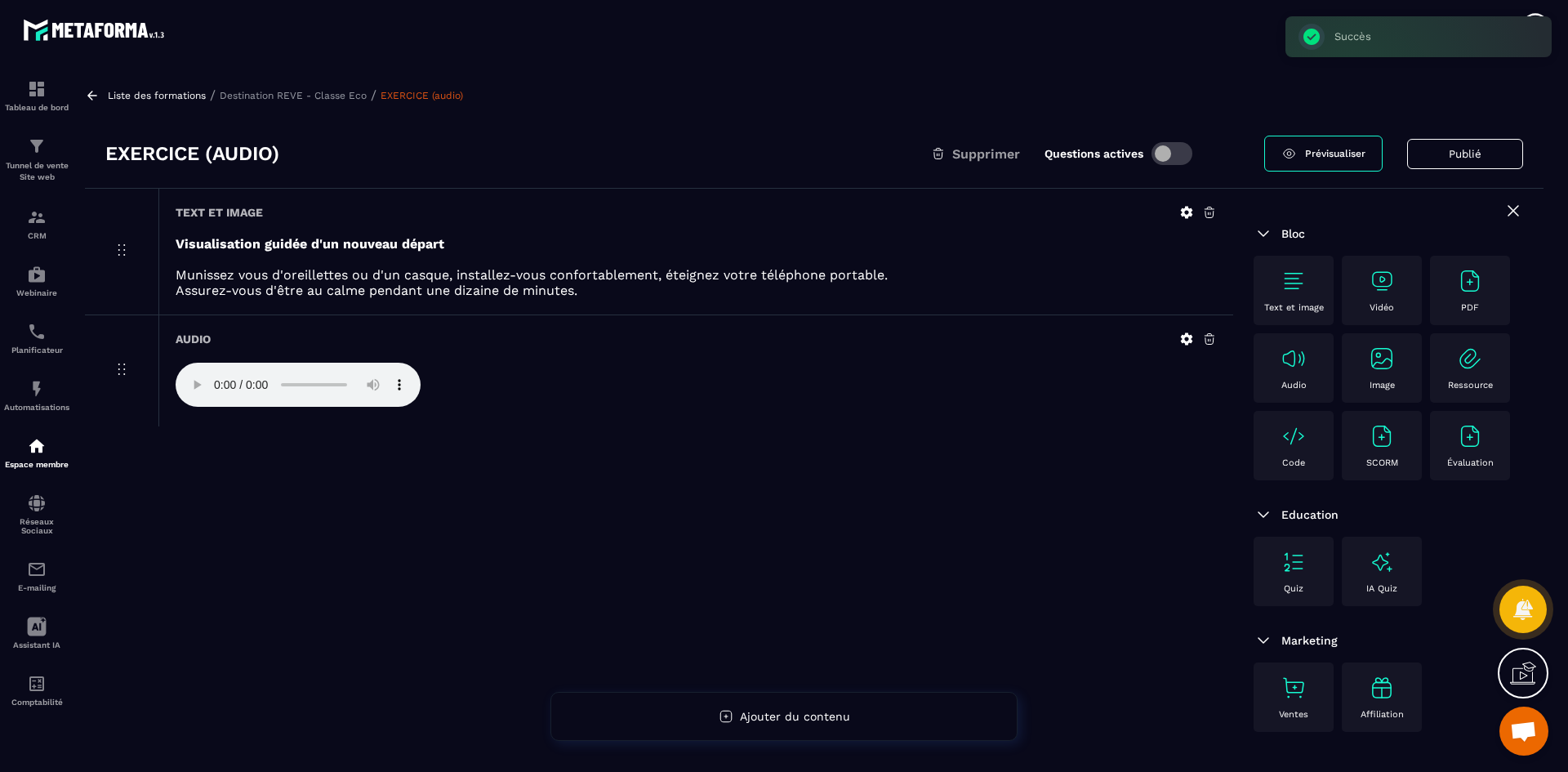
click at [353, 95] on p "Destination REVE - Classe Eco" at bounding box center [293, 95] width 147 height 12
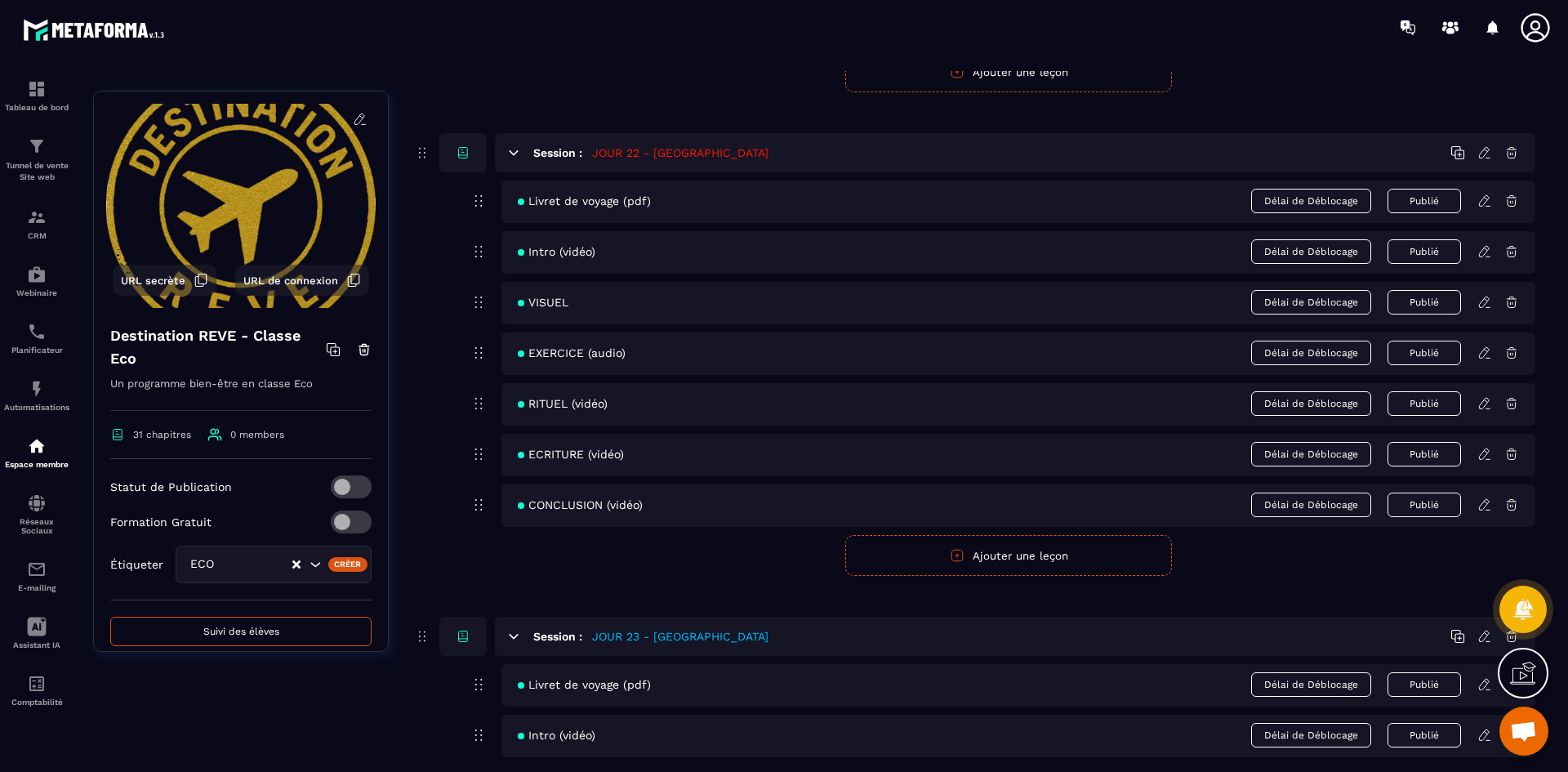
scroll to position [9335, 0]
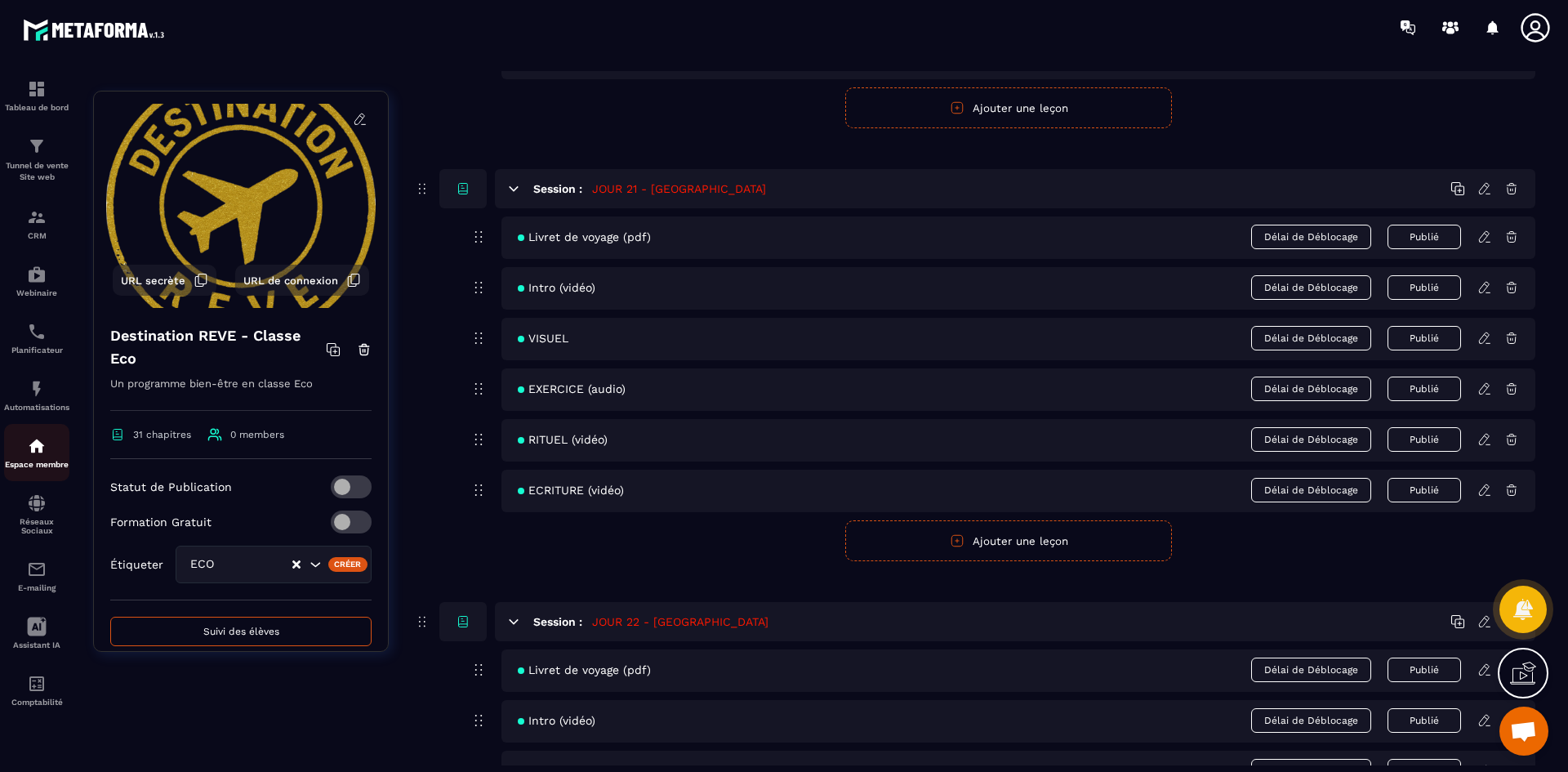
click at [44, 442] on img at bounding box center [37, 447] width 20 height 20
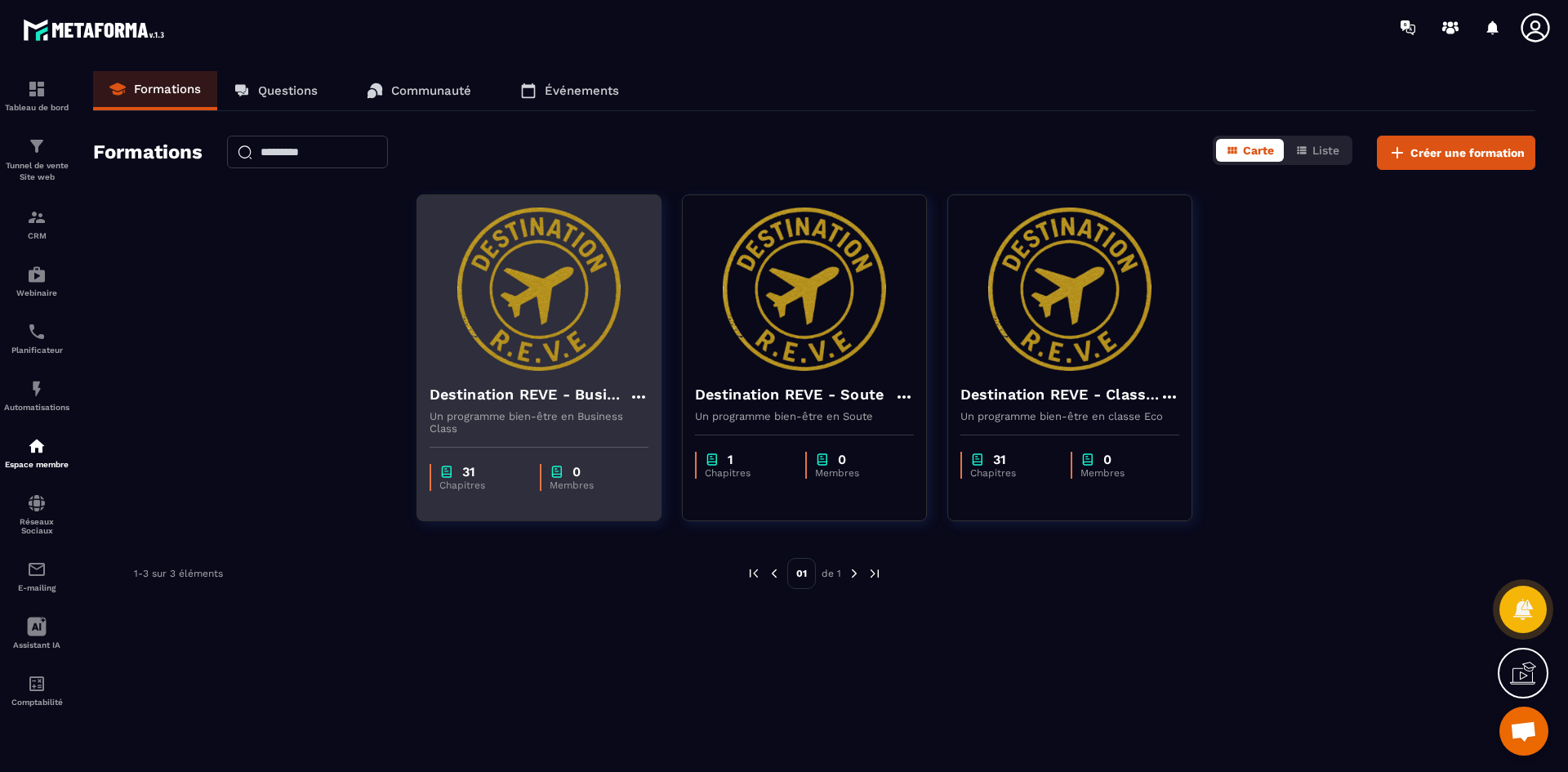
click at [597, 431] on p "Un programme bien-être en Business Class" at bounding box center [539, 423] width 219 height 25
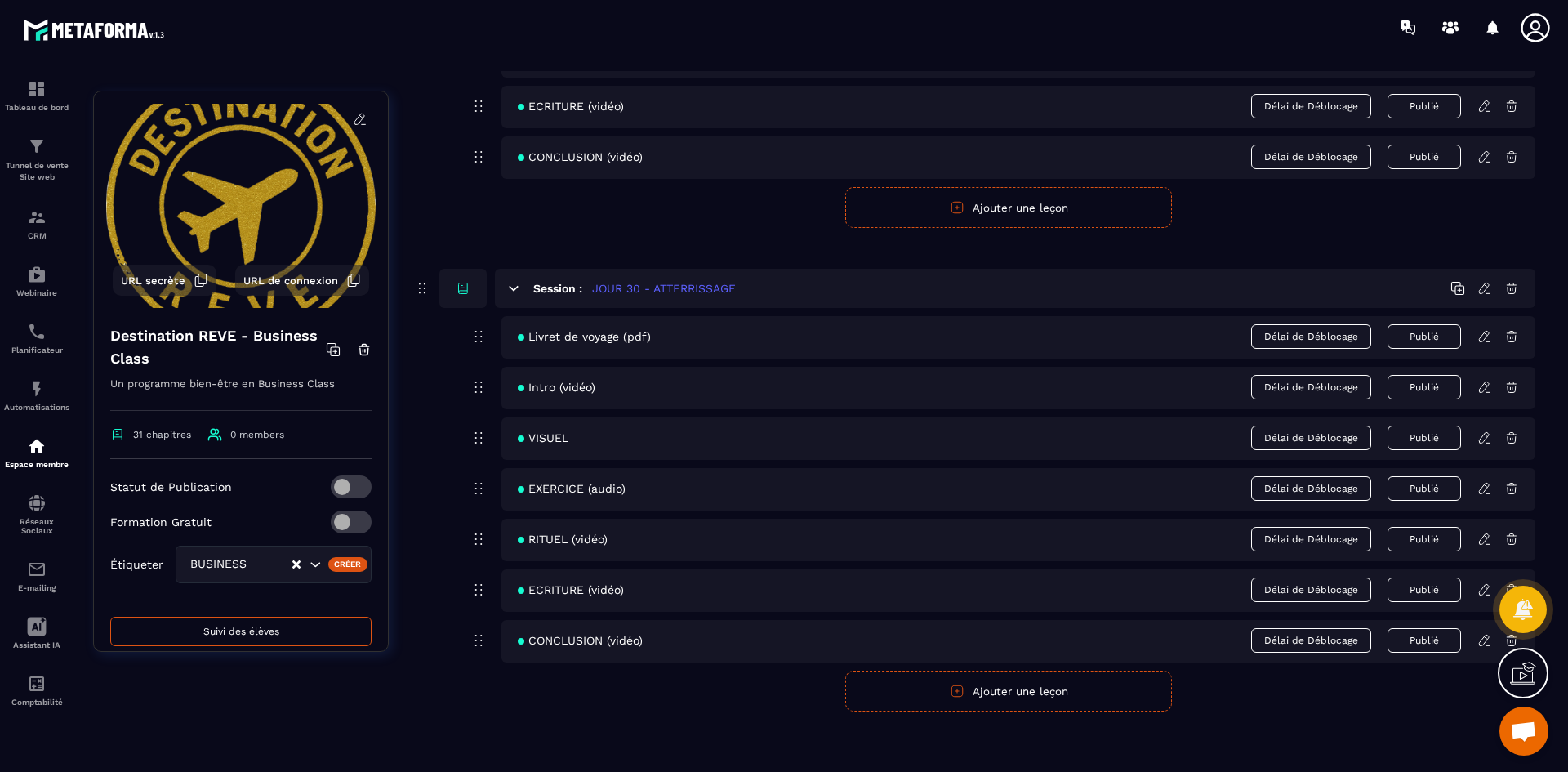
scroll to position [13340, 0]
click at [57, 462] on p "Espace membre" at bounding box center [37, 464] width 66 height 9
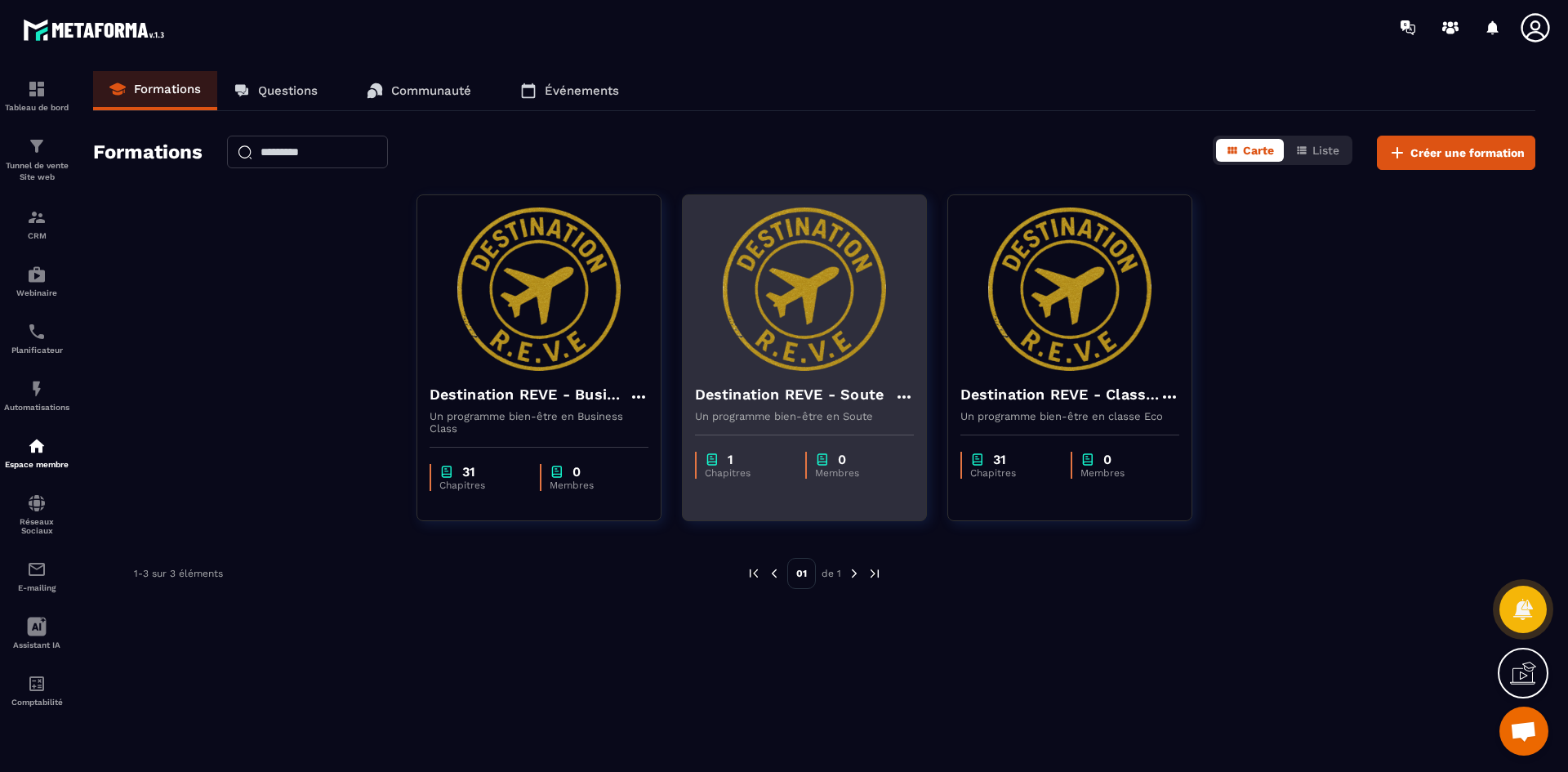
click at [783, 349] on img at bounding box center [805, 289] width 219 height 164
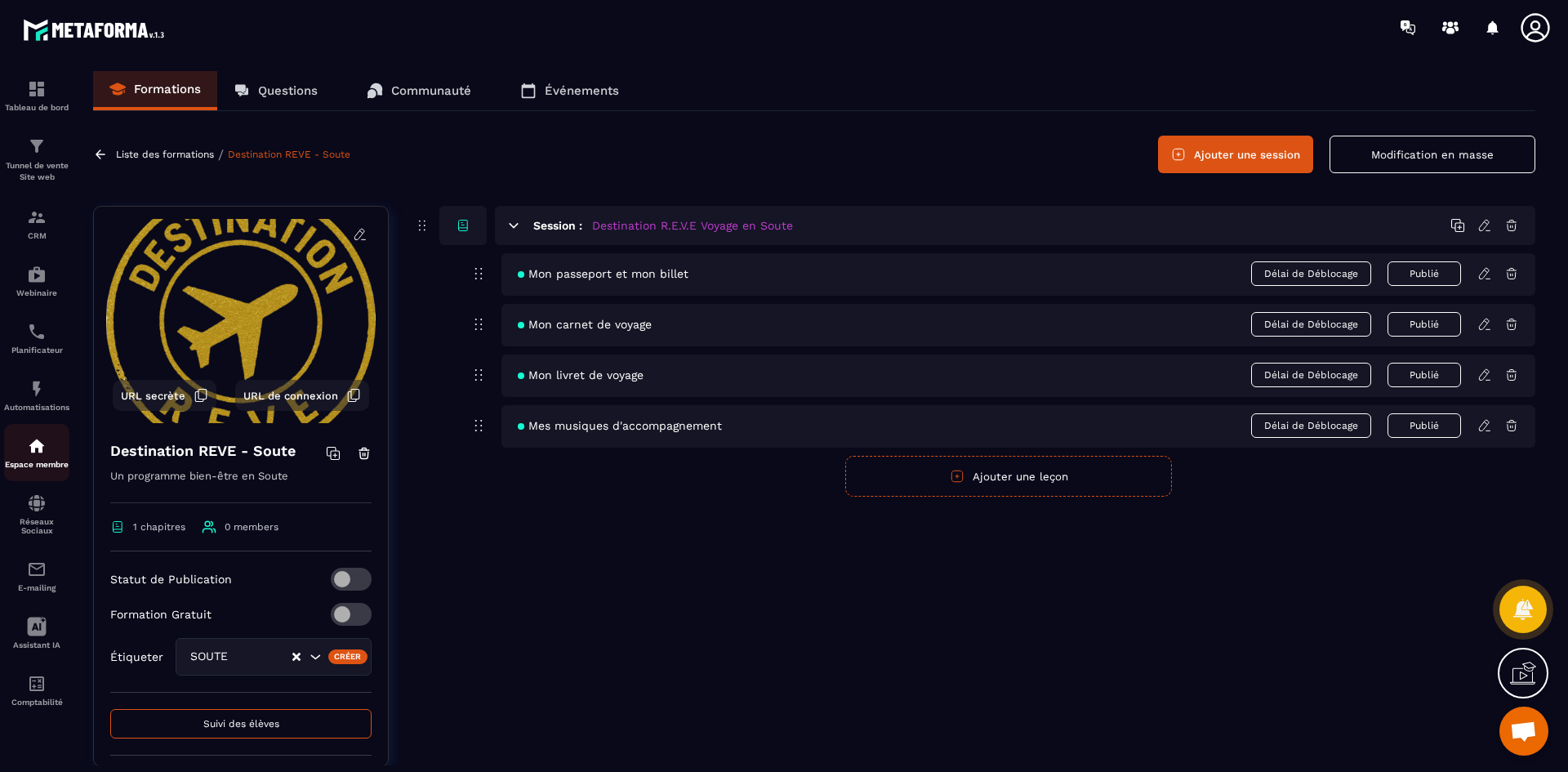
click at [47, 452] on div "Espace membre" at bounding box center [37, 452] width 66 height 32
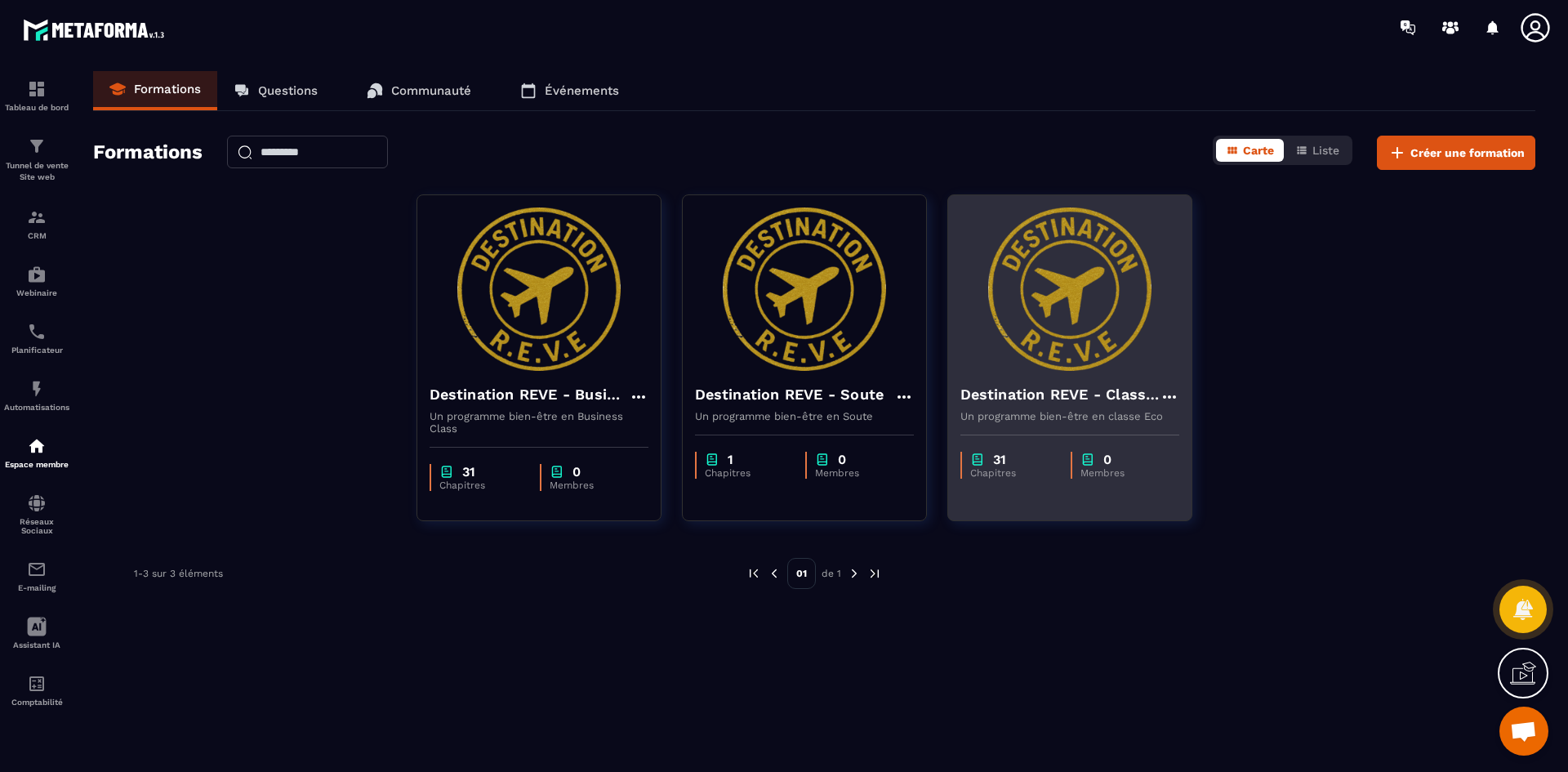
click at [1080, 378] on div "Destination REVE - Classe Eco Un programme bien-être en classe Eco" at bounding box center [1069, 397] width 243 height 51
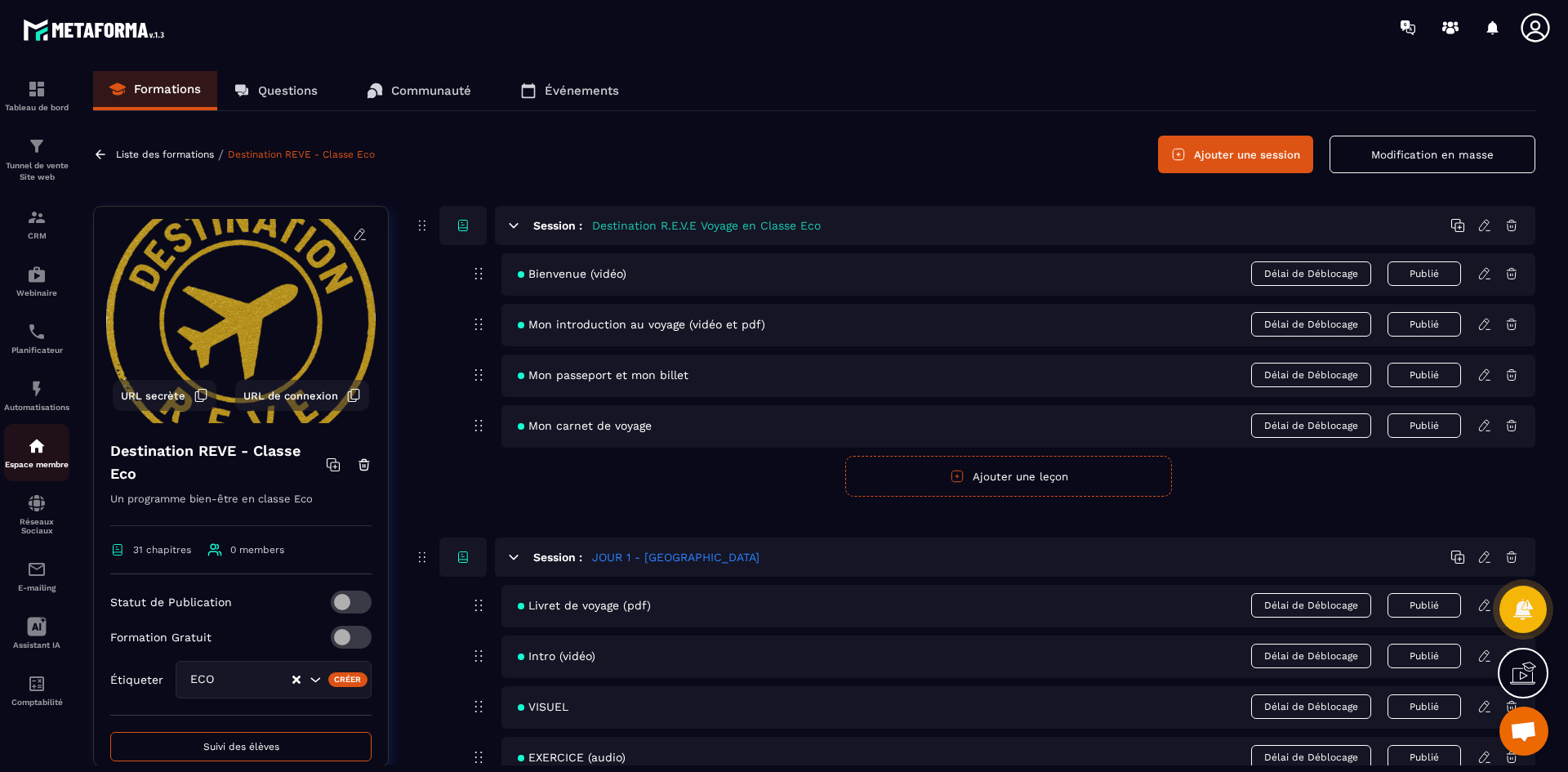
click at [44, 452] on img at bounding box center [37, 447] width 20 height 20
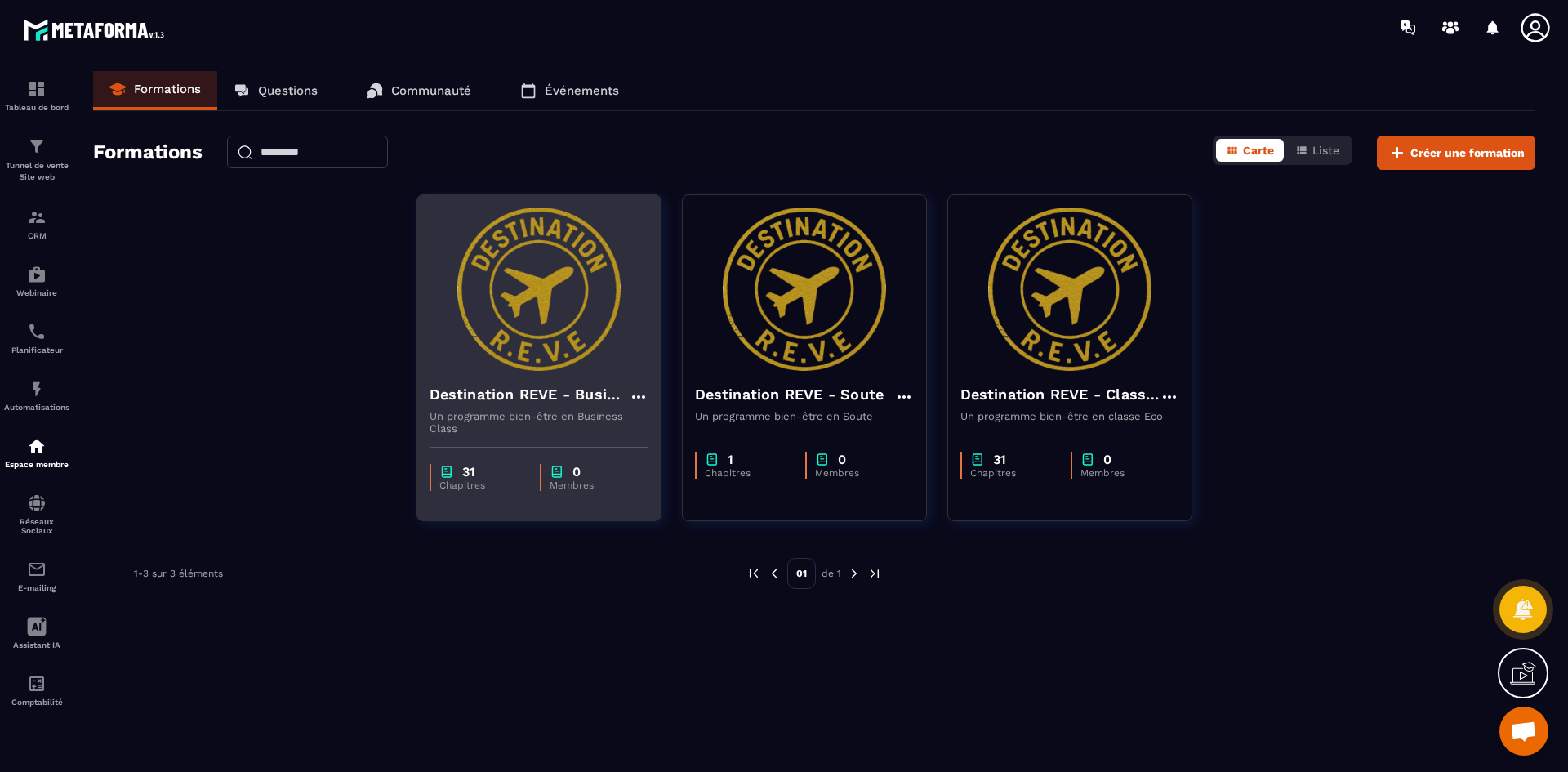
click at [518, 387] on h4 "Destination REVE - Business Class" at bounding box center [529, 395] width 199 height 23
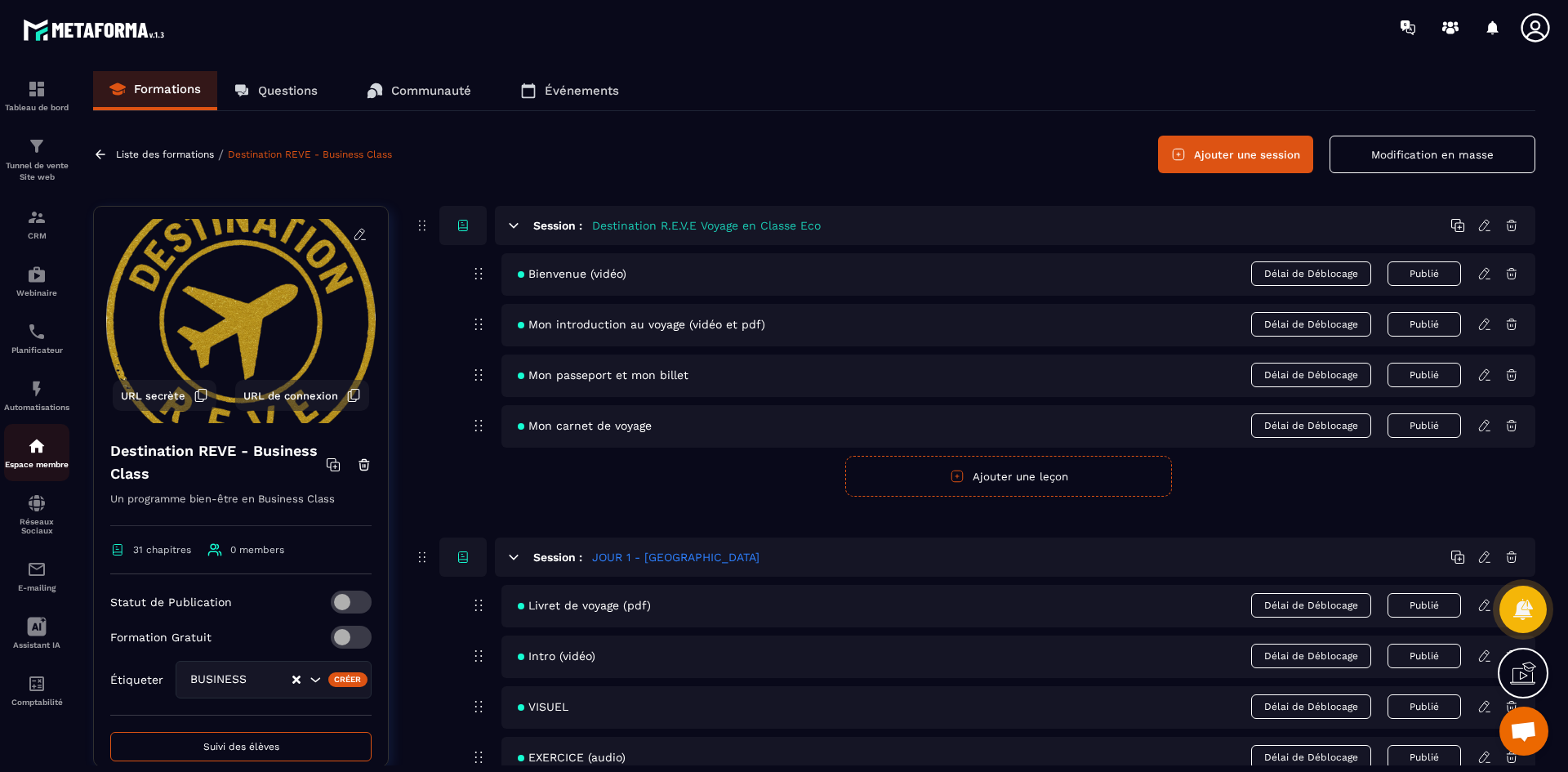
click at [36, 448] on img at bounding box center [37, 447] width 20 height 20
